Goal: Task Accomplishment & Management: Complete application form

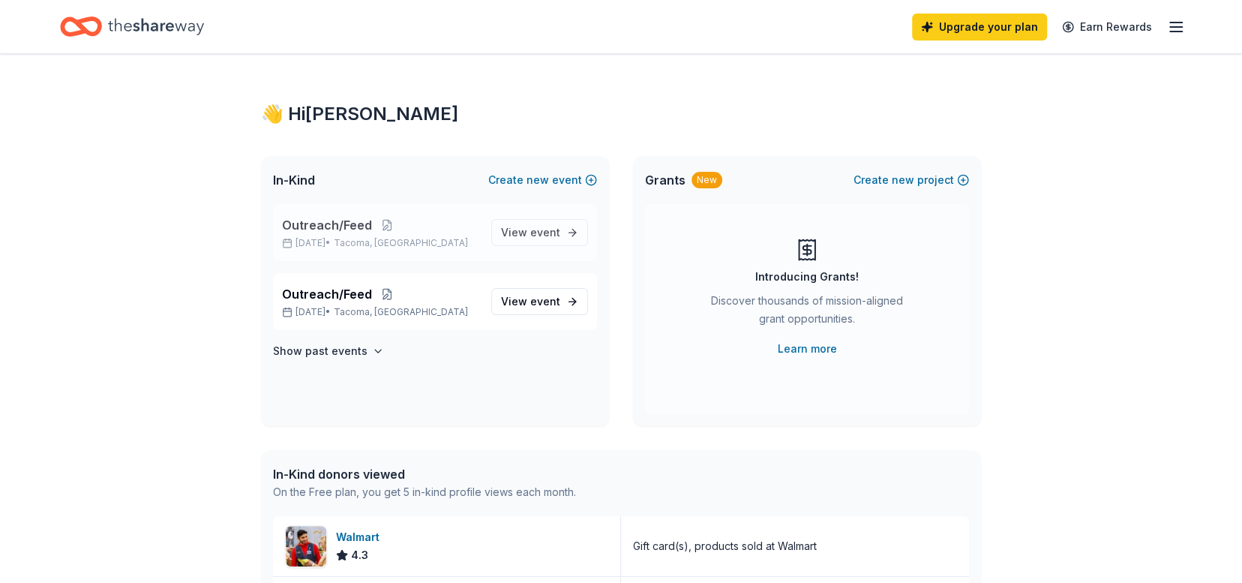
click at [349, 224] on span "Outreach/Feed" at bounding box center [327, 225] width 90 height 18
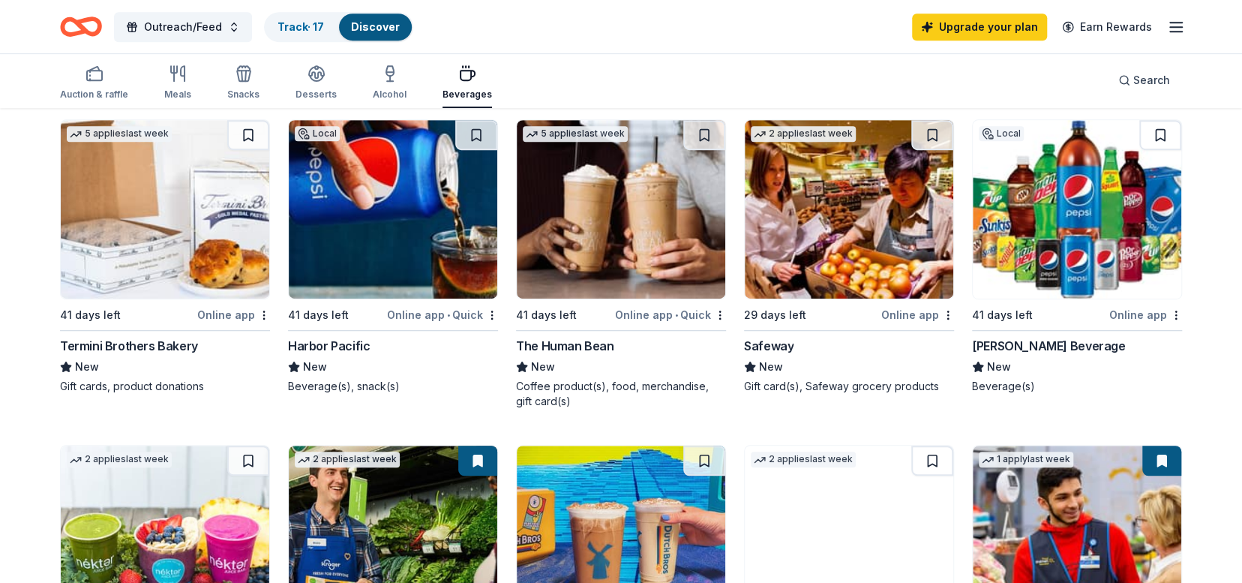
scroll to position [485, 0]
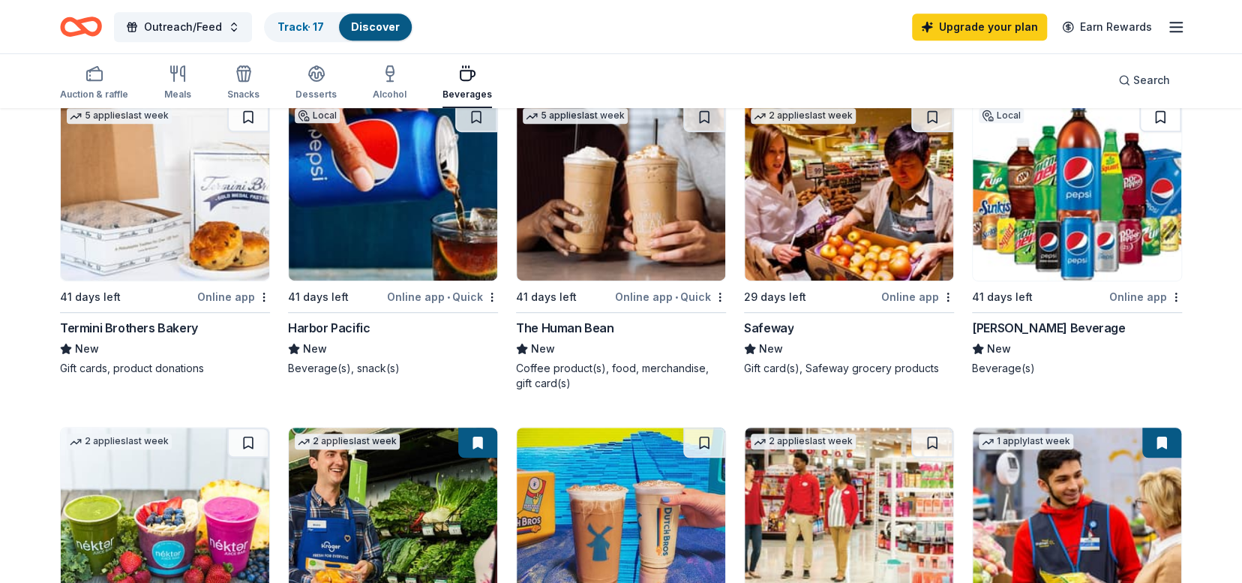
click at [415, 192] on img at bounding box center [393, 191] width 208 height 178
click at [864, 221] on img at bounding box center [849, 191] width 208 height 178
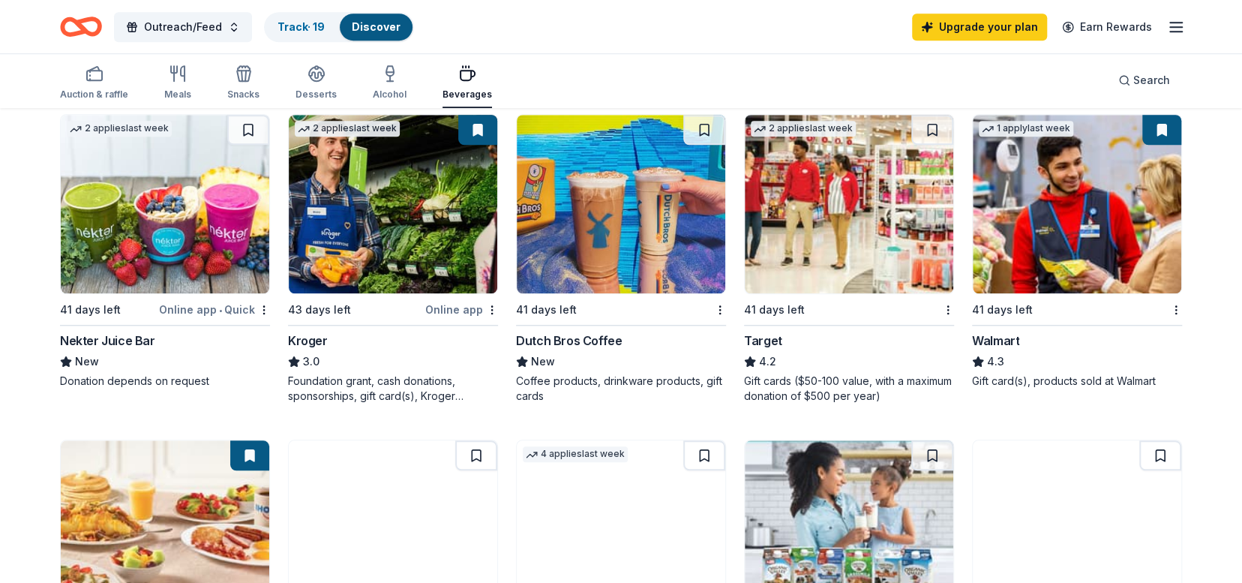
scroll to position [793, 0]
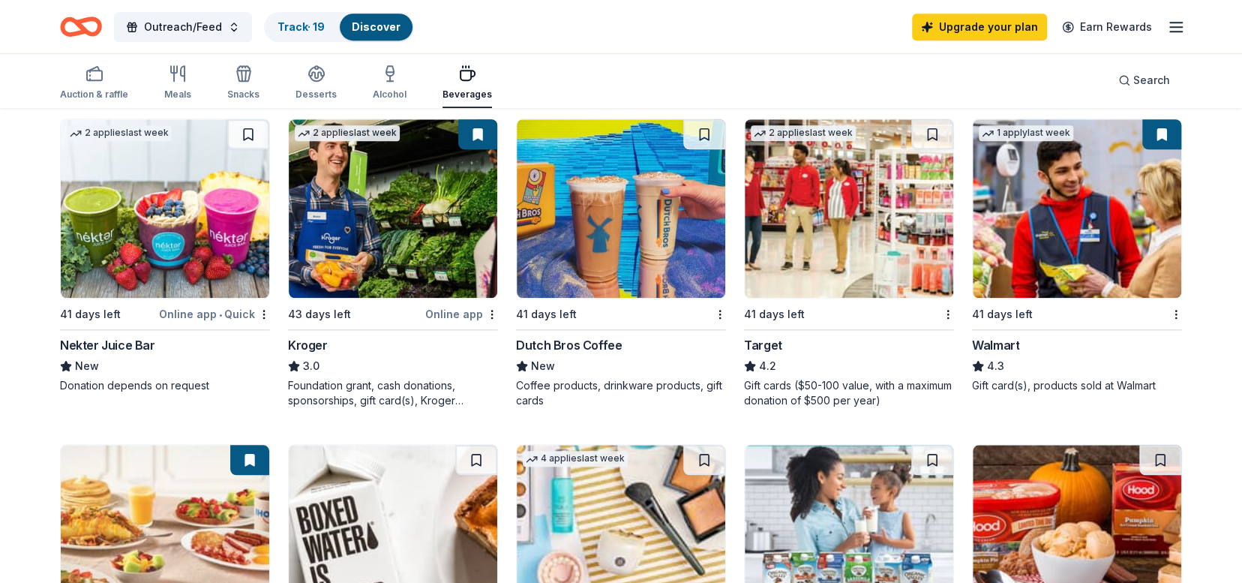
click at [1106, 223] on img at bounding box center [1077, 208] width 208 height 178
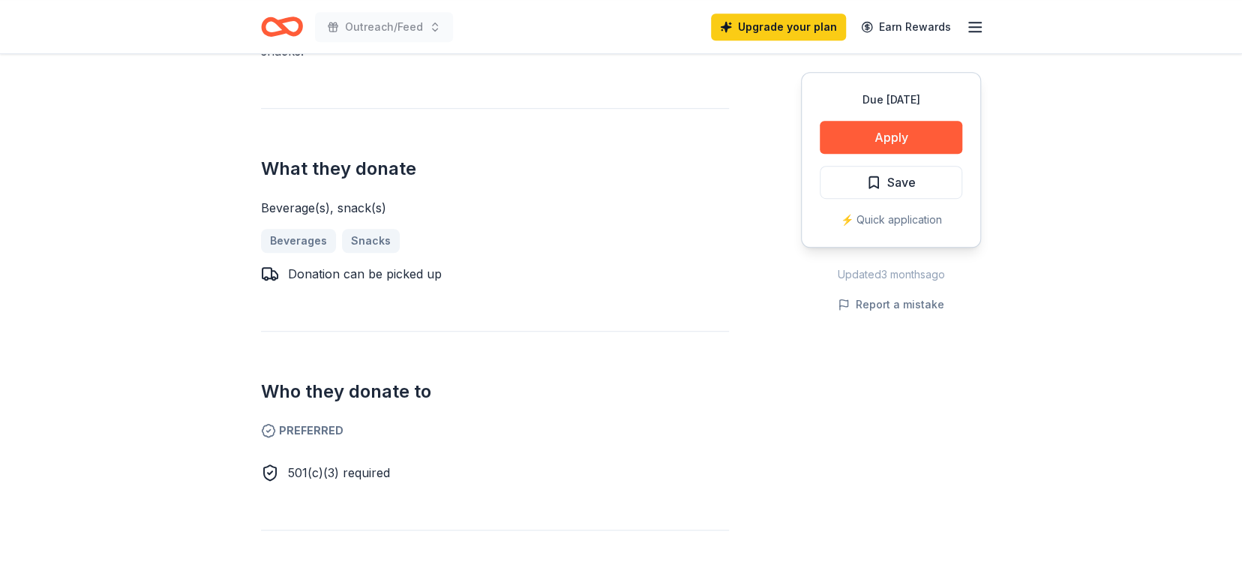
scroll to position [529, 0]
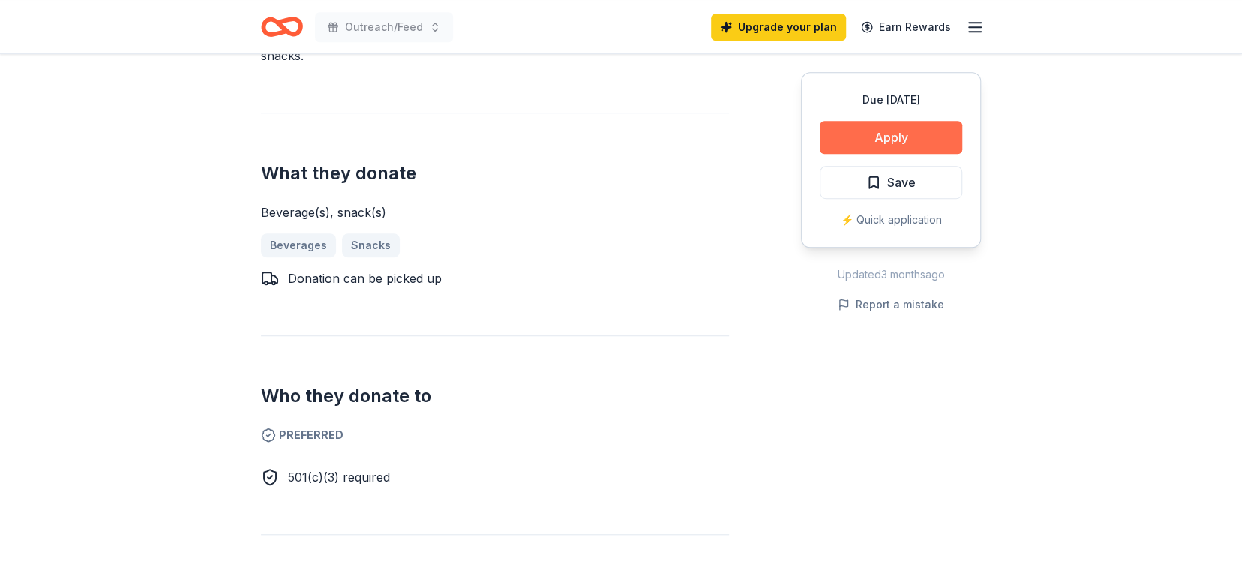
click at [900, 127] on button "Apply" at bounding box center [891, 137] width 142 height 33
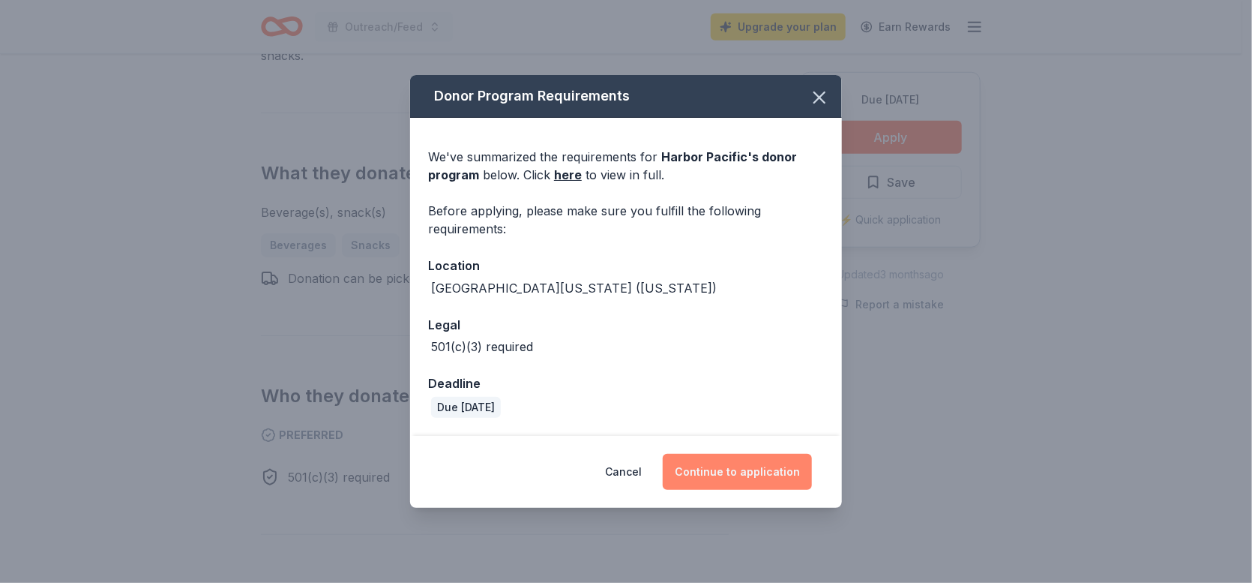
click at [781, 469] on button "Continue to application" at bounding box center [737, 472] width 149 height 36
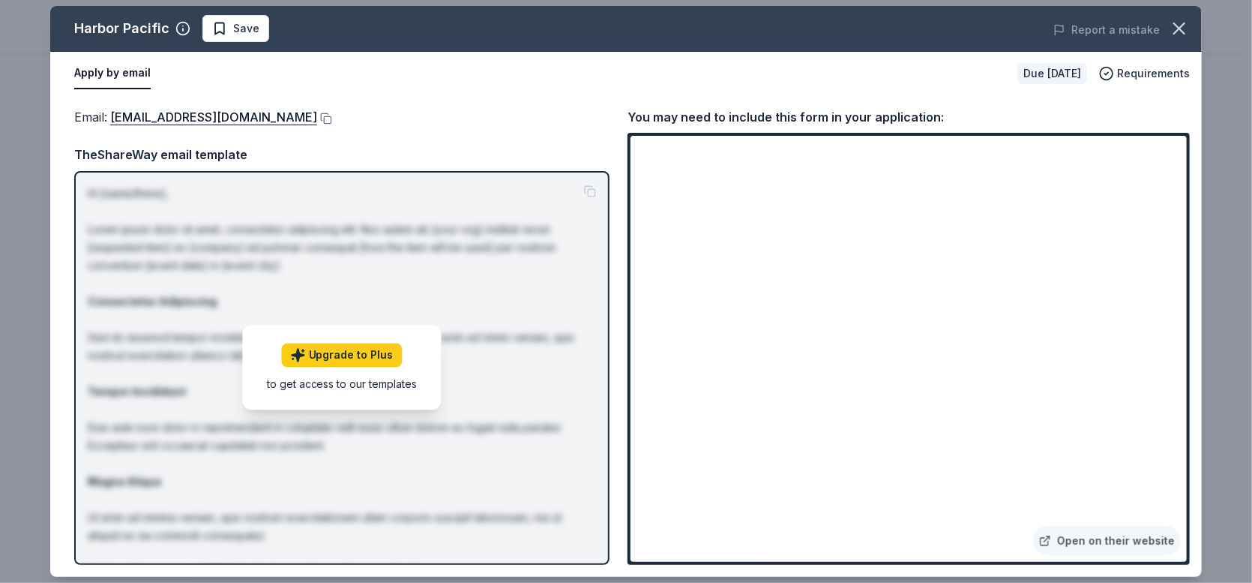
click at [233, 28] on span "Save" at bounding box center [246, 28] width 26 height 18
click at [1186, 28] on icon "button" at bounding box center [1179, 28] width 21 height 21
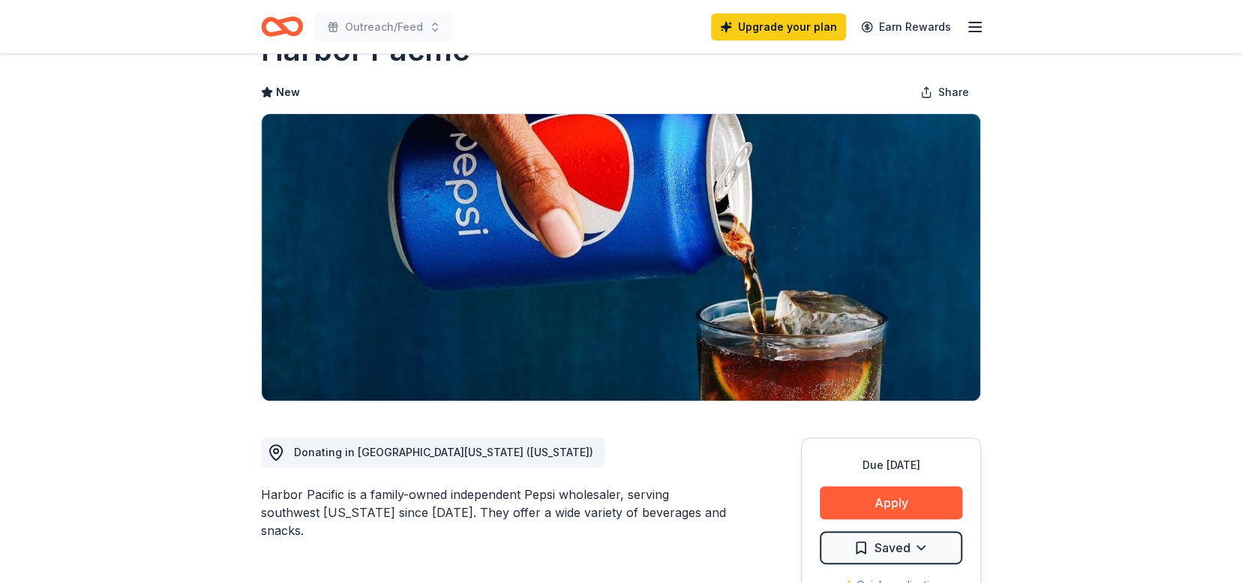
scroll to position [0, 0]
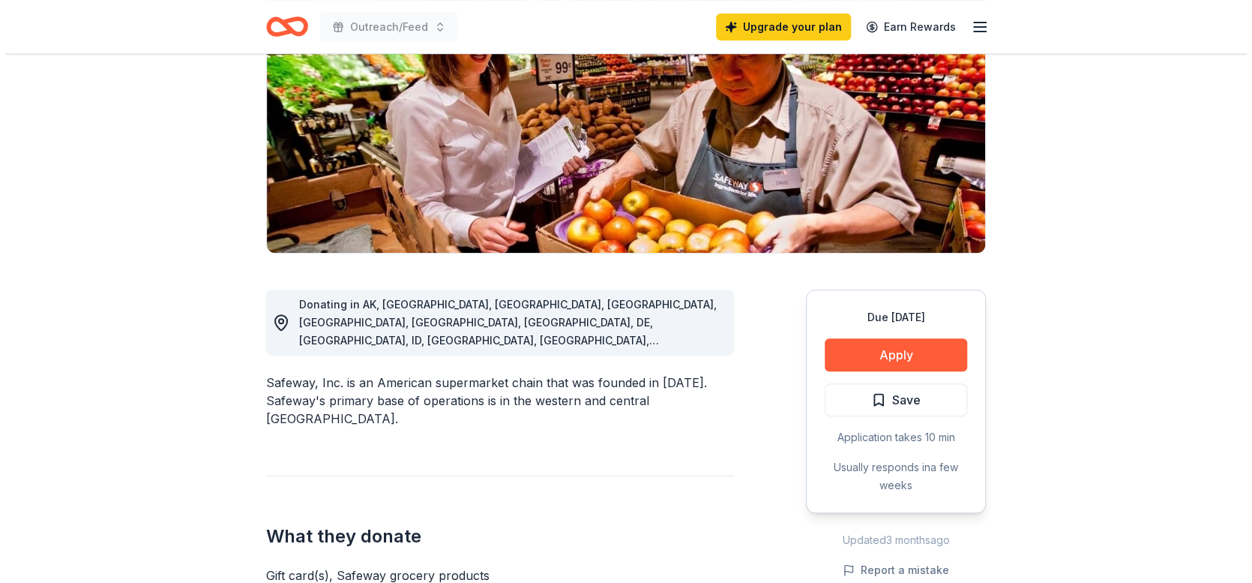
scroll to position [223, 0]
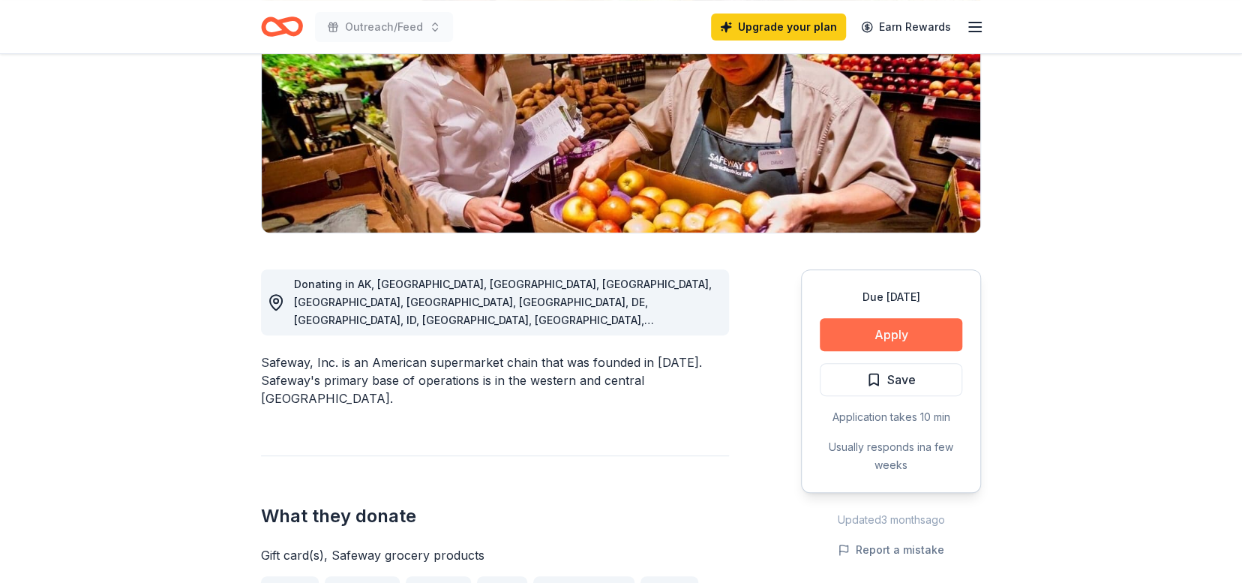
click at [896, 336] on button "Apply" at bounding box center [891, 334] width 142 height 33
click at [900, 325] on button "Apply" at bounding box center [891, 334] width 142 height 33
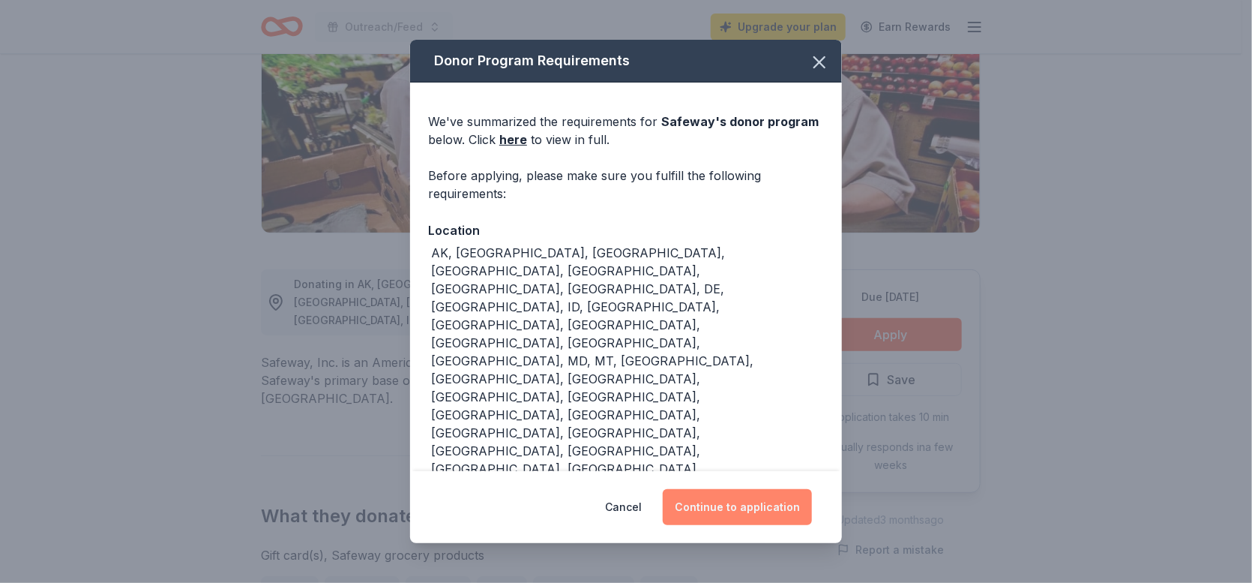
click at [771, 517] on button "Continue to application" at bounding box center [737, 507] width 149 height 36
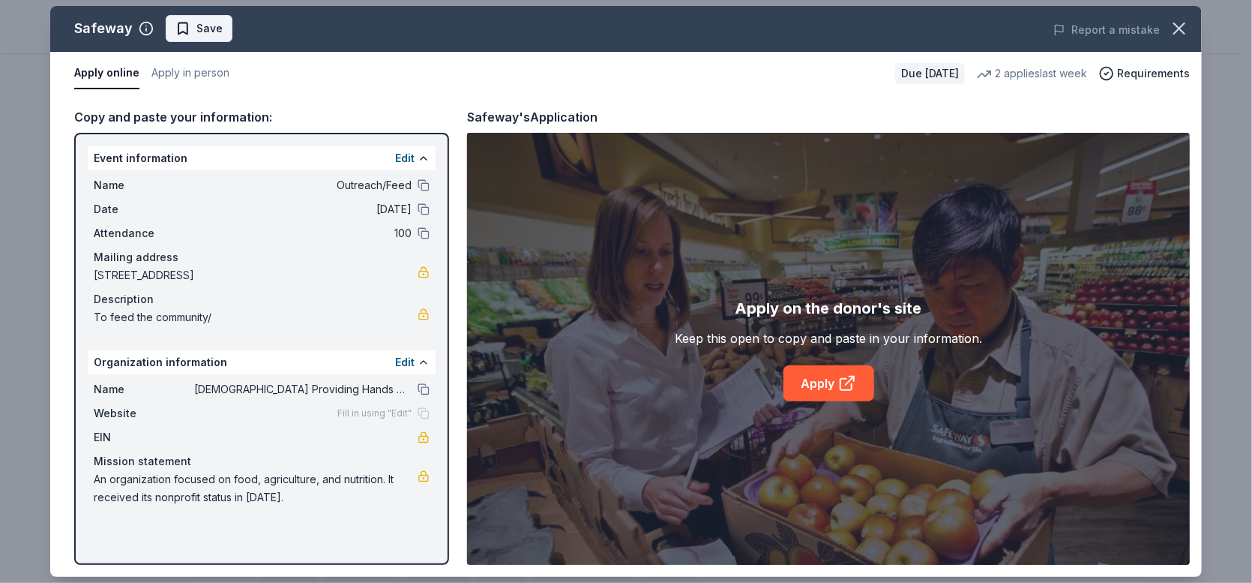
click at [199, 23] on span "Save" at bounding box center [209, 28] width 26 height 18
click at [819, 376] on link "Apply" at bounding box center [829, 383] width 91 height 36
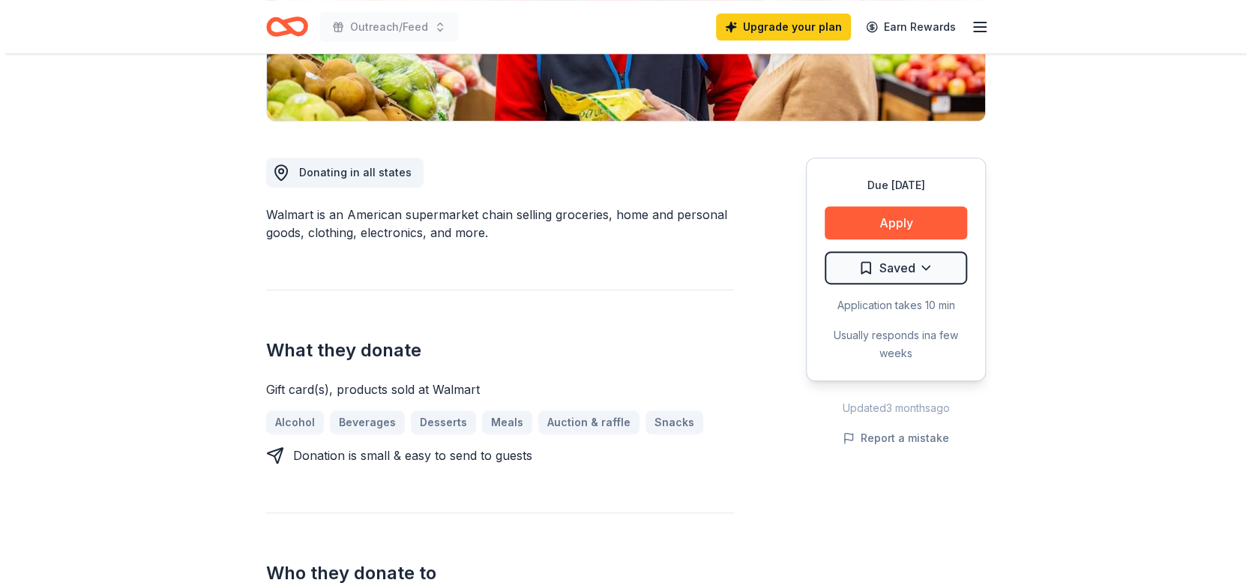
scroll to position [337, 0]
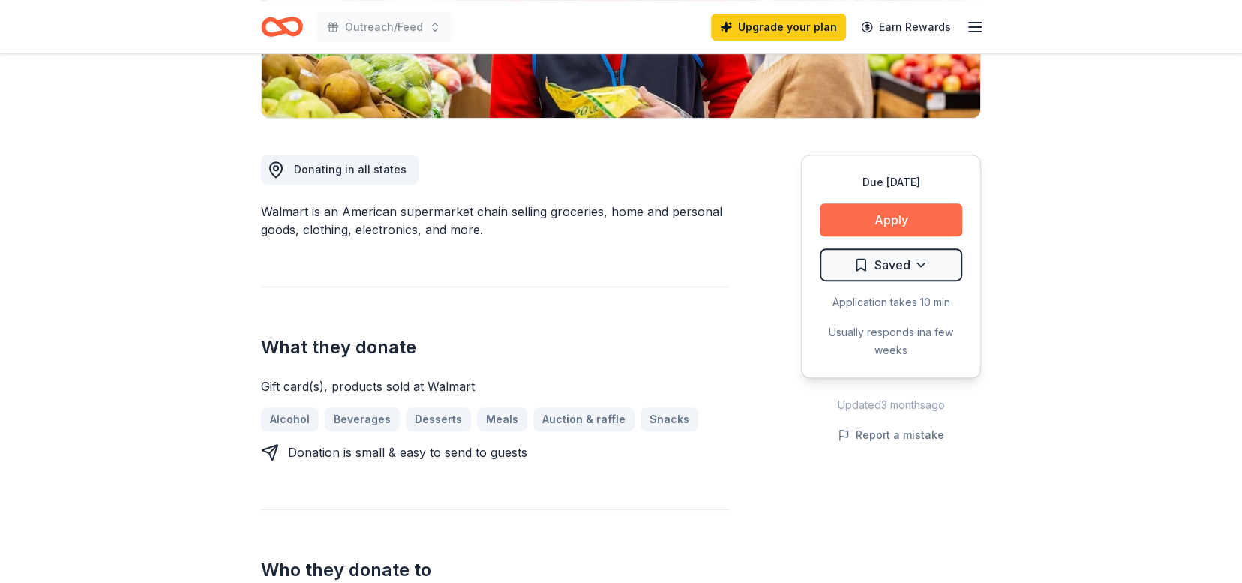
click at [891, 214] on button "Apply" at bounding box center [891, 219] width 142 height 33
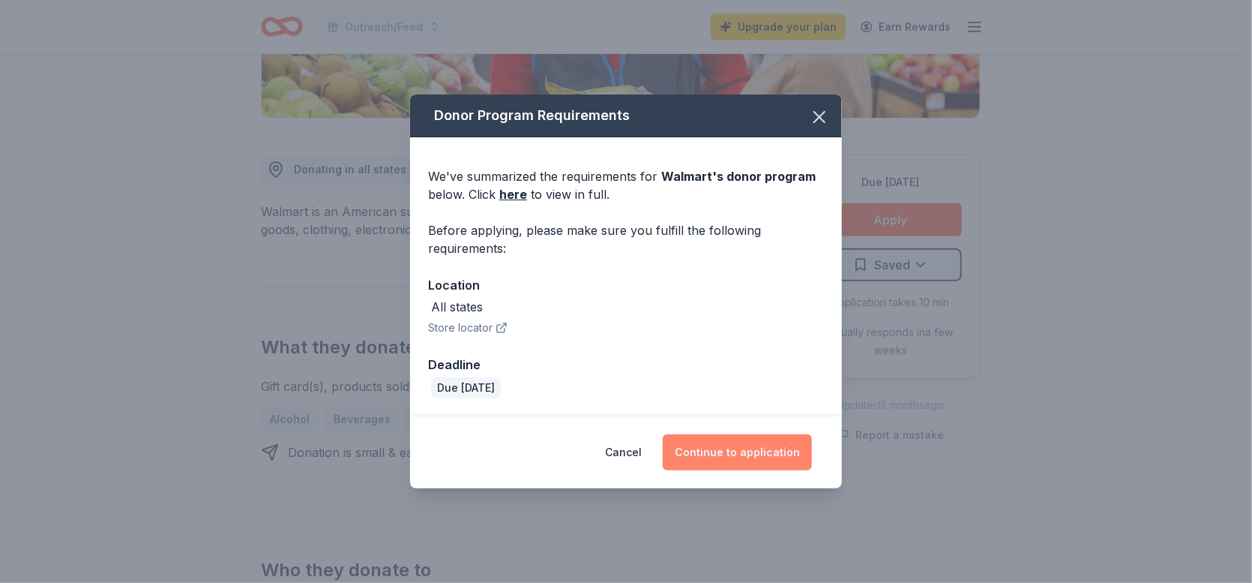
click at [745, 460] on button "Continue to application" at bounding box center [737, 452] width 149 height 36
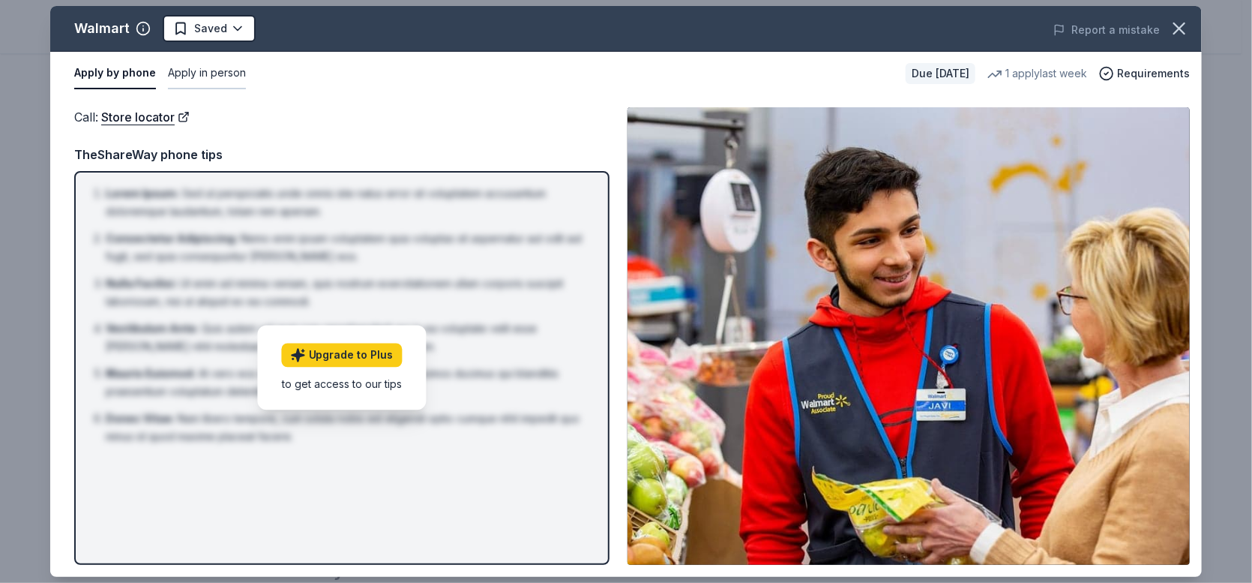
click at [223, 73] on button "Apply in person" at bounding box center [207, 73] width 78 height 31
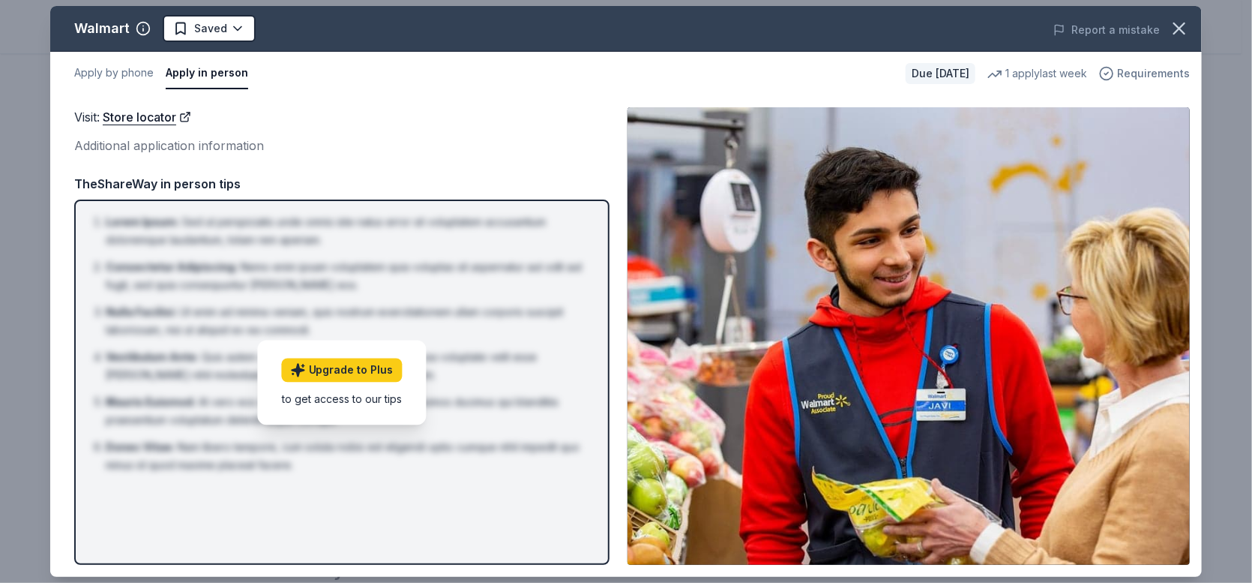
click at [1147, 69] on span "Requirements" at bounding box center [1153, 73] width 73 height 18
click at [739, 76] on div "Apply by phone Apply in person" at bounding box center [484, 73] width 820 height 31
click at [1031, 67] on div "1 apply last week" at bounding box center [1038, 73] width 100 height 18
click at [1030, 71] on div "1 apply last week" at bounding box center [1038, 73] width 100 height 18
click at [335, 368] on link "Upgrade to Plus" at bounding box center [342, 370] width 121 height 24
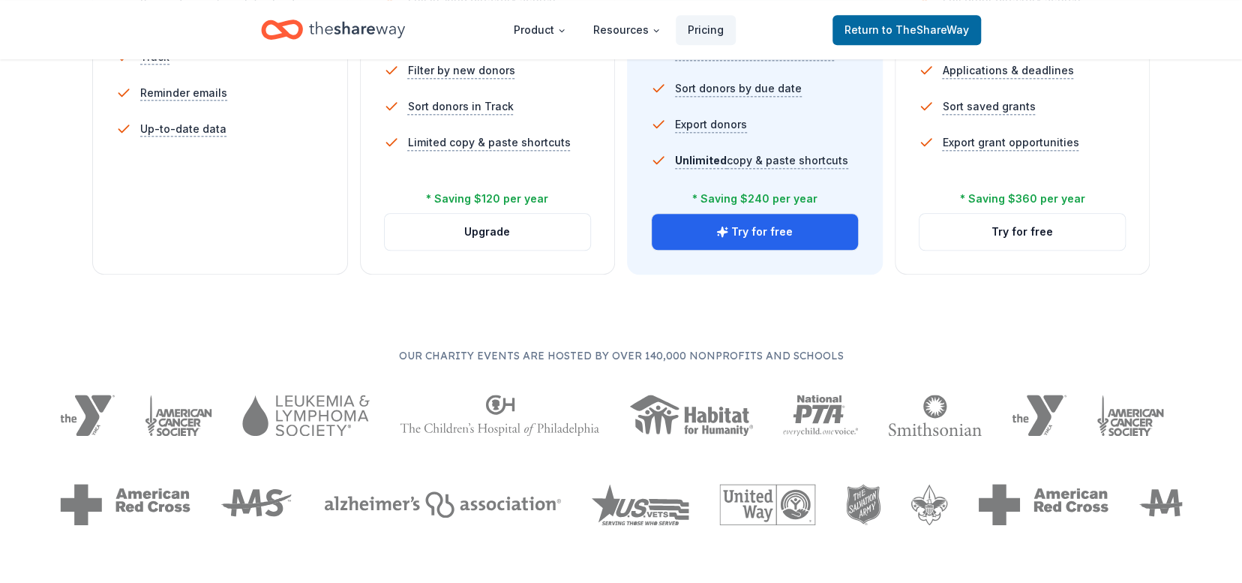
scroll to position [510, 0]
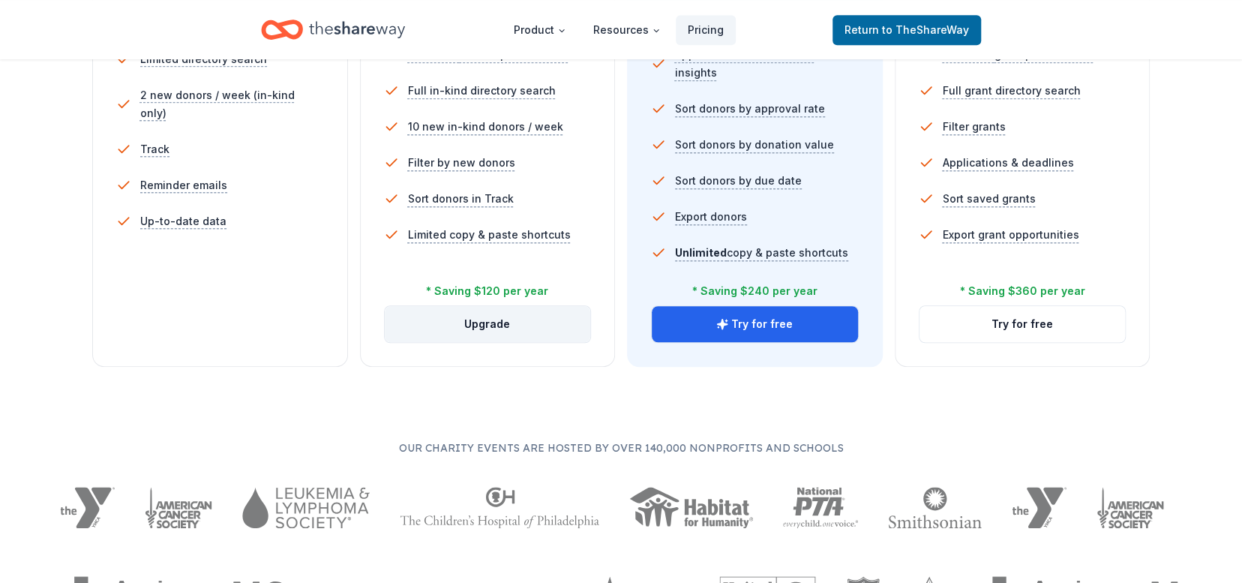
click at [508, 318] on button "Upgrade" at bounding box center [488, 324] width 206 height 36
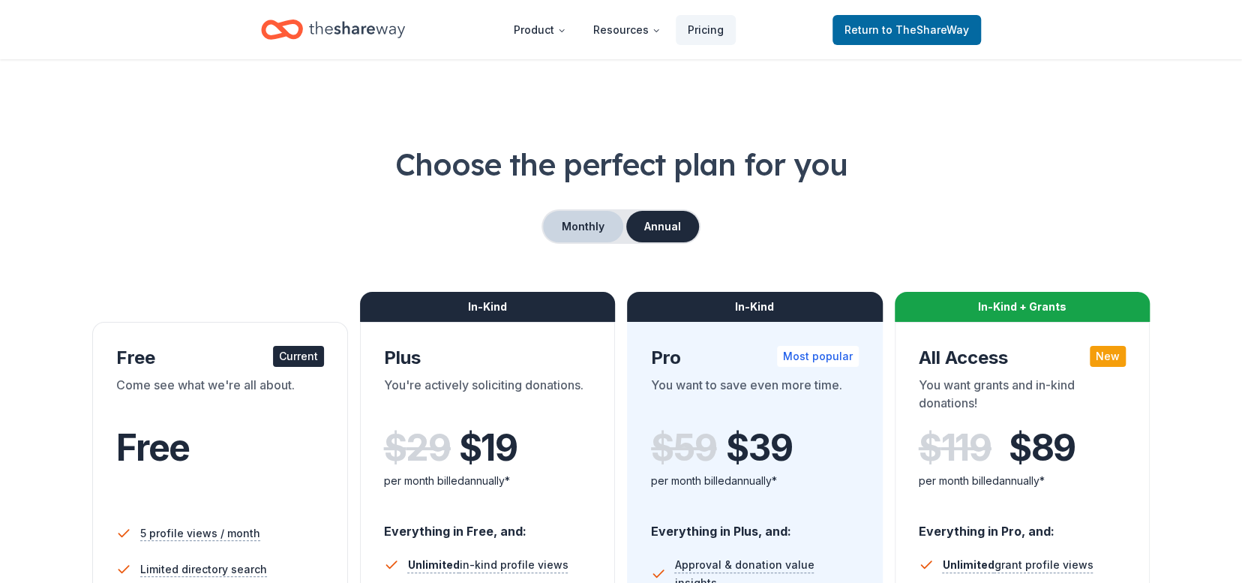
click at [589, 229] on button "Monthly" at bounding box center [583, 226] width 80 height 31
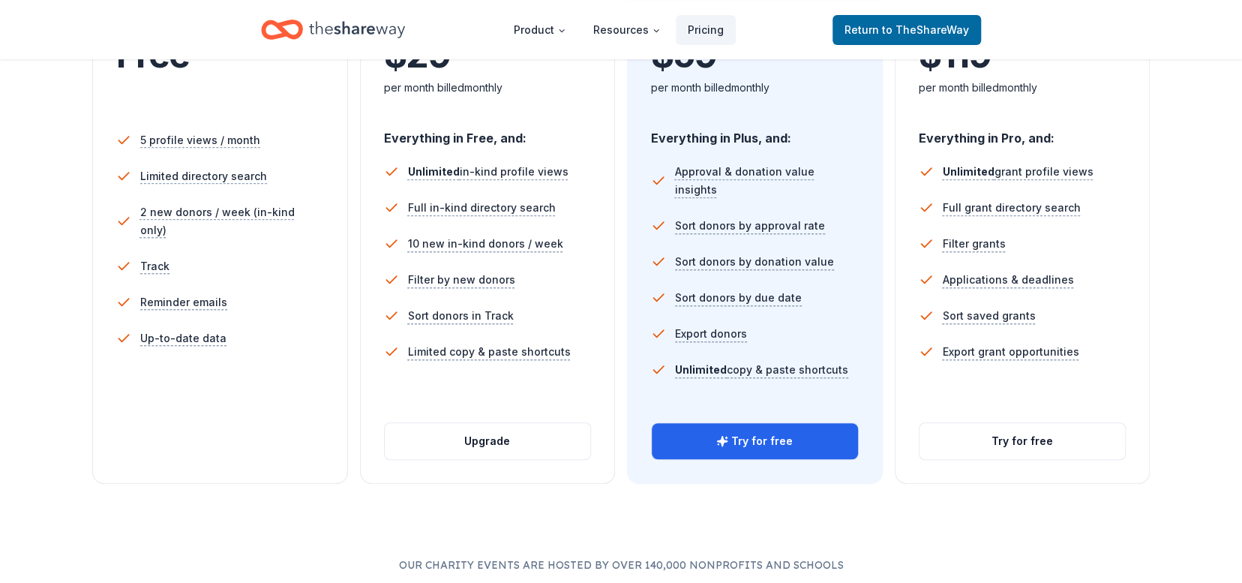
scroll to position [439, 0]
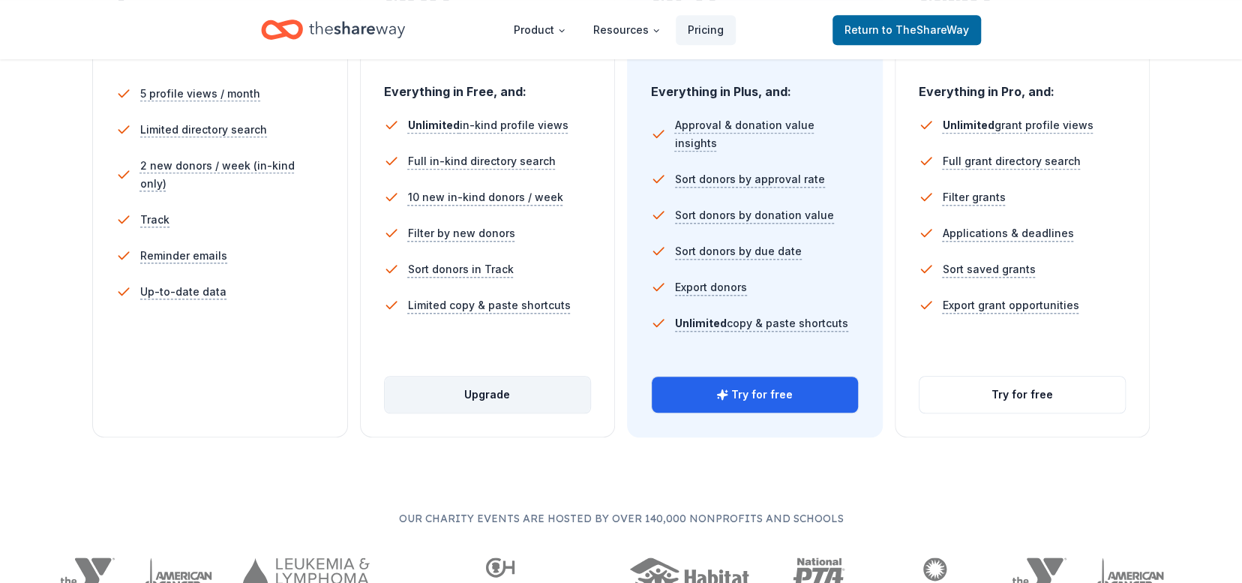
click at [521, 391] on button "Upgrade" at bounding box center [488, 394] width 206 height 36
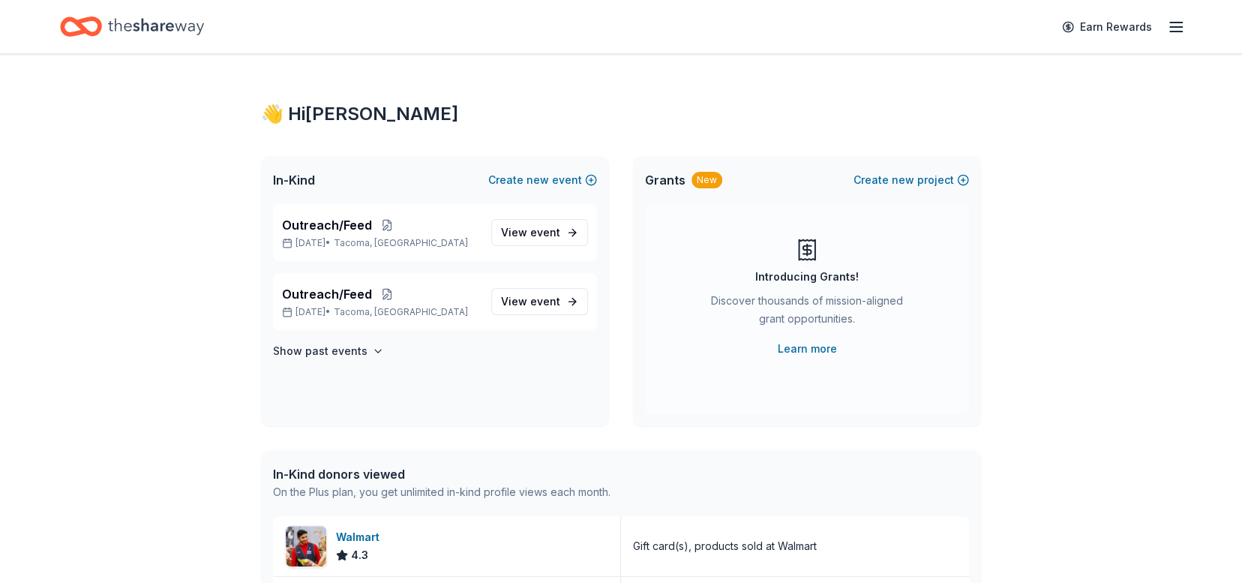
click at [1183, 28] on icon "button" at bounding box center [1176, 27] width 18 height 18
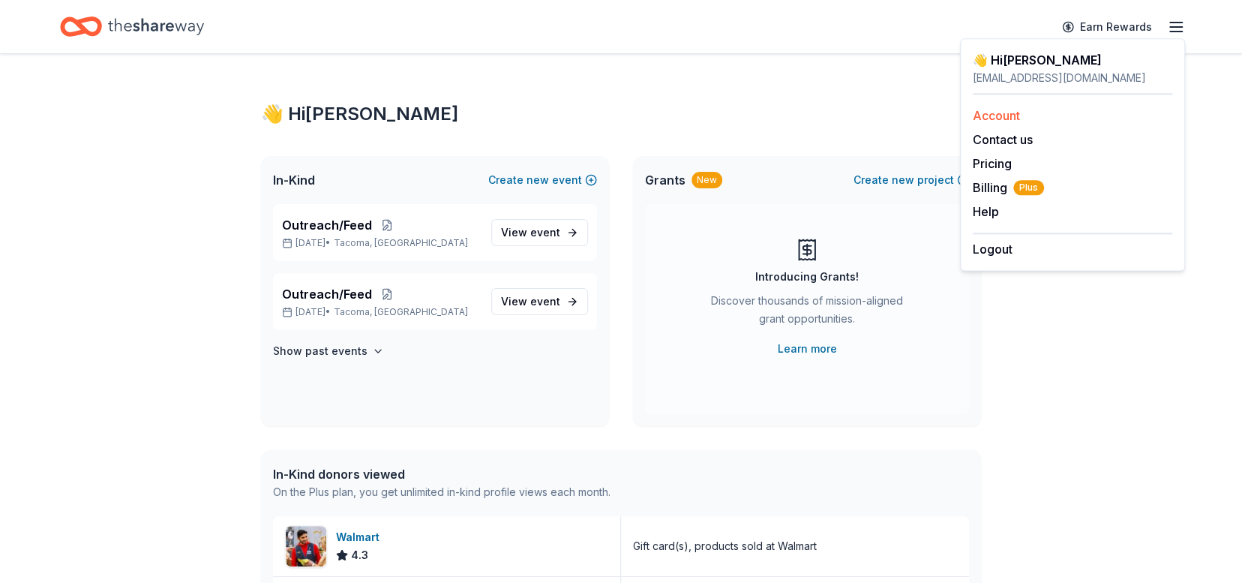
click at [1005, 116] on link "Account" at bounding box center [996, 115] width 47 height 15
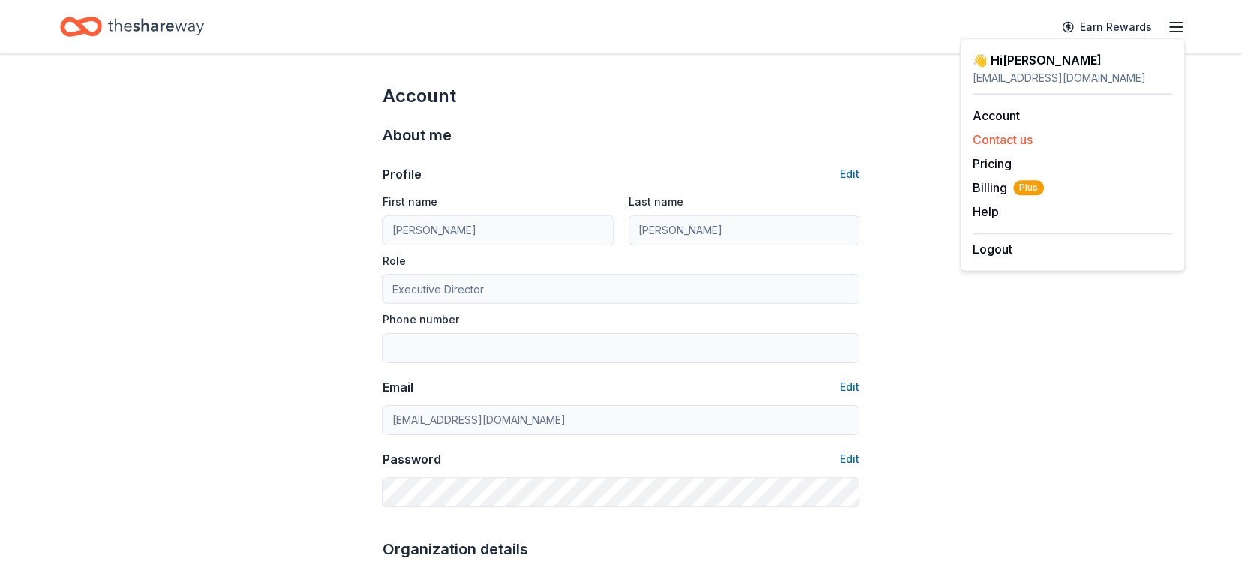
click at [1025, 142] on button "Contact us" at bounding box center [1003, 139] width 60 height 18
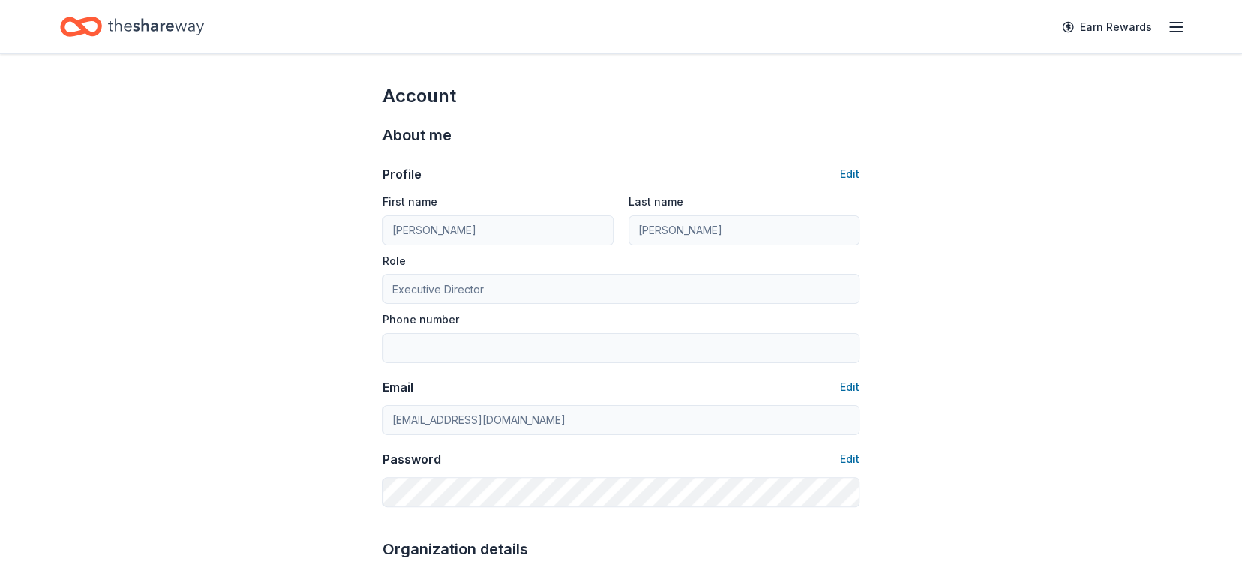
click at [1175, 27] on line "button" at bounding box center [1176, 27] width 12 height 0
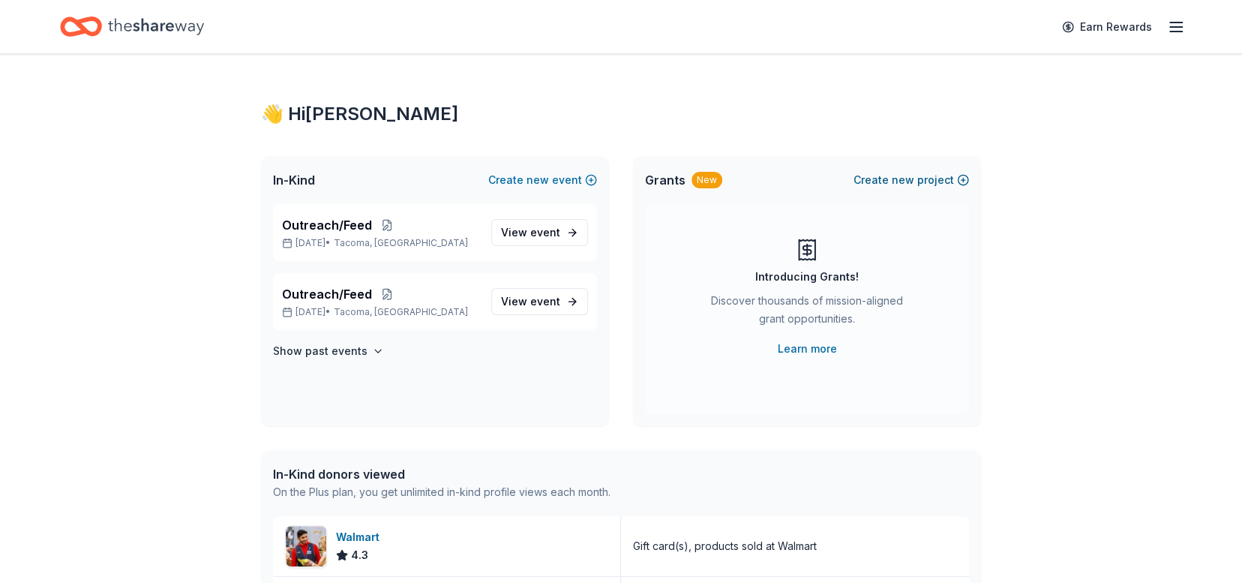
click at [893, 175] on button "Create new project" at bounding box center [910, 180] width 115 height 18
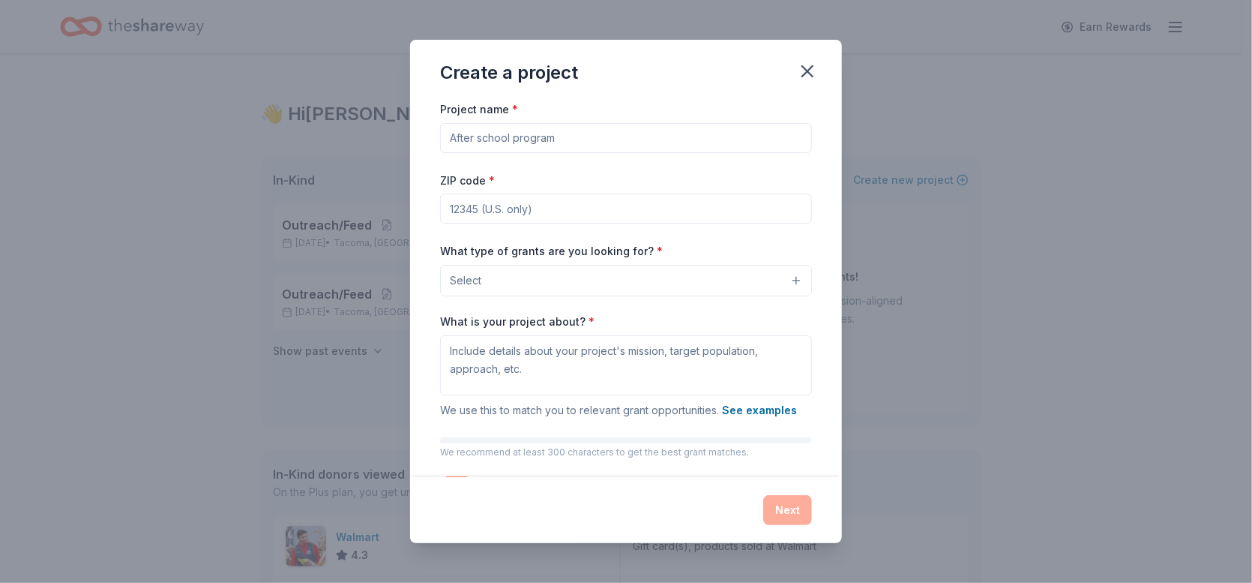
drag, startPoint x: 1126, startPoint y: 203, endPoint x: 1135, endPoint y: 201, distance: 9.3
click at [1129, 202] on div "Create a project Project name * ZIP code * What type of grants are you looking …" at bounding box center [626, 291] width 1252 height 583
click at [808, 69] on icon "button" at bounding box center [807, 71] width 21 height 21
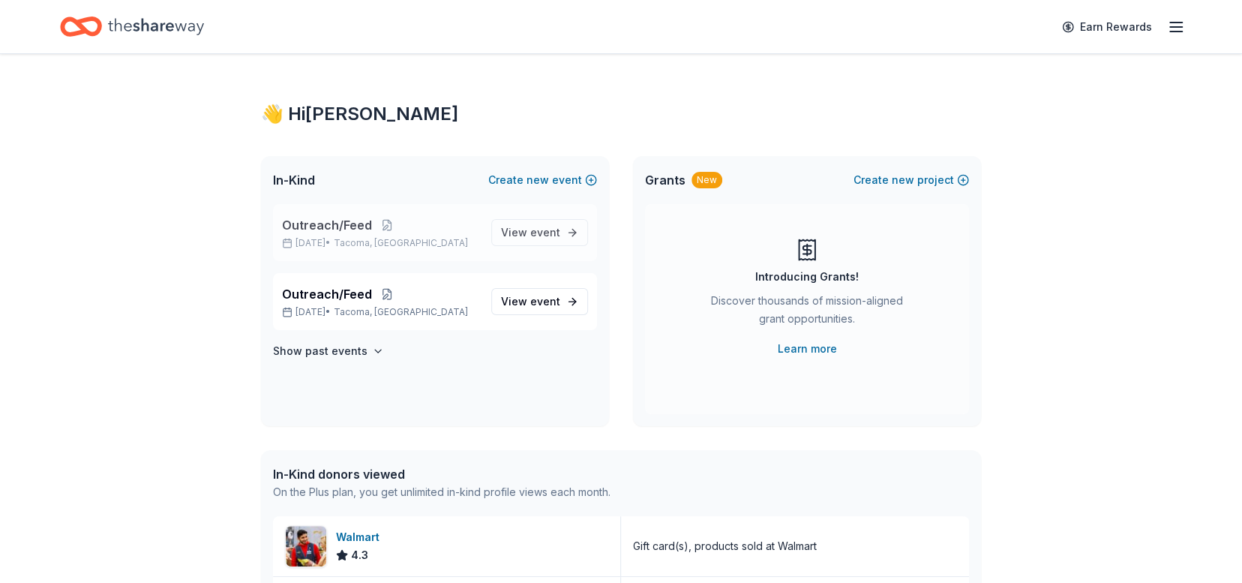
click at [405, 231] on p "Outreach/Feed" at bounding box center [380, 225] width 197 height 18
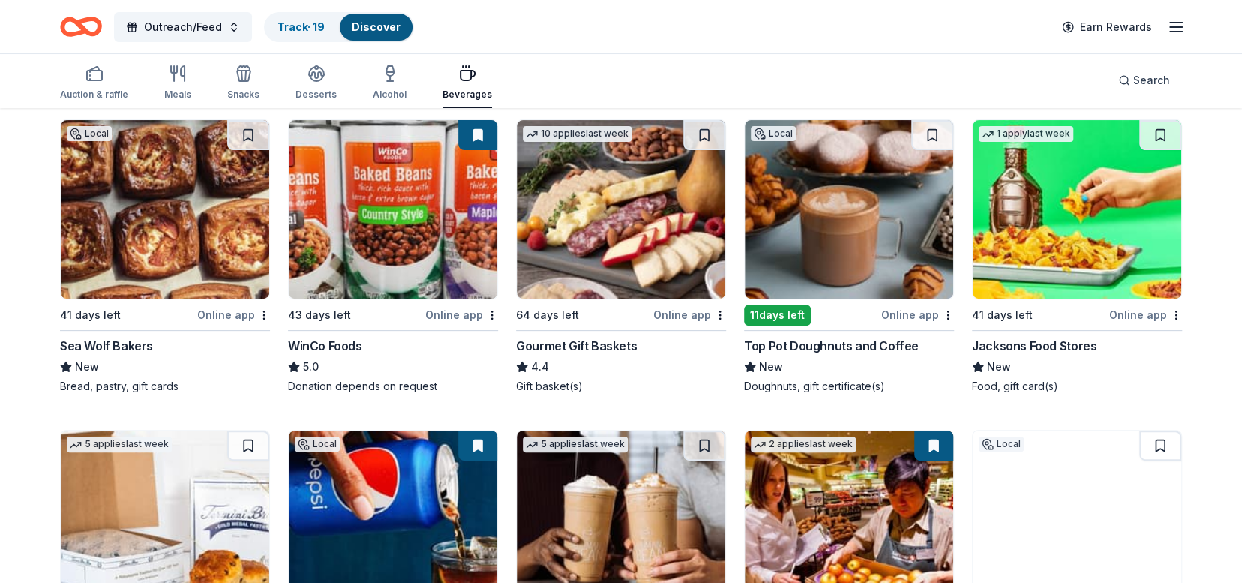
scroll to position [142, 0]
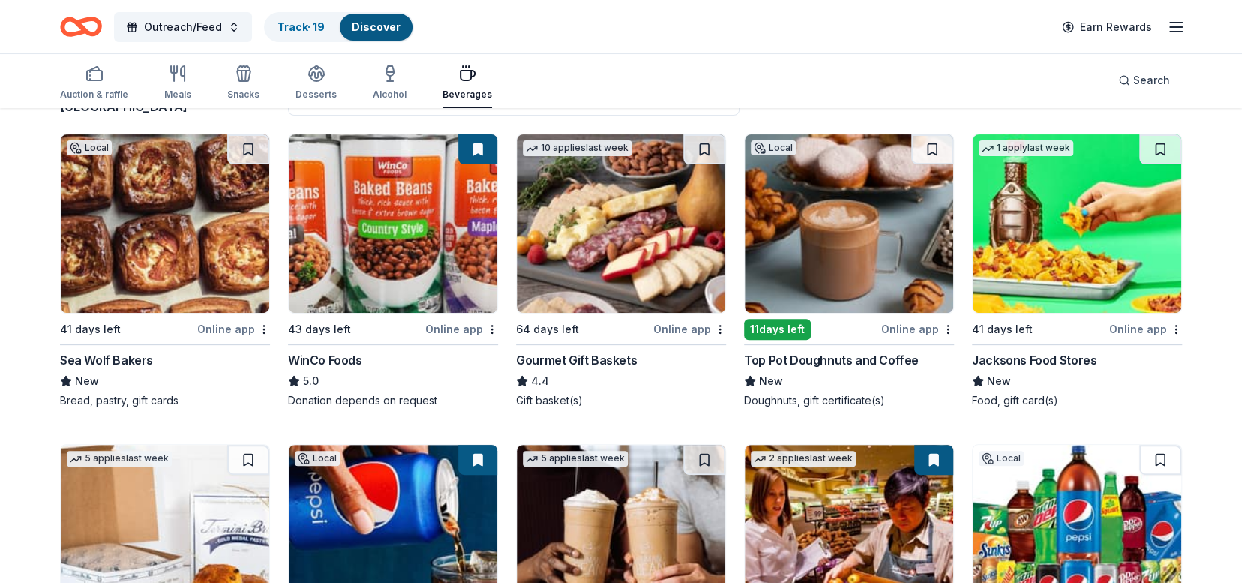
click at [649, 218] on img at bounding box center [621, 223] width 208 height 178
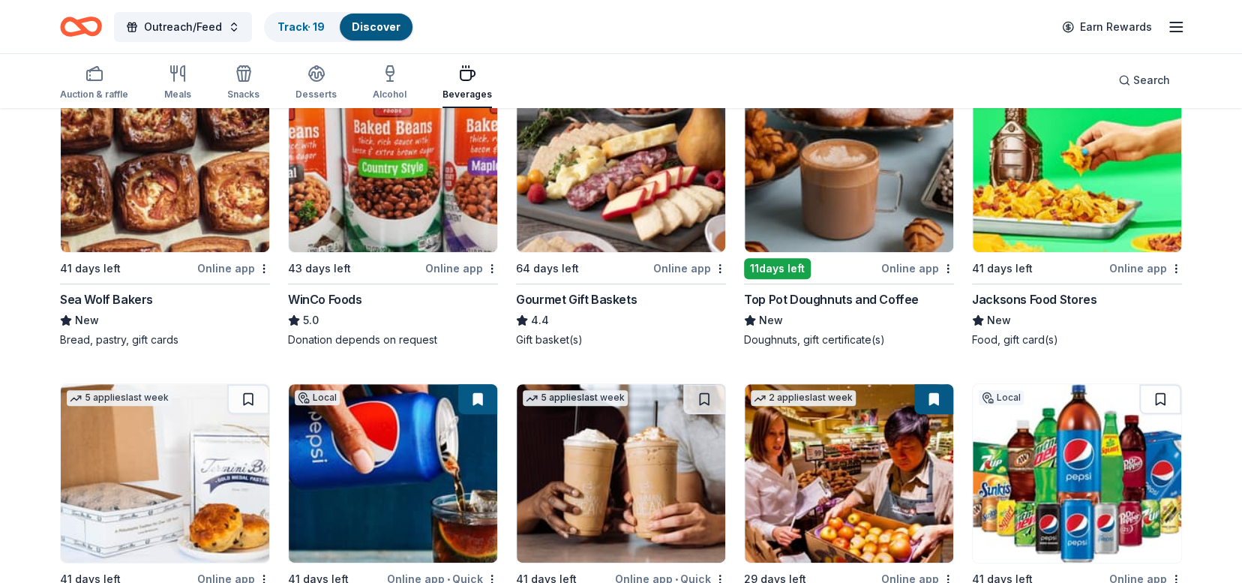
scroll to position [190, 0]
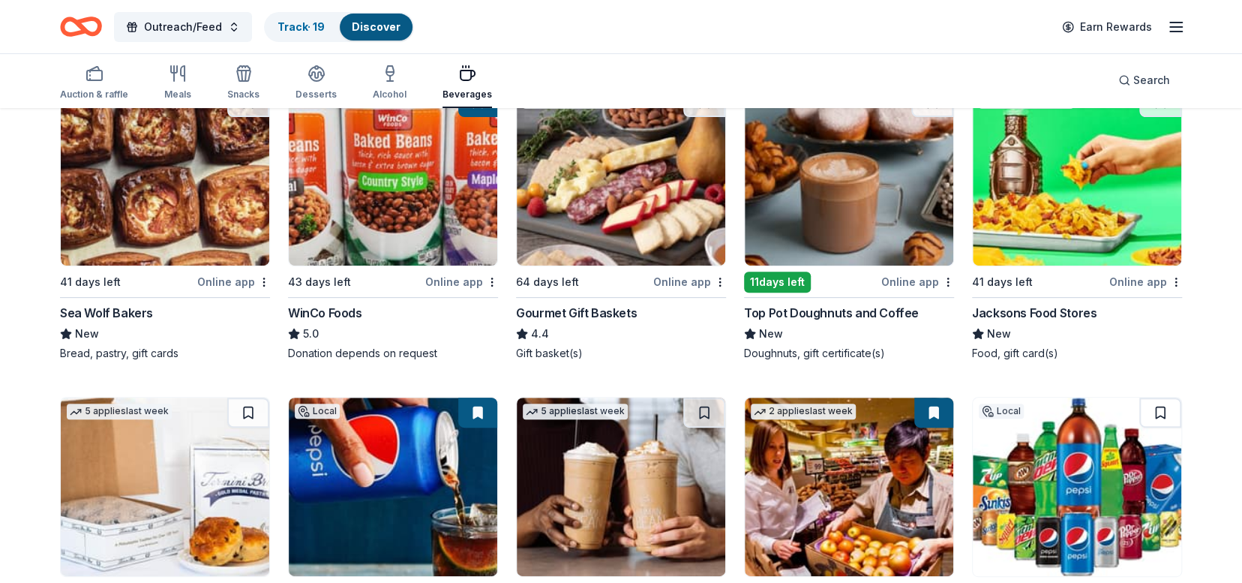
click at [884, 182] on img at bounding box center [849, 176] width 208 height 178
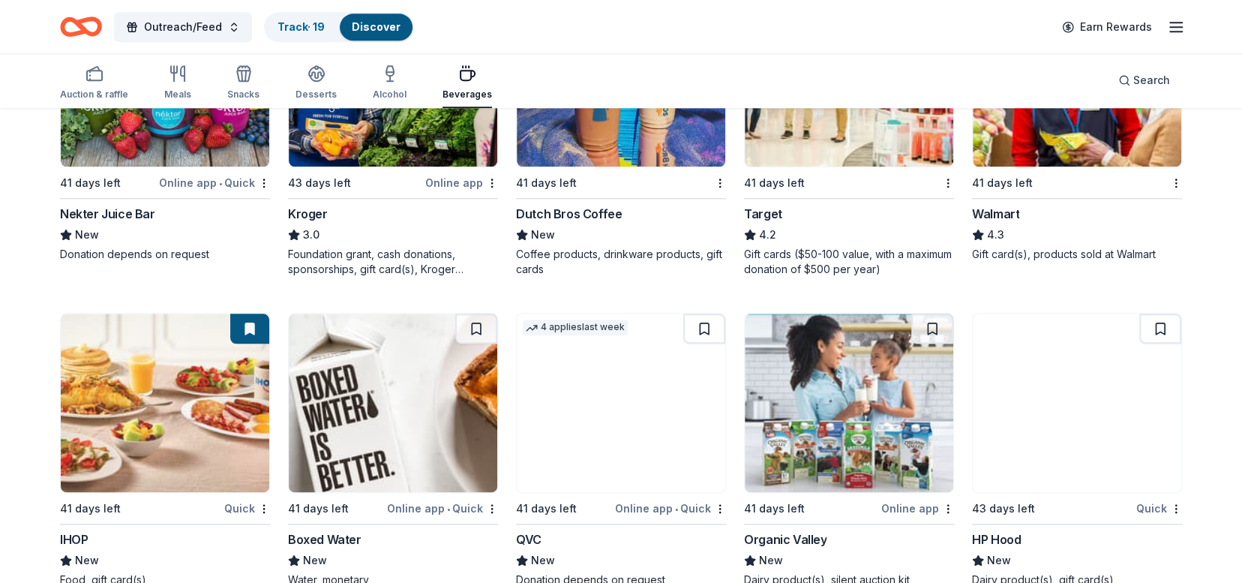
scroll to position [973, 0]
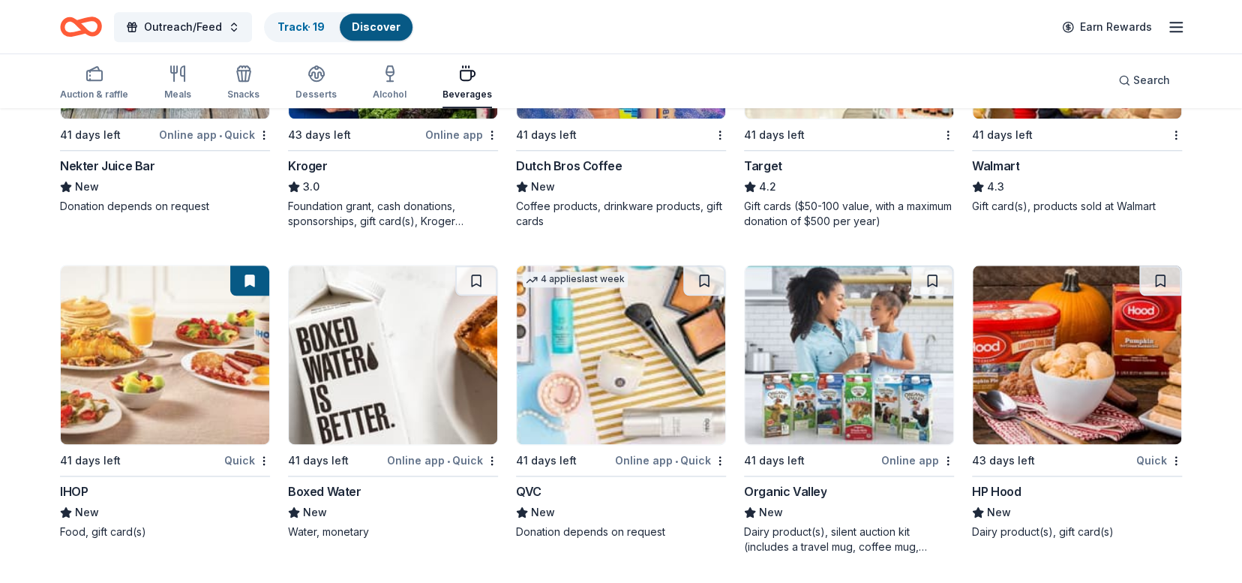
click at [180, 383] on img at bounding box center [165, 354] width 208 height 178
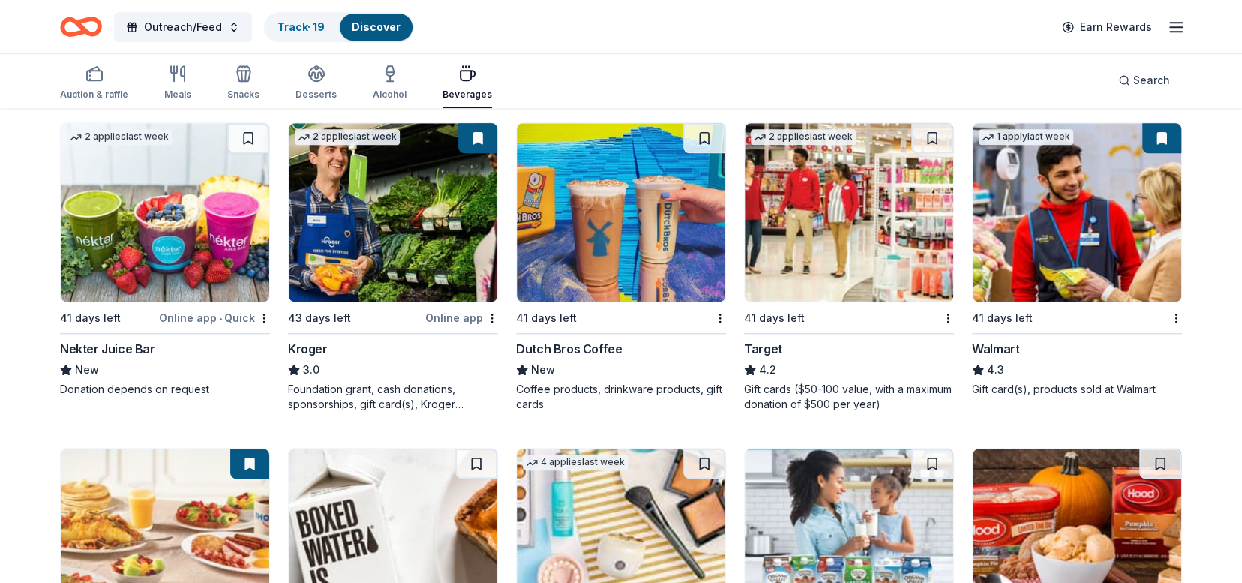
scroll to position [783, 0]
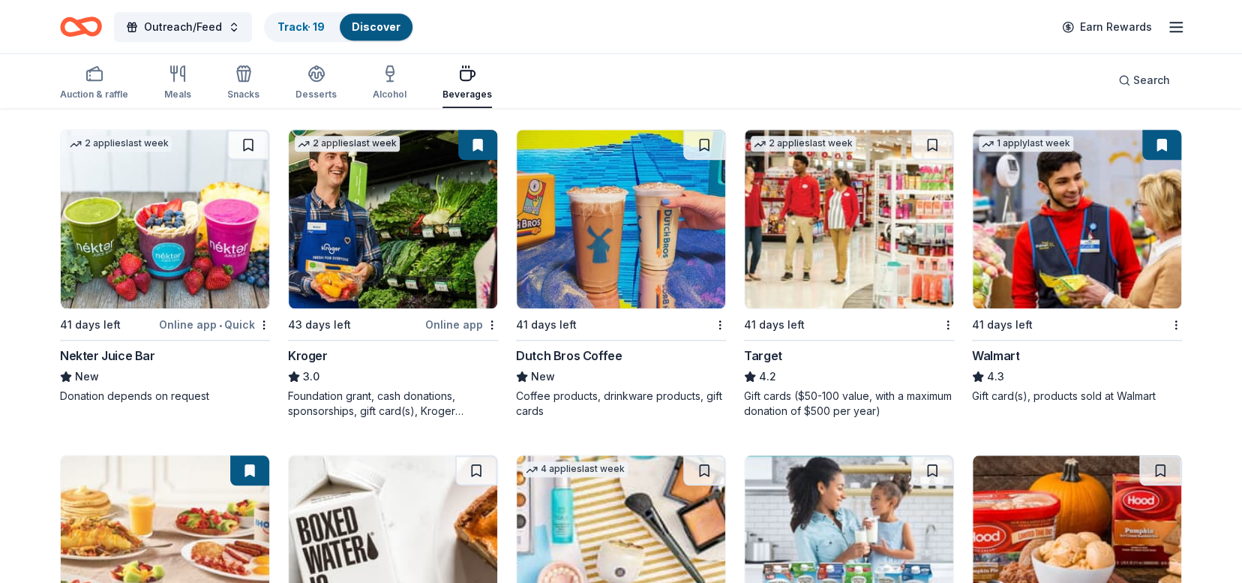
click at [1095, 211] on img at bounding box center [1077, 219] width 208 height 178
click at [860, 225] on img at bounding box center [849, 219] width 208 height 178
click at [618, 220] on img at bounding box center [621, 219] width 208 height 178
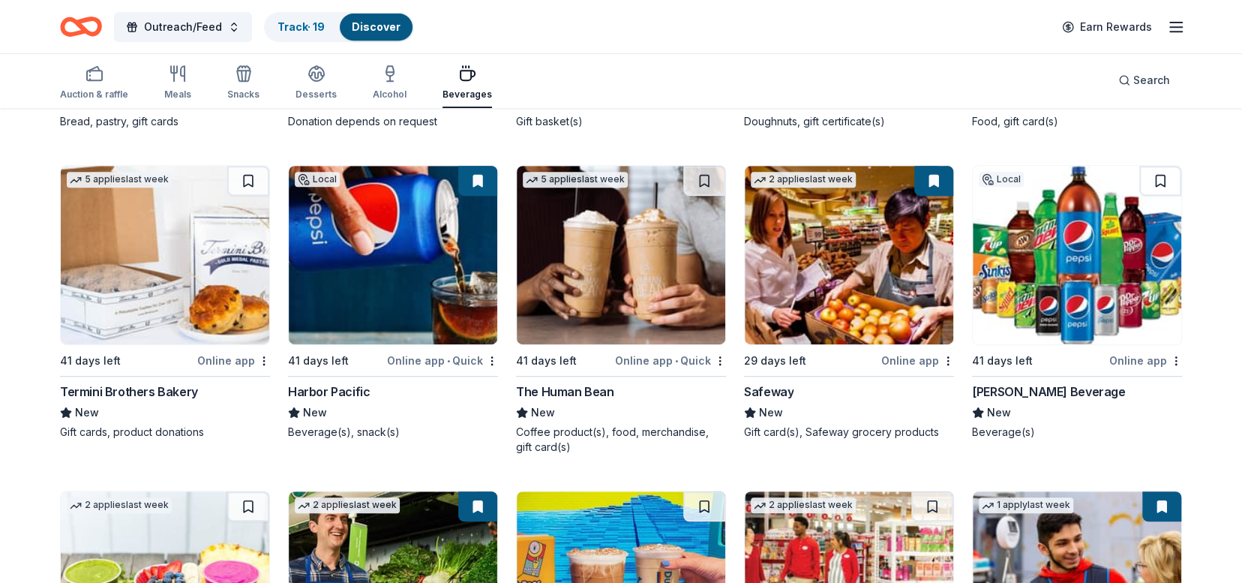
scroll to position [403, 0]
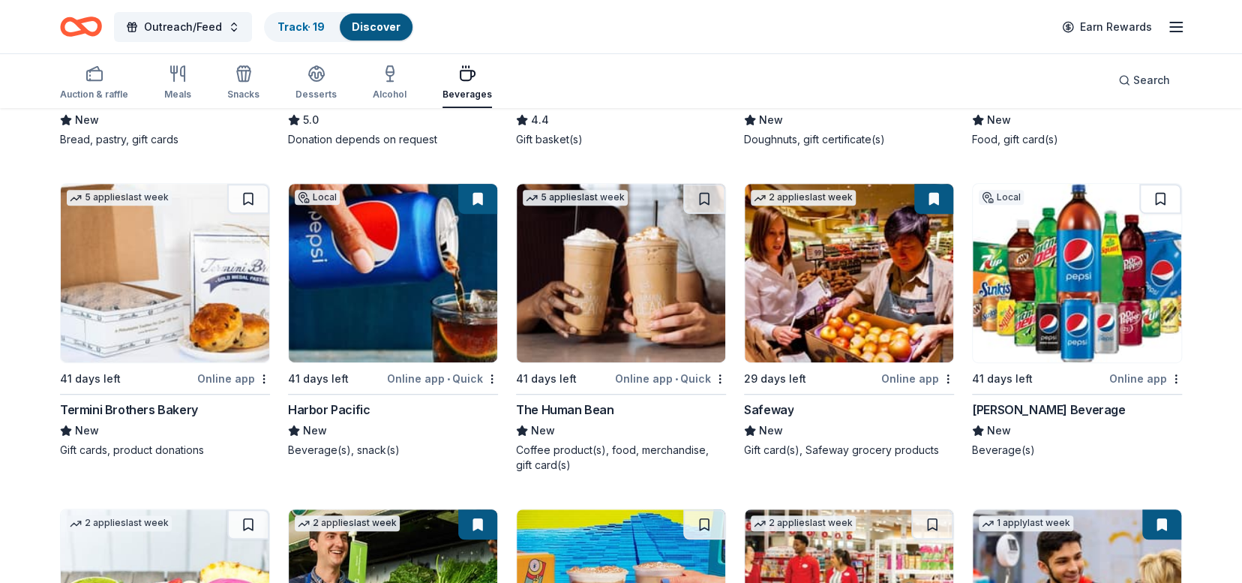
click at [1091, 322] on img at bounding box center [1077, 273] width 208 height 178
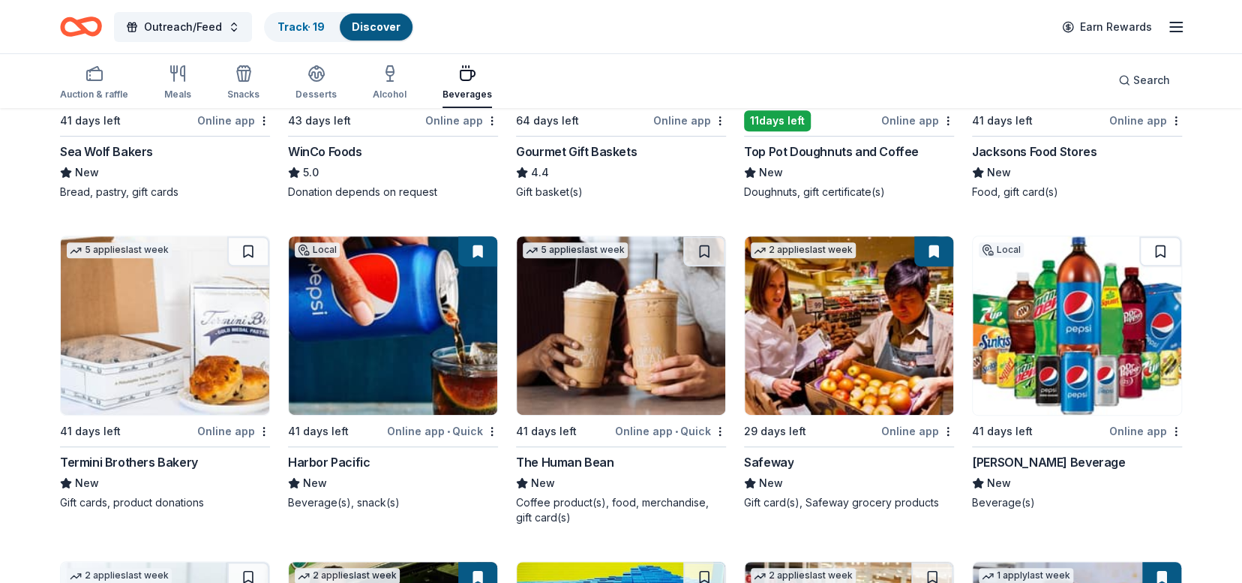
scroll to position [344, 0]
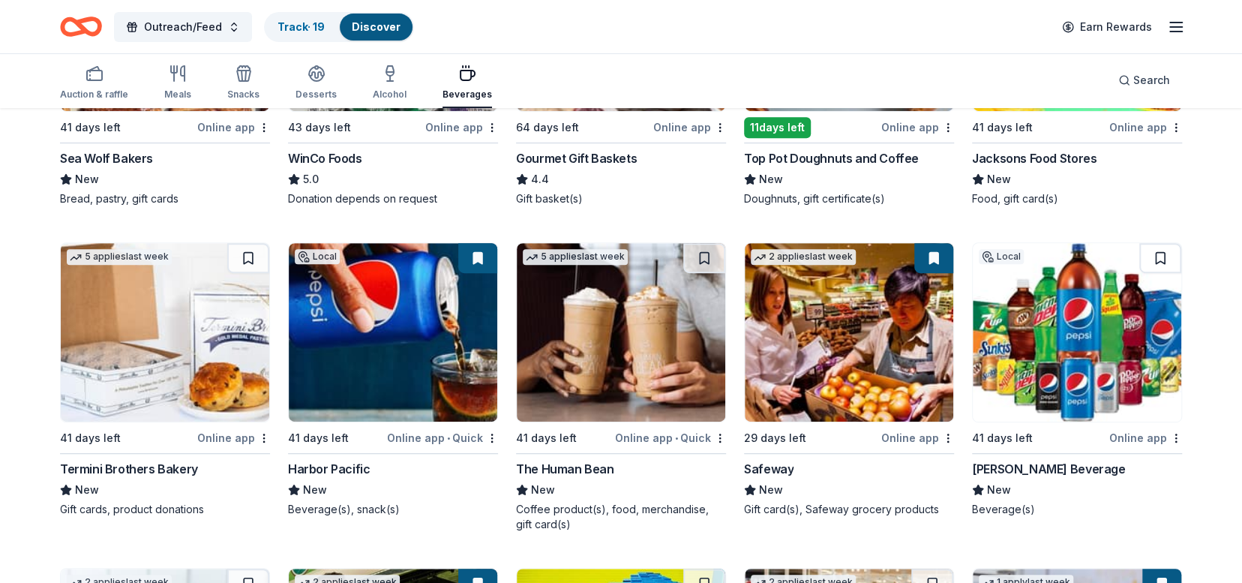
click at [160, 346] on img at bounding box center [165, 332] width 208 height 178
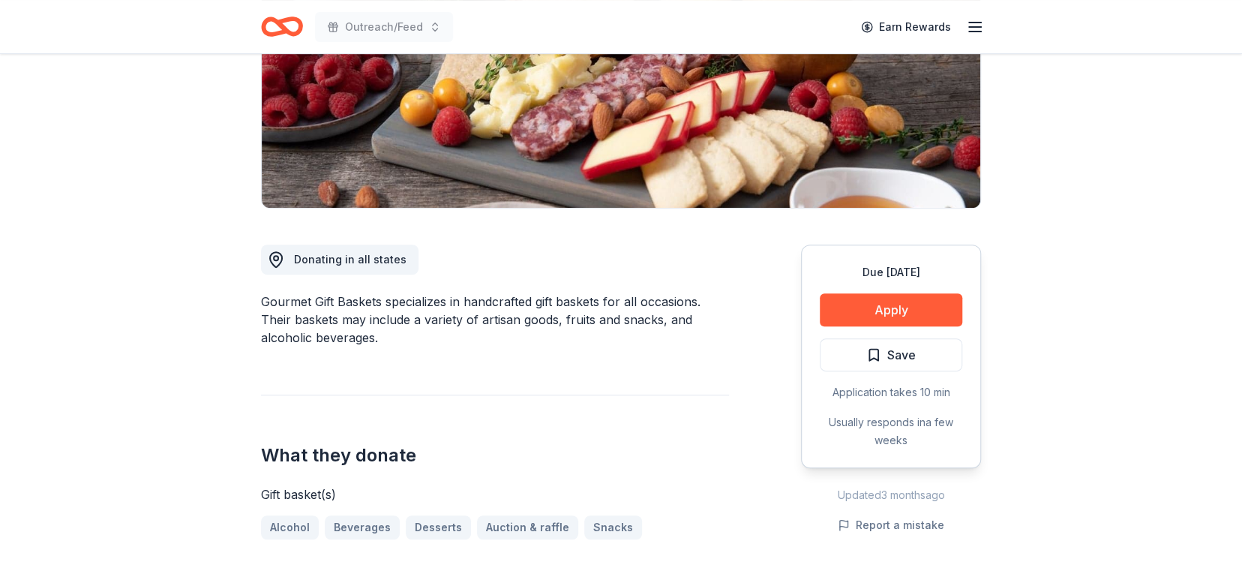
scroll to position [253, 0]
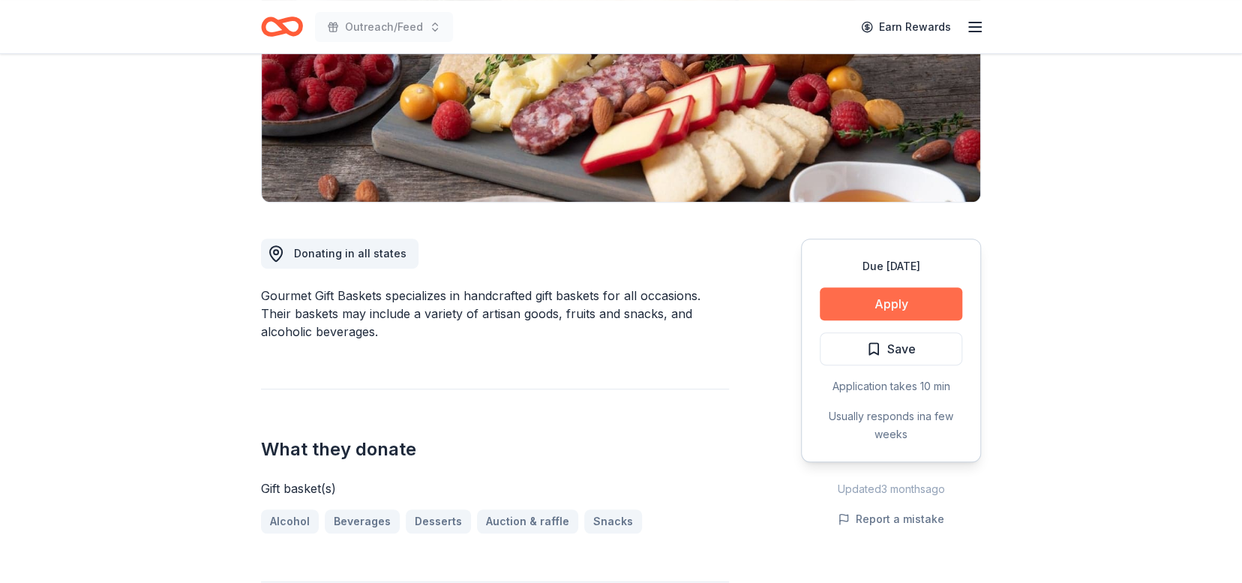
click at [901, 306] on button "Apply" at bounding box center [891, 303] width 142 height 33
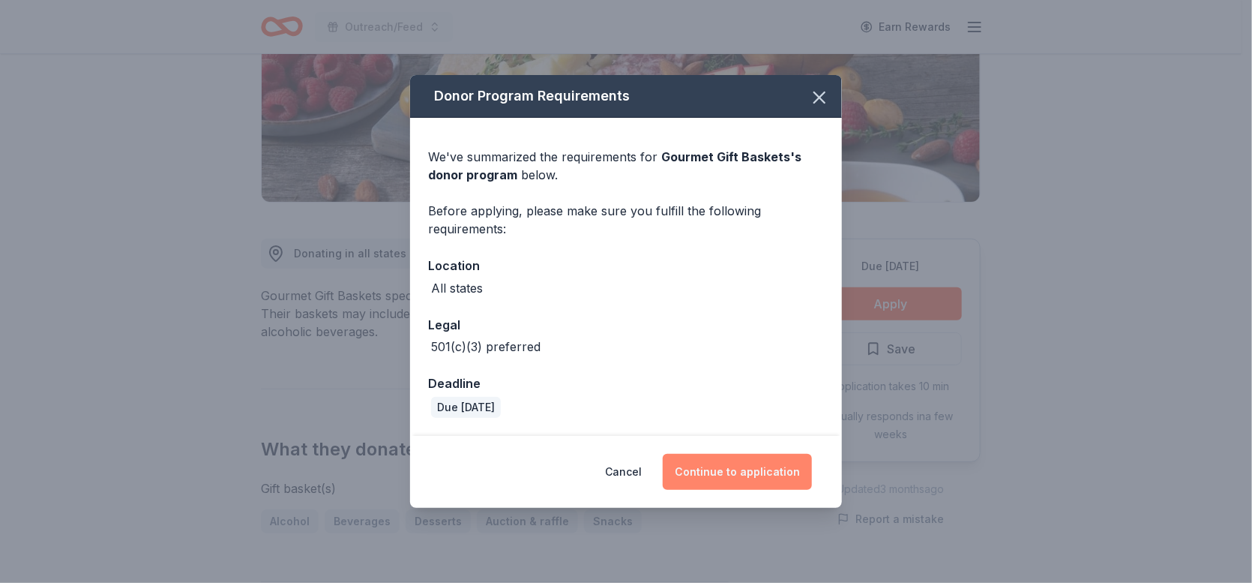
click at [781, 472] on button "Continue to application" at bounding box center [737, 472] width 149 height 36
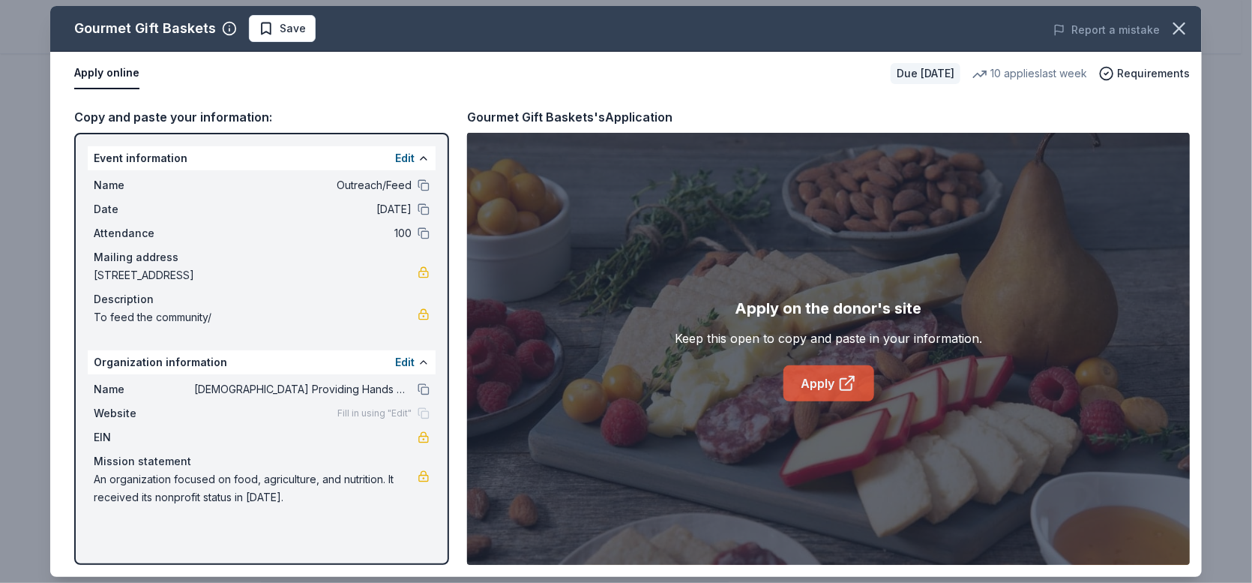
click at [816, 379] on link "Apply" at bounding box center [829, 383] width 91 height 36
click at [1180, 21] on icon "button" at bounding box center [1179, 28] width 21 height 21
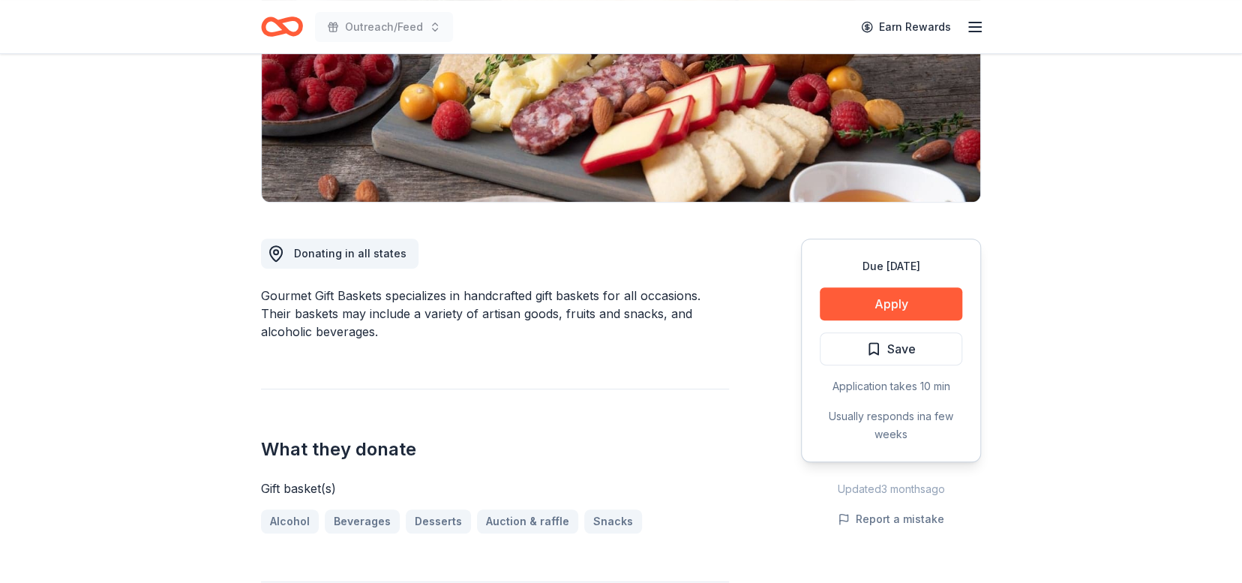
click at [820, 287] on button "Apply" at bounding box center [891, 303] width 142 height 33
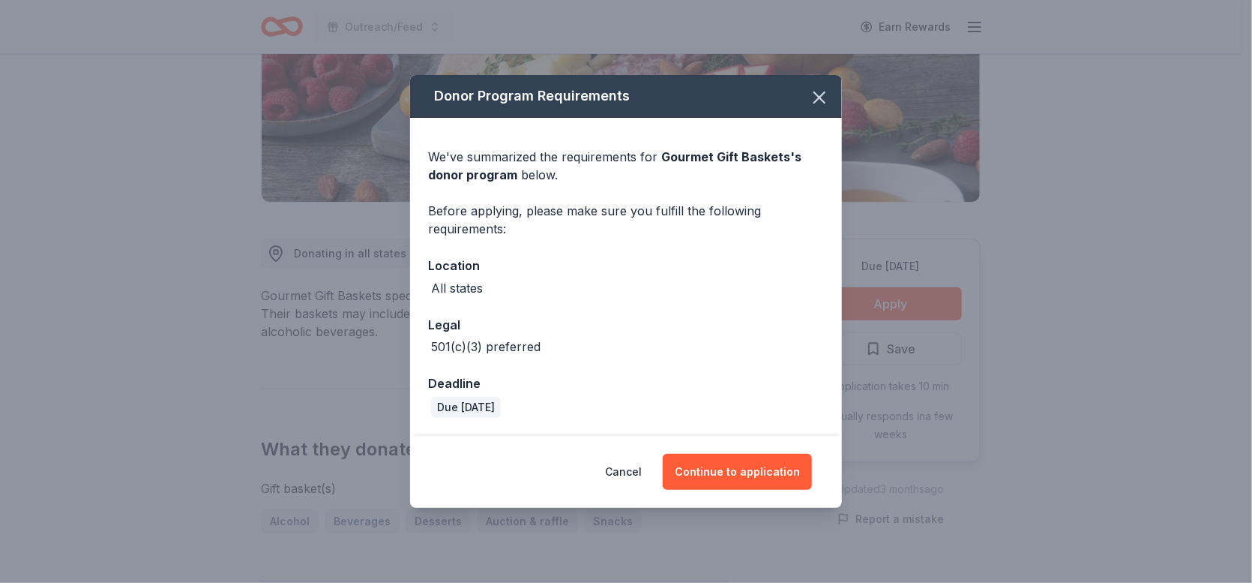
click at [1150, 250] on div "Donor Program Requirements We've summarized the requirements for Gourmet Gift B…" at bounding box center [626, 291] width 1252 height 583
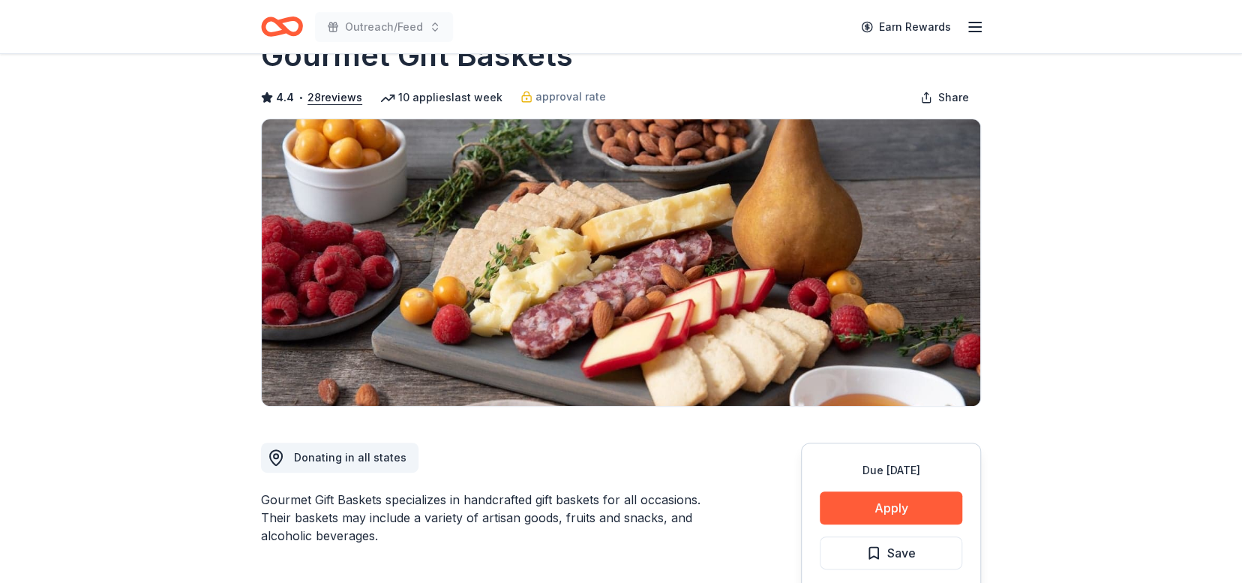
scroll to position [0, 0]
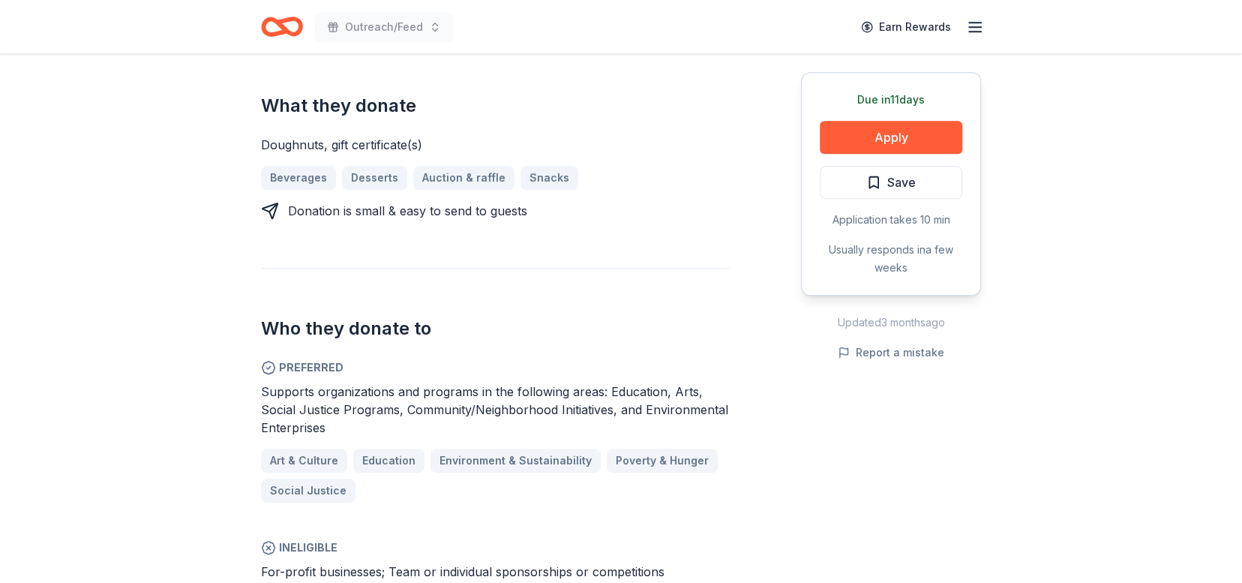
scroll to position [501, 0]
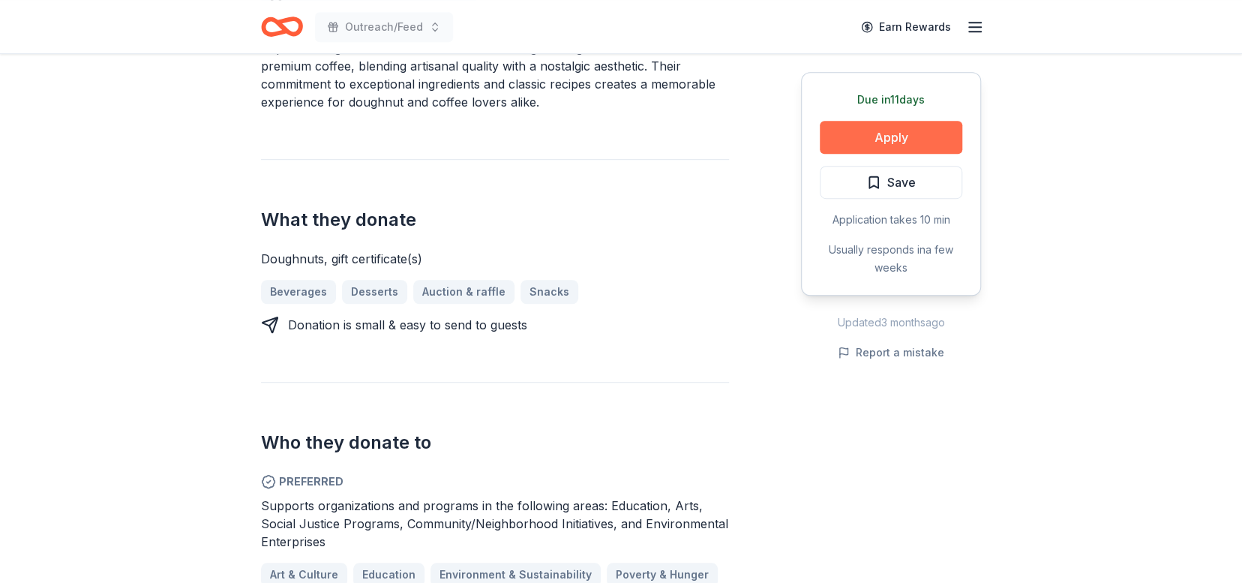
click at [904, 136] on button "Apply" at bounding box center [891, 137] width 142 height 33
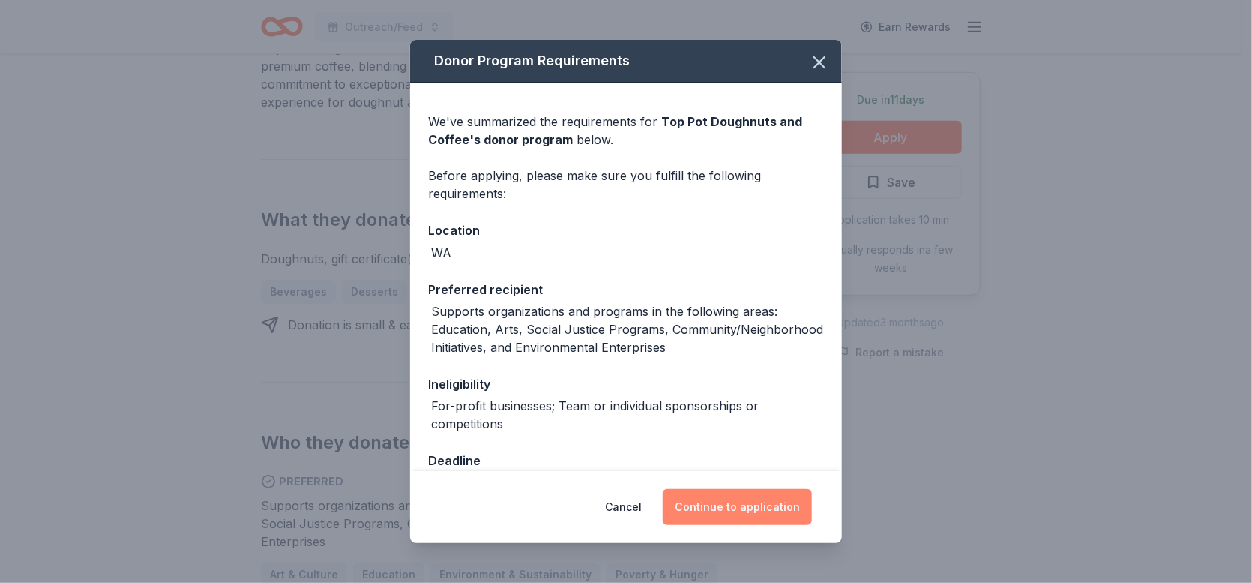
click at [737, 506] on button "Continue to application" at bounding box center [737, 507] width 149 height 36
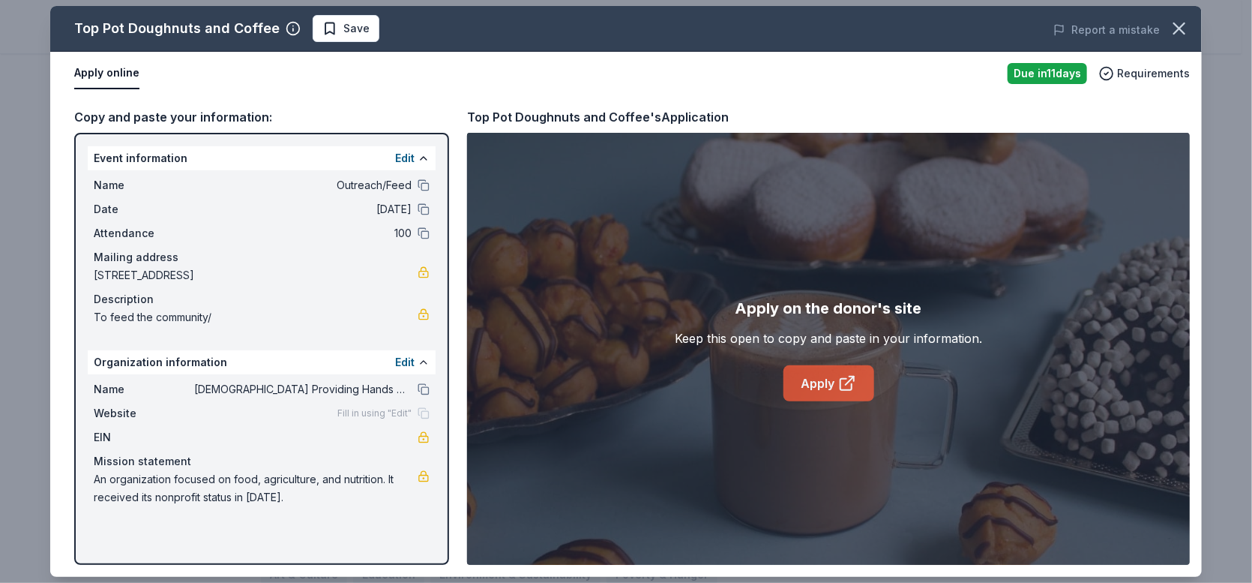
click at [827, 382] on link "Apply" at bounding box center [829, 383] width 91 height 36
click at [826, 385] on link "Apply" at bounding box center [829, 383] width 91 height 36
click at [1186, 24] on icon "button" at bounding box center [1179, 28] width 21 height 21
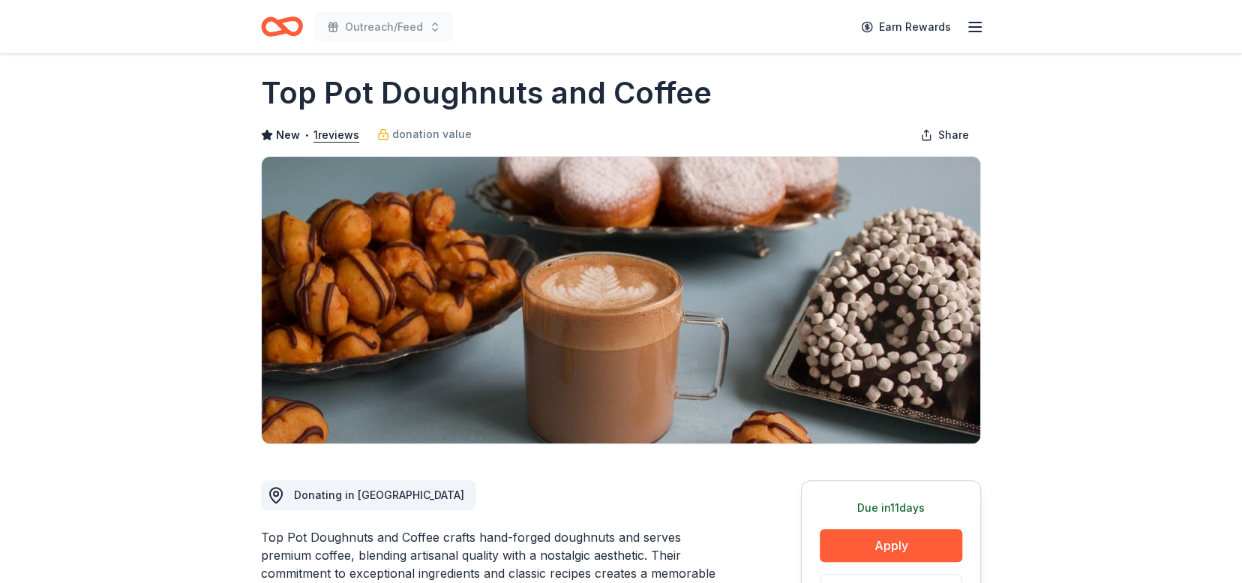
scroll to position [0, 0]
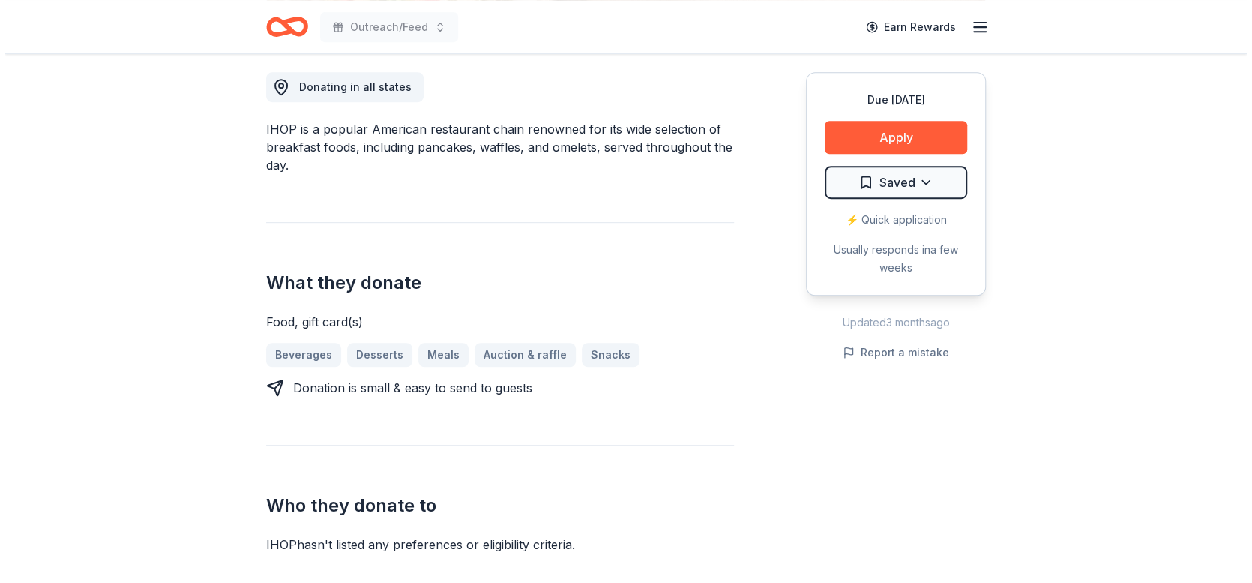
scroll to position [319, 0]
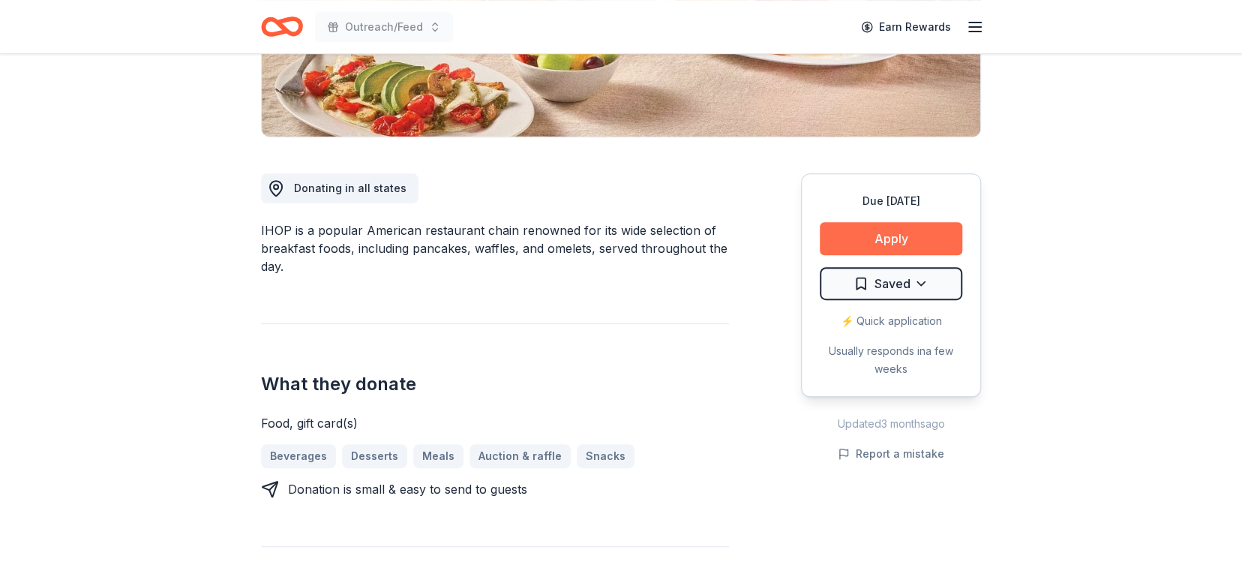
click at [920, 233] on button "Apply" at bounding box center [891, 238] width 142 height 33
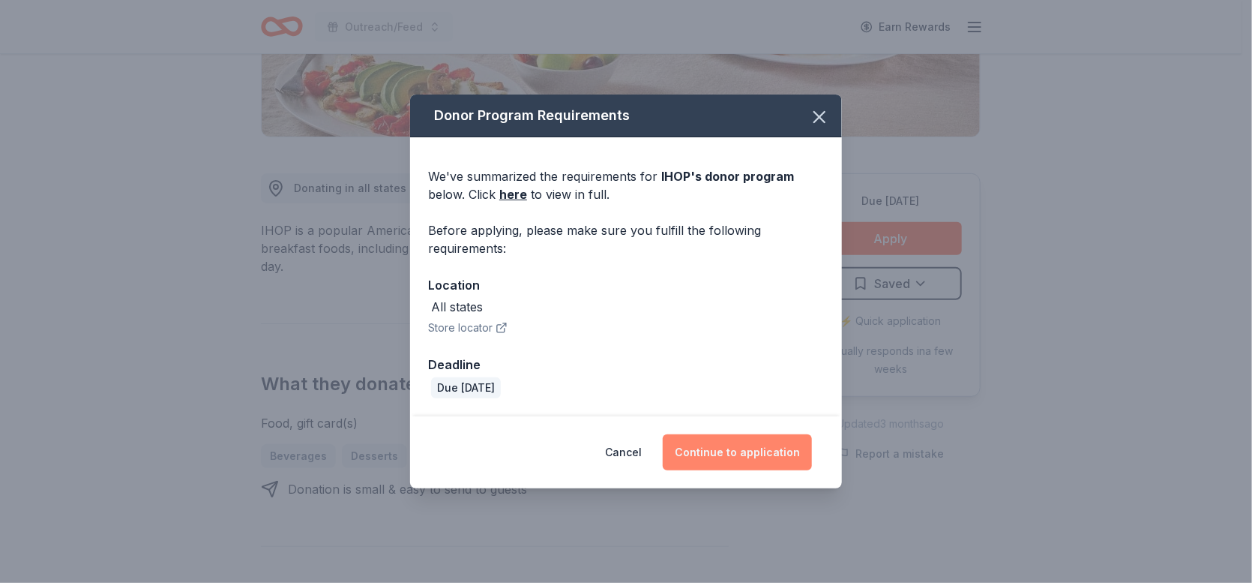
click at [720, 464] on button "Continue to application" at bounding box center [737, 452] width 149 height 36
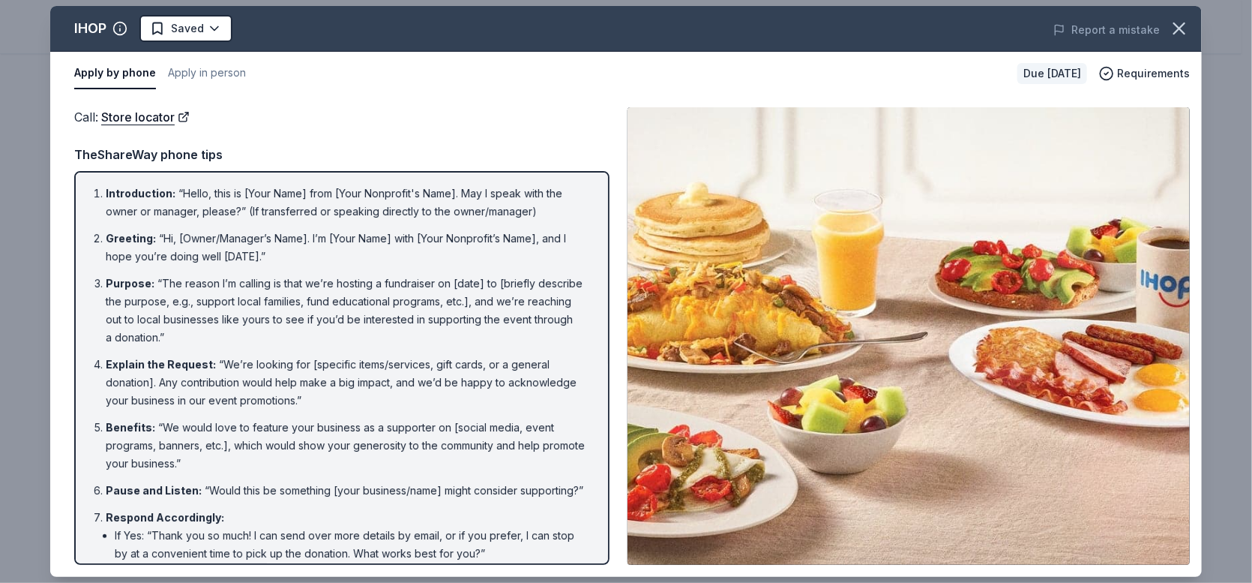
drag, startPoint x: 609, startPoint y: 284, endPoint x: 610, endPoint y: 324, distance: 39.8
click at [610, 324] on div "Call : Store locator Call : Store locator TheShareWay phone tips Introduction :…" at bounding box center [626, 335] width 1152 height 481
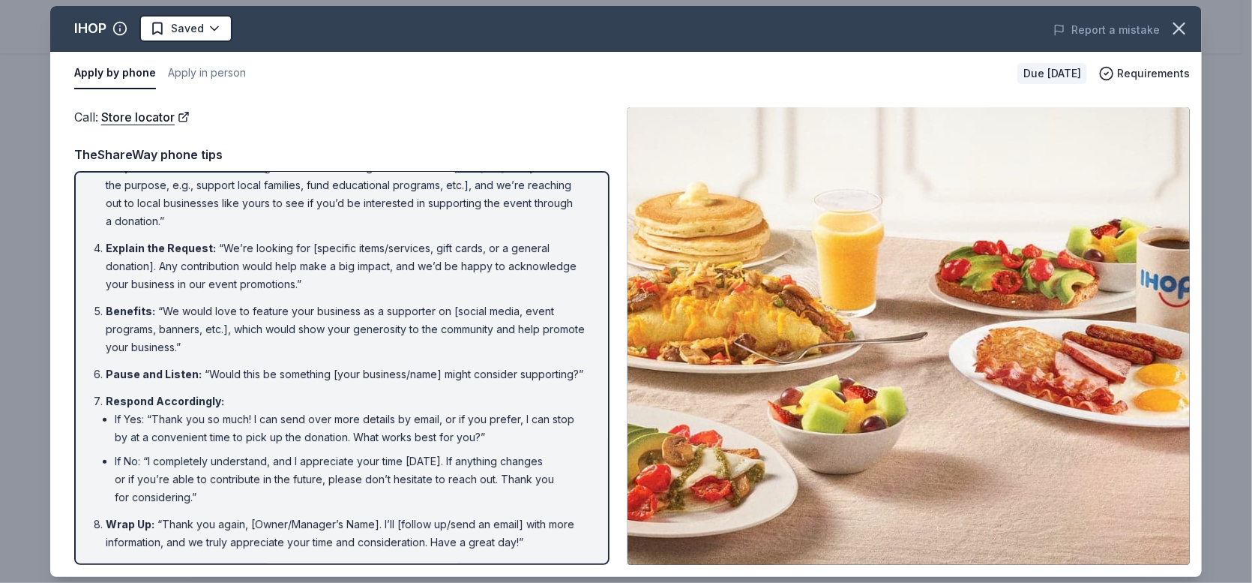
scroll to position [0, 0]
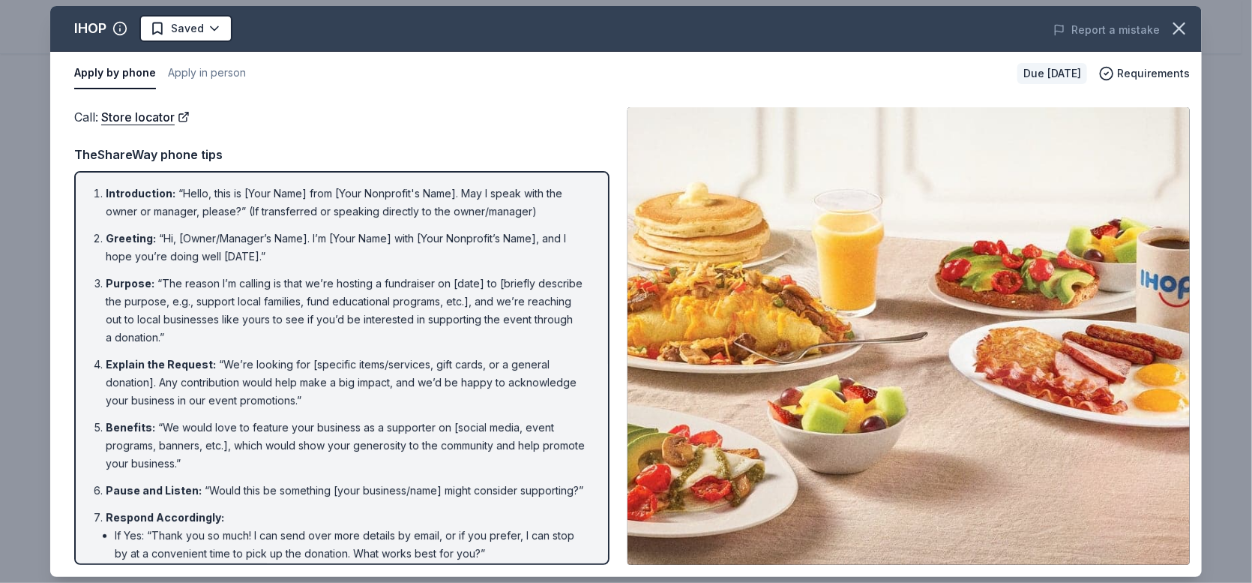
drag, startPoint x: 94, startPoint y: 188, endPoint x: 165, endPoint y: 214, distance: 75.2
click at [165, 214] on li "Introduction : “Hello, this is [Your Name] from [Your Nonprofit's Name]. May I …" at bounding box center [346, 202] width 481 height 36
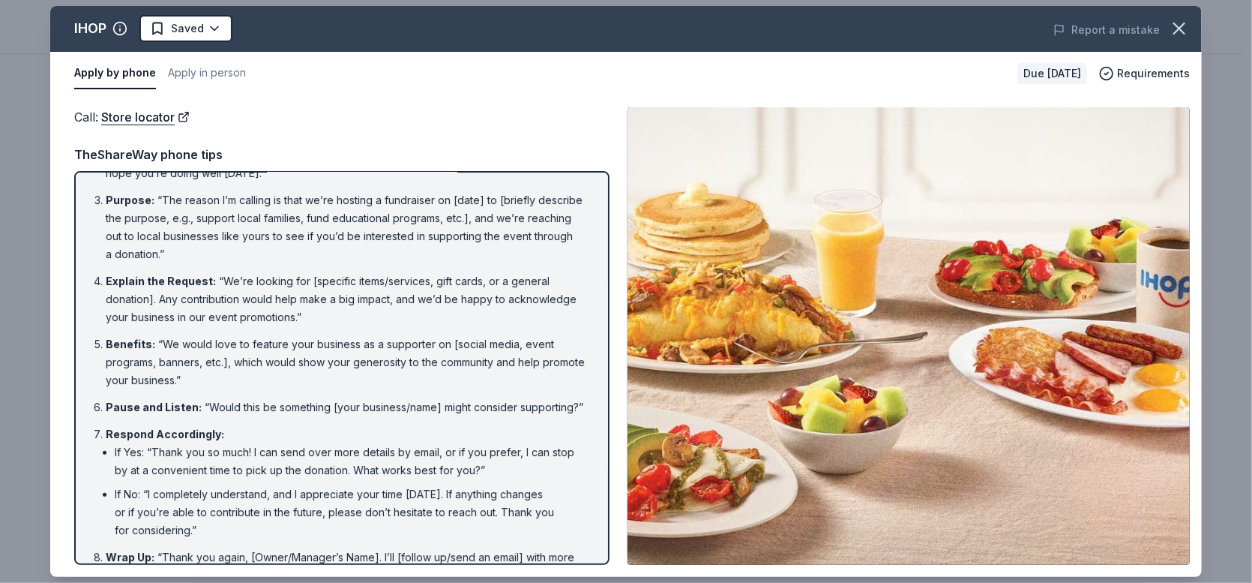
scroll to position [104, 0]
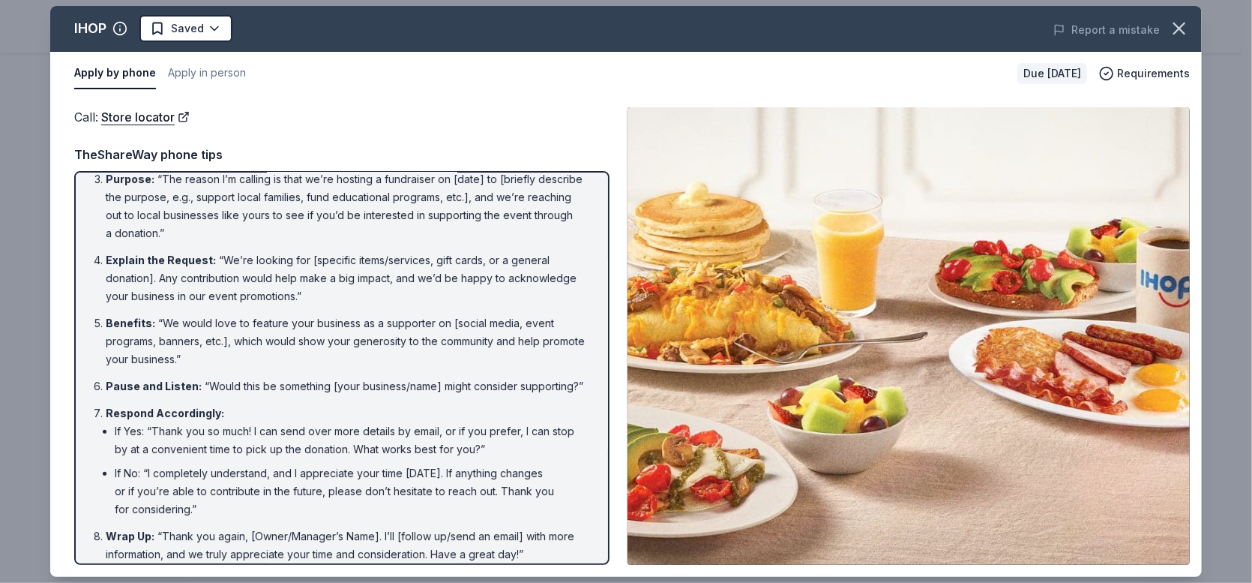
click at [375, 351] on li "Benefits : “We would love to feature your business as a supporter on [social me…" at bounding box center [346, 341] width 481 height 54
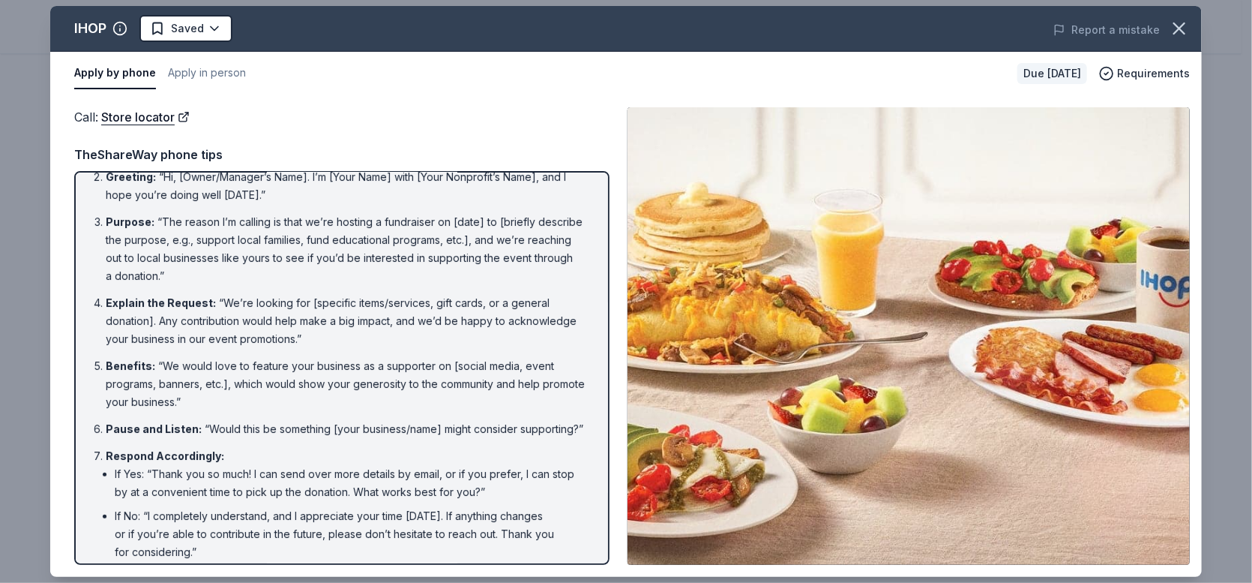
scroll to position [0, 0]
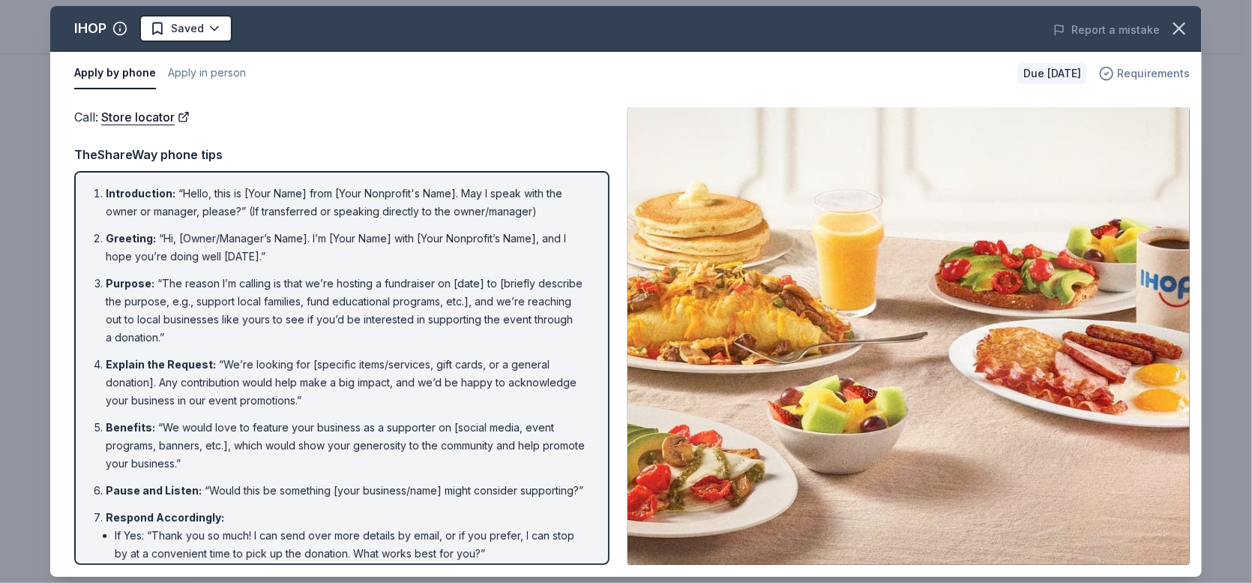
click at [1157, 75] on span "Requirements" at bounding box center [1153, 73] width 73 height 18
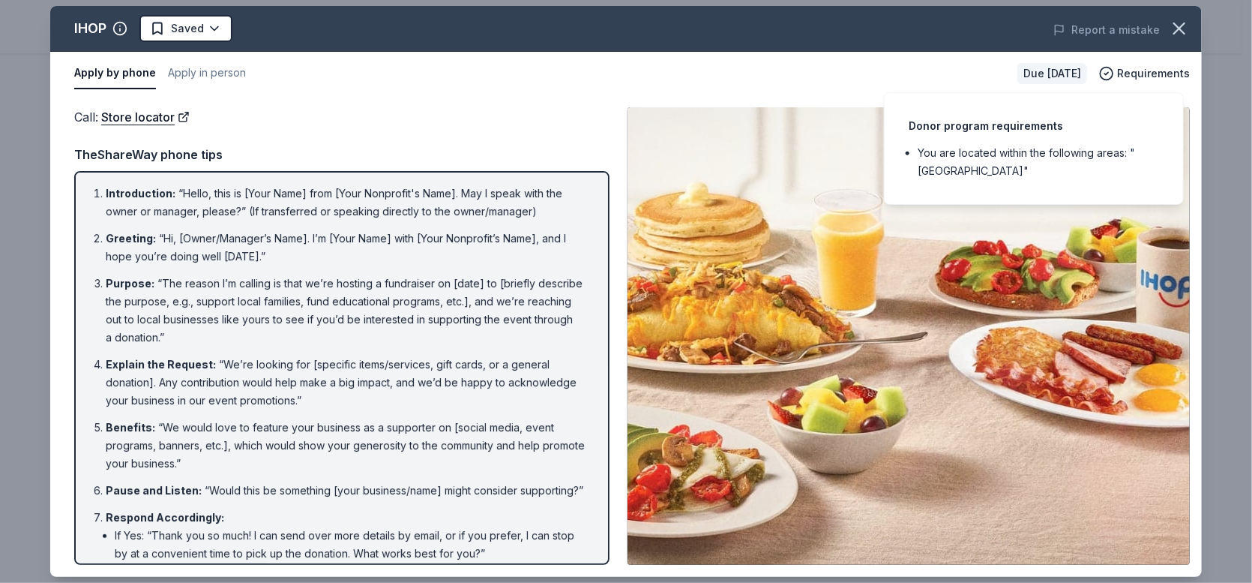
click at [769, 96] on div "Call : Store locator Call : Store locator TheShareWay phone tips Introduction :…" at bounding box center [626, 335] width 1152 height 481
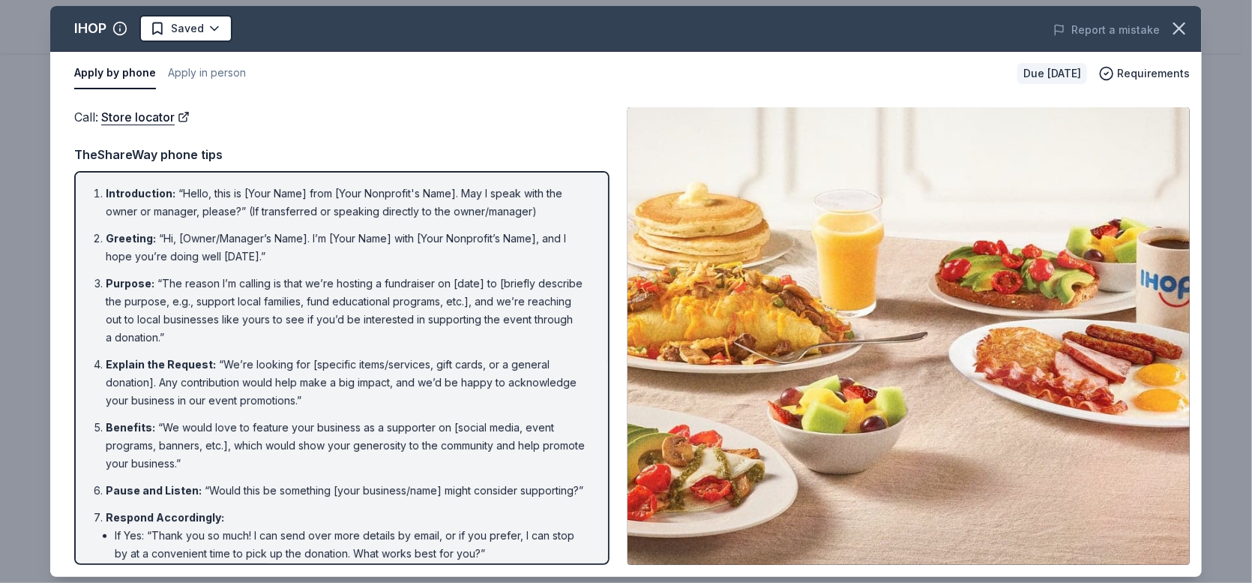
drag, startPoint x: 90, startPoint y: 191, endPoint x: 139, endPoint y: 200, distance: 50.3
click at [142, 201] on ol "Introduction : “Hello, this is [Your Name] from [Your Nonprofit's Name]. May I …" at bounding box center [342, 425] width 508 height 483
drag, startPoint x: 102, startPoint y: 190, endPoint x: 415, endPoint y: 490, distance: 434.4
click at [415, 490] on ol "Introduction : “Hello, this is [Your Name] from [Your Nonprofit's Name]. May I …" at bounding box center [342, 425] width 508 height 483
click at [211, 72] on button "Apply in person" at bounding box center [207, 73] width 78 height 31
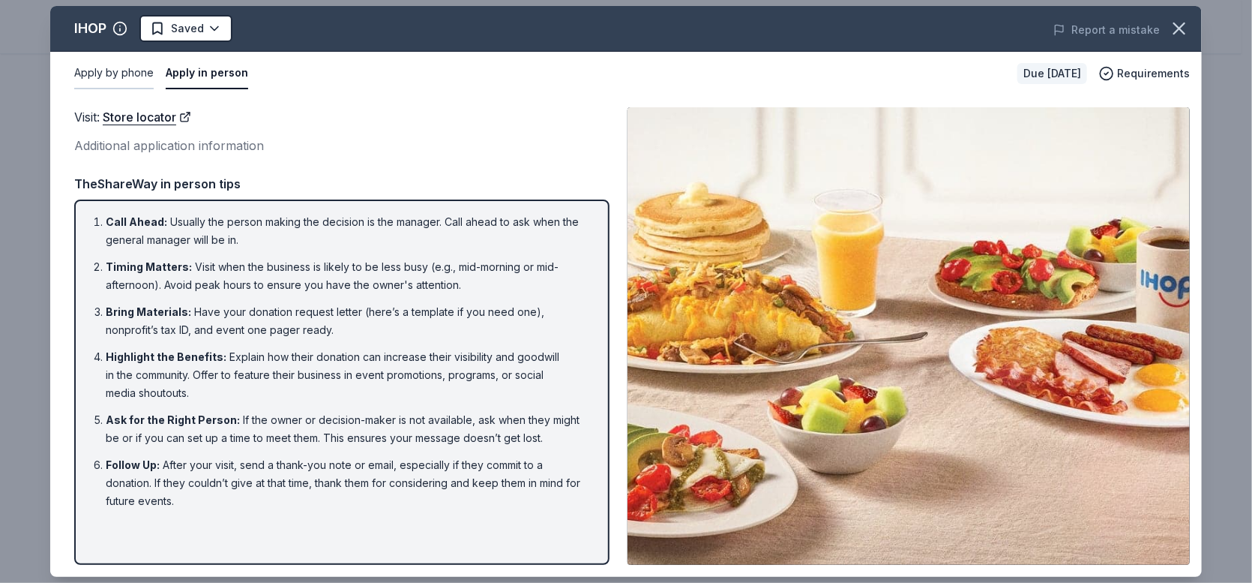
click at [133, 69] on button "Apply by phone" at bounding box center [113, 73] width 79 height 31
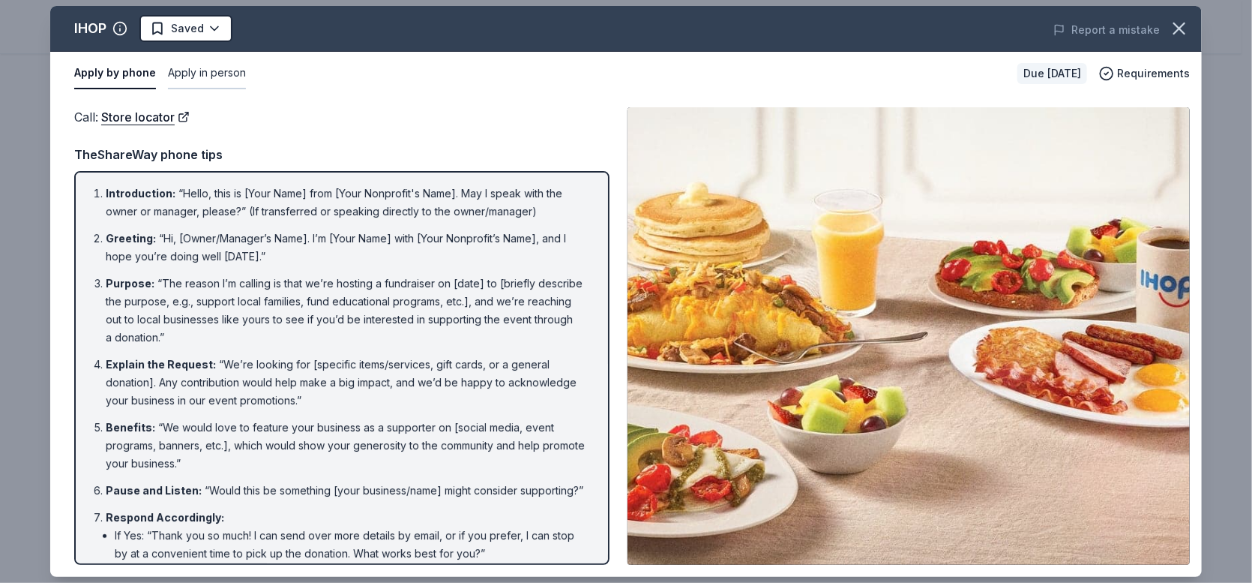
click at [214, 66] on button "Apply in person" at bounding box center [207, 73] width 78 height 31
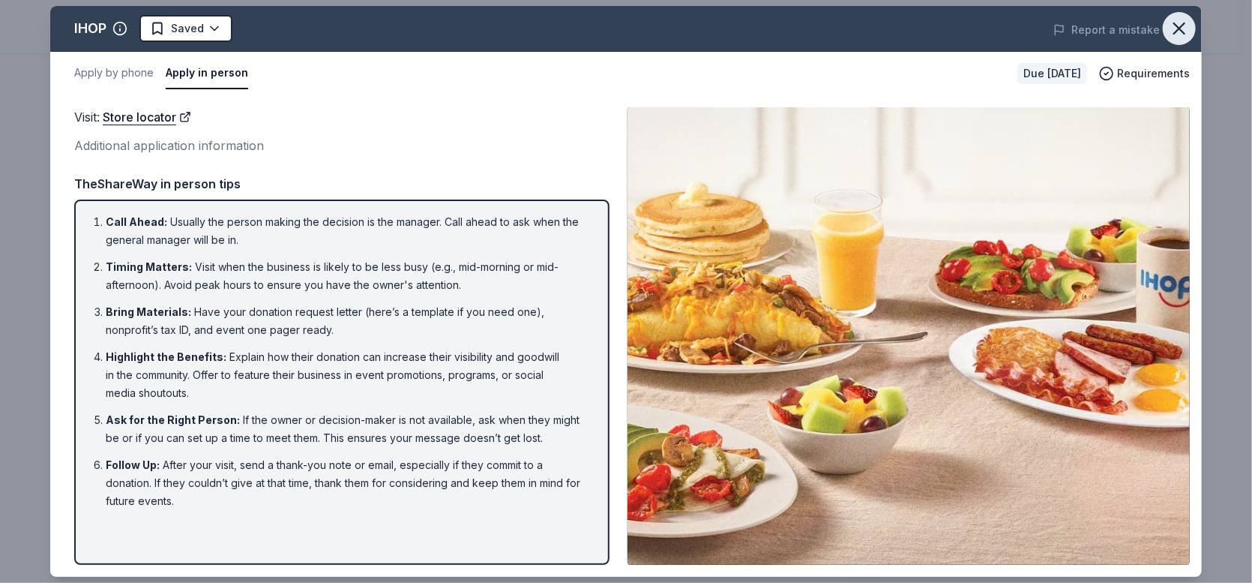
click at [1183, 27] on icon "button" at bounding box center [1179, 28] width 21 height 21
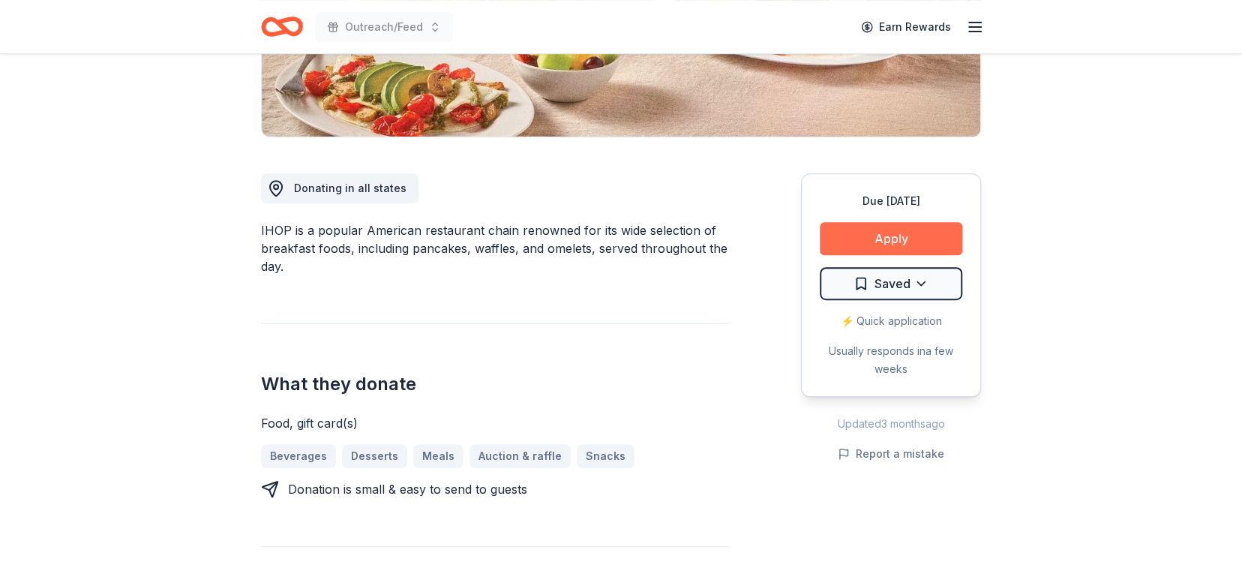
click at [922, 238] on button "Apply" at bounding box center [891, 238] width 142 height 33
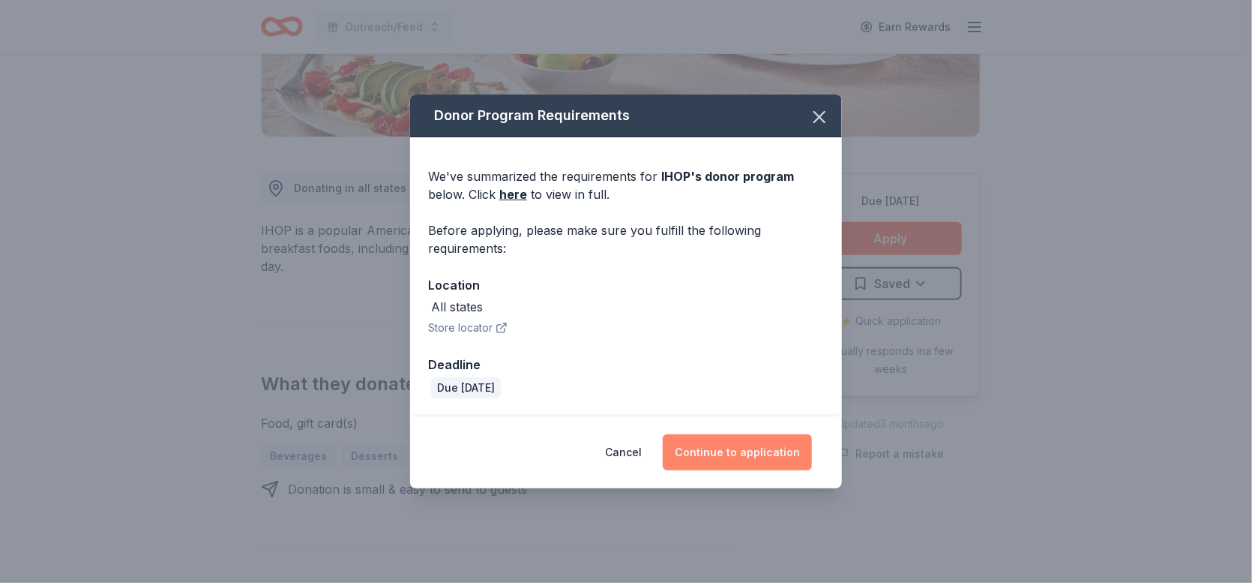
click at [743, 453] on button "Continue to application" at bounding box center [737, 452] width 149 height 36
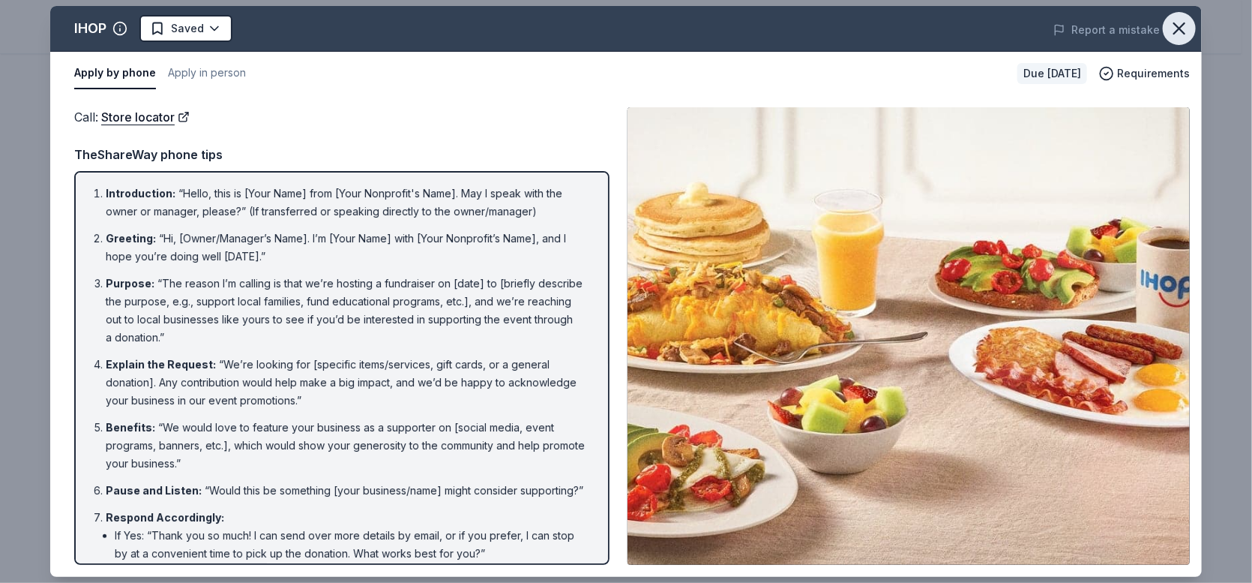
click at [1174, 20] on icon "button" at bounding box center [1179, 28] width 21 height 21
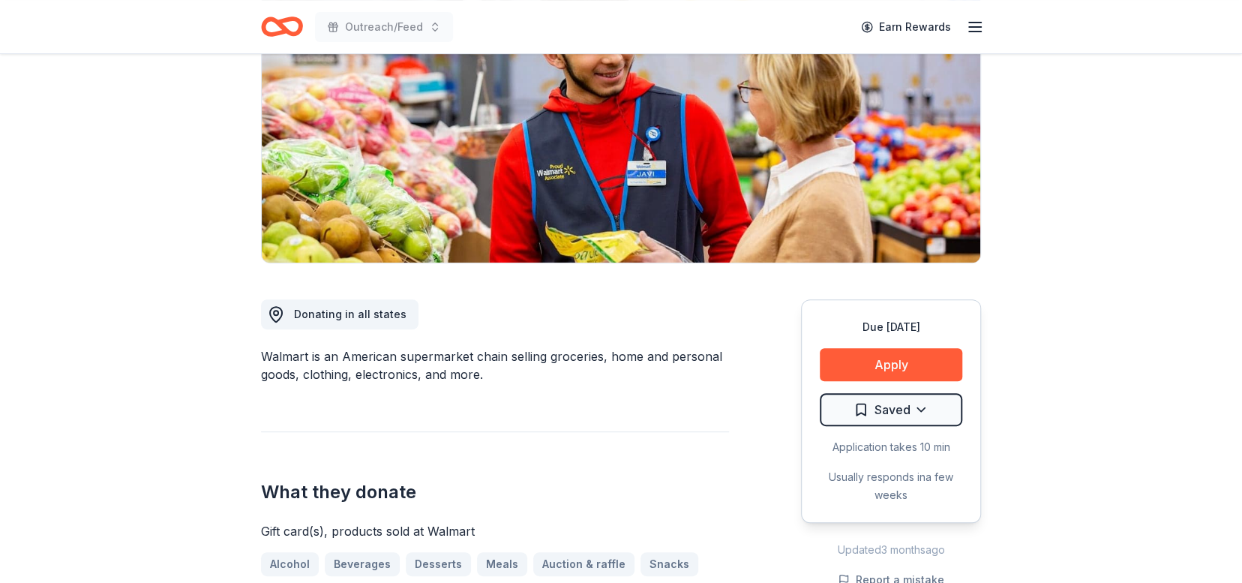
scroll to position [207, 0]
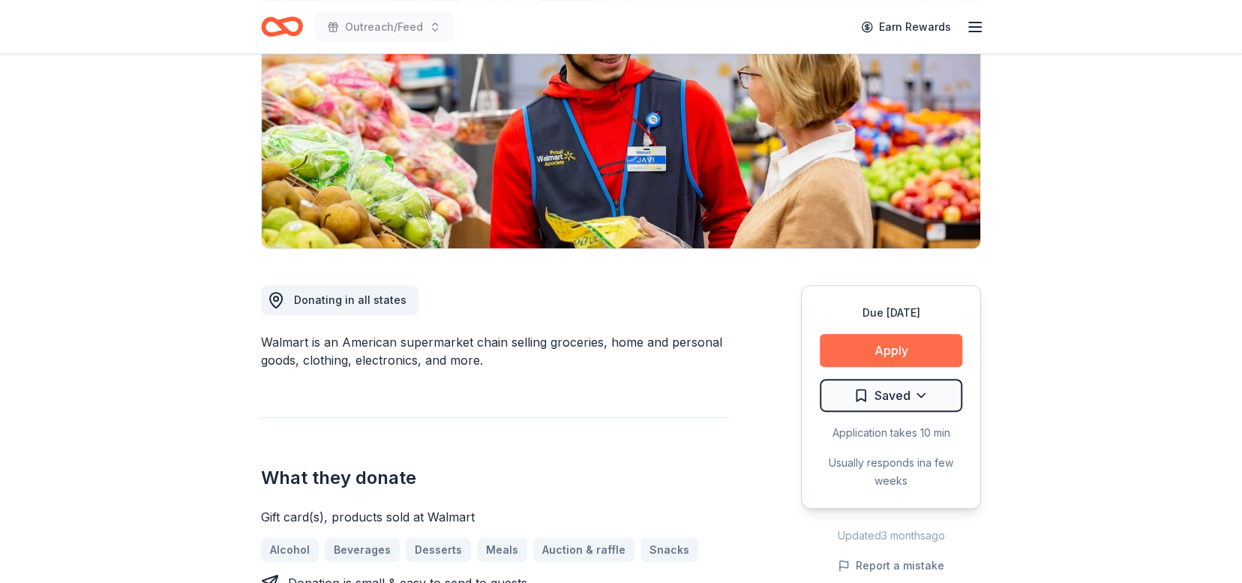
click at [895, 343] on button "Apply" at bounding box center [891, 350] width 142 height 33
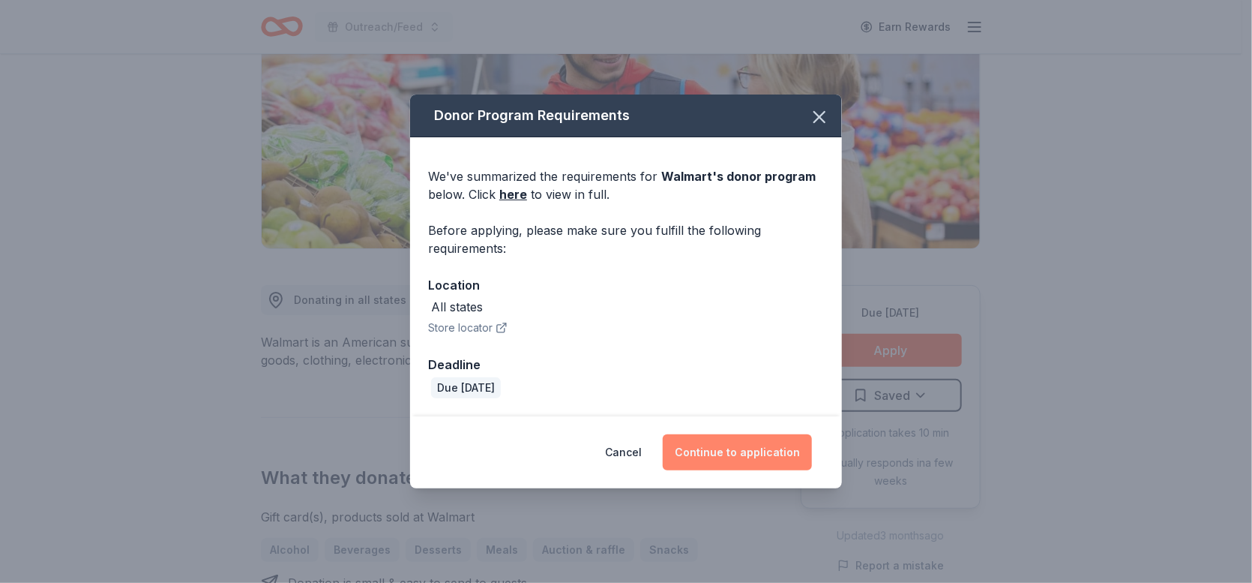
click at [755, 448] on button "Continue to application" at bounding box center [737, 452] width 149 height 36
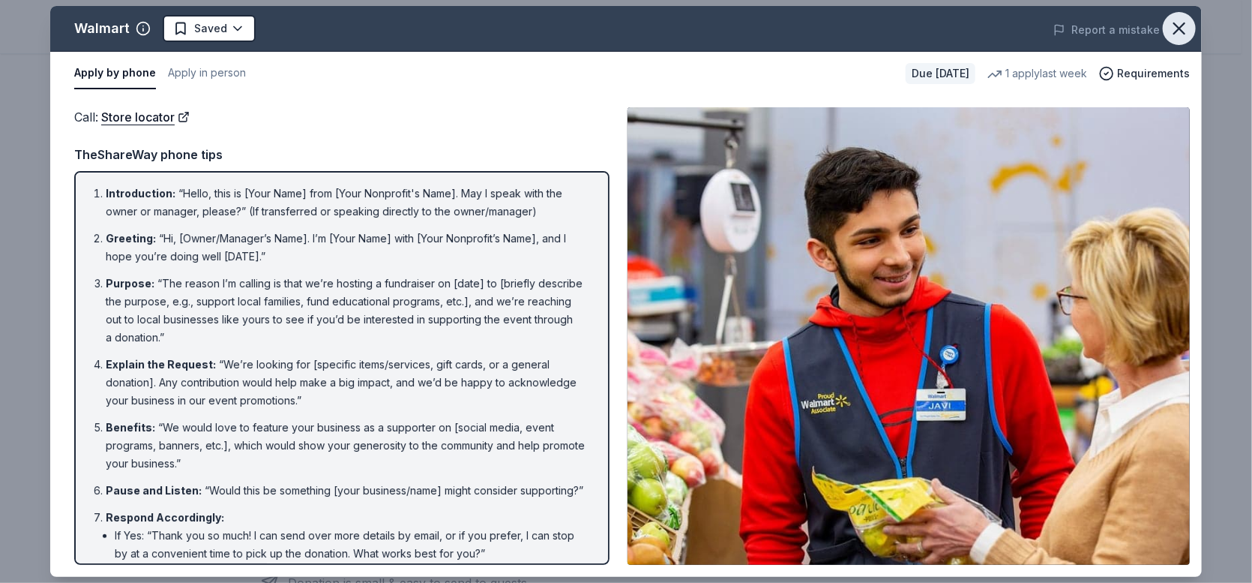
click at [1173, 34] on icon "button" at bounding box center [1179, 28] width 21 height 21
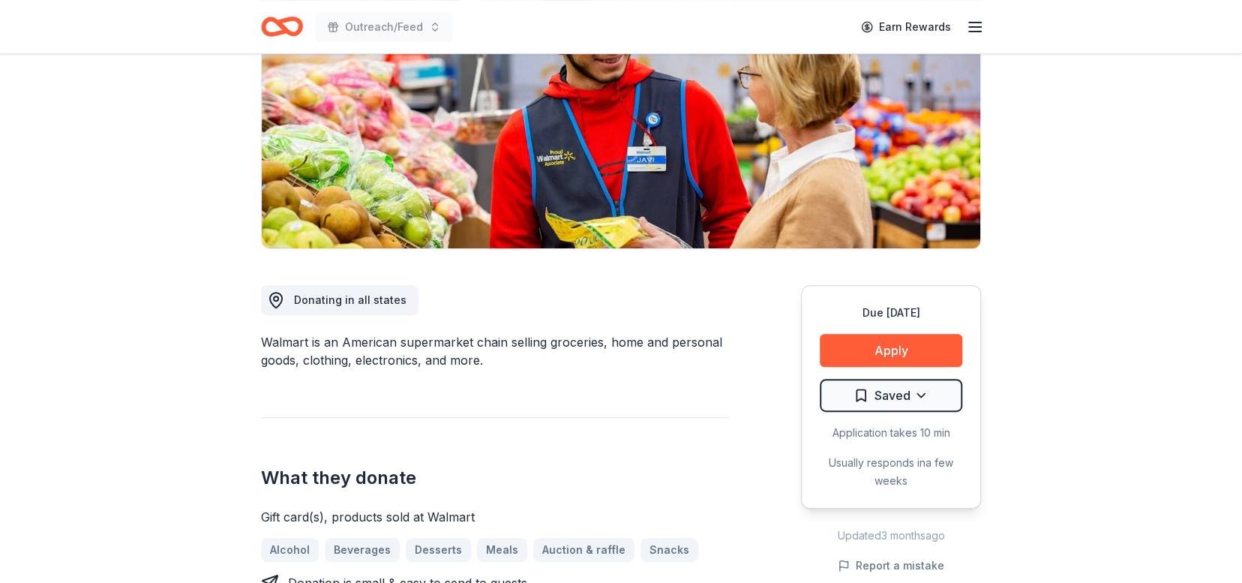
scroll to position [0, 0]
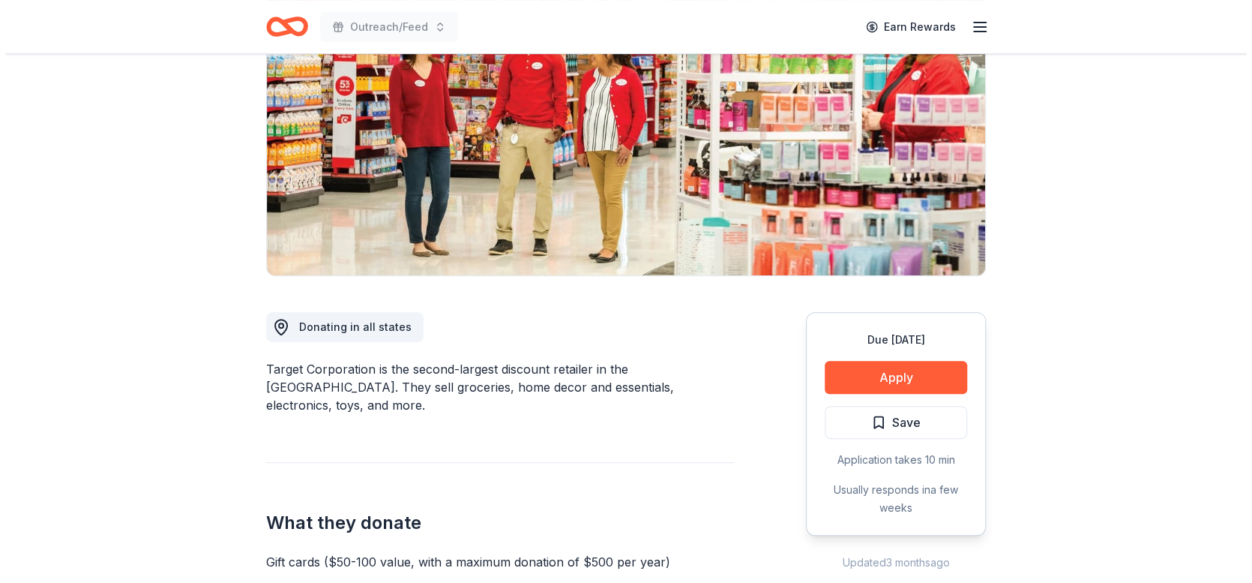
scroll to position [184, 0]
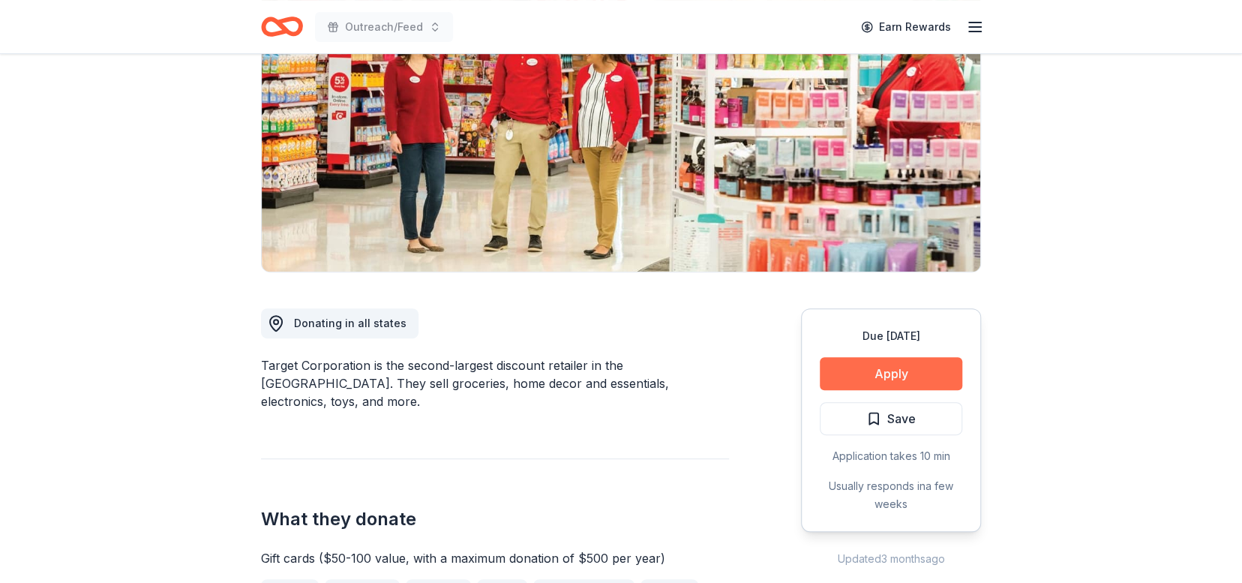
click at [917, 378] on button "Apply" at bounding box center [891, 373] width 142 height 33
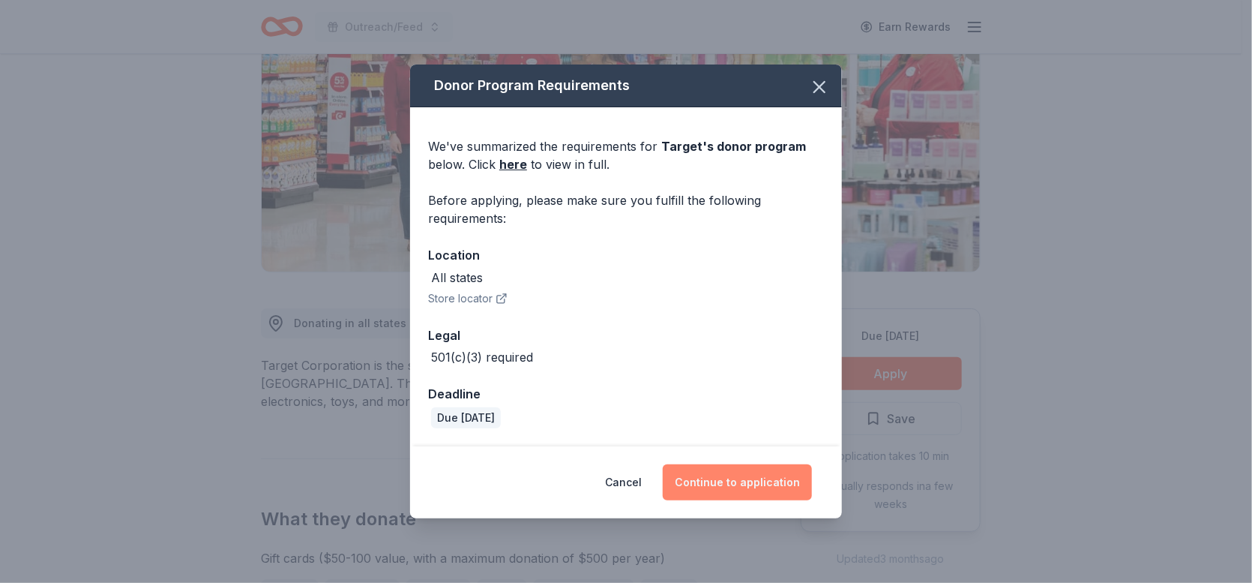
click at [775, 489] on button "Continue to application" at bounding box center [737, 482] width 149 height 36
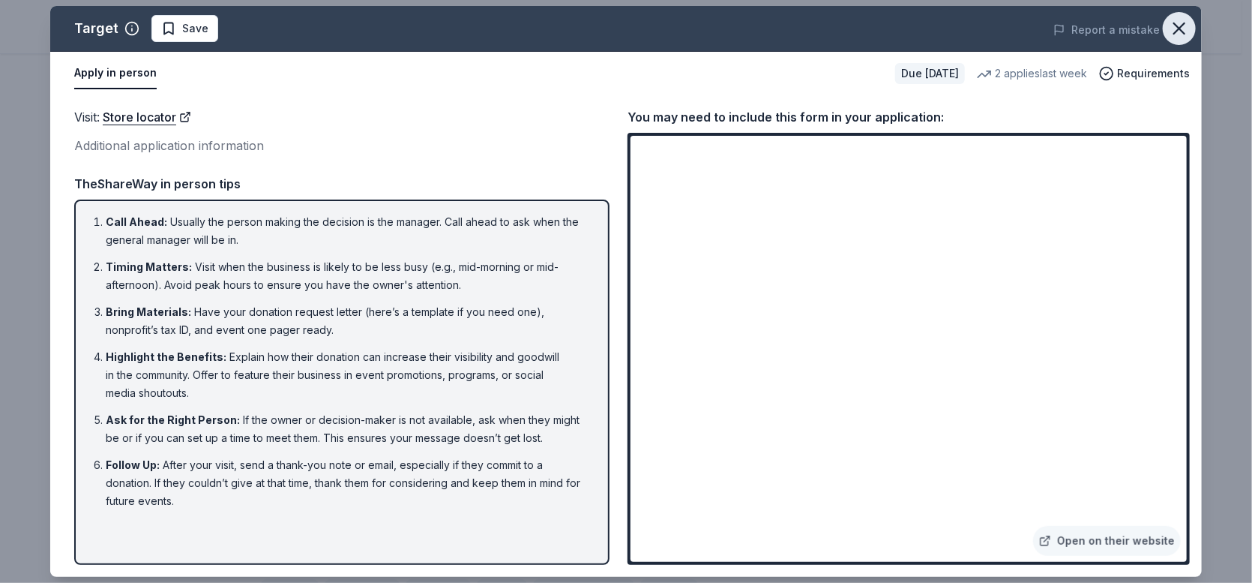
click at [1188, 26] on icon "button" at bounding box center [1179, 28] width 21 height 21
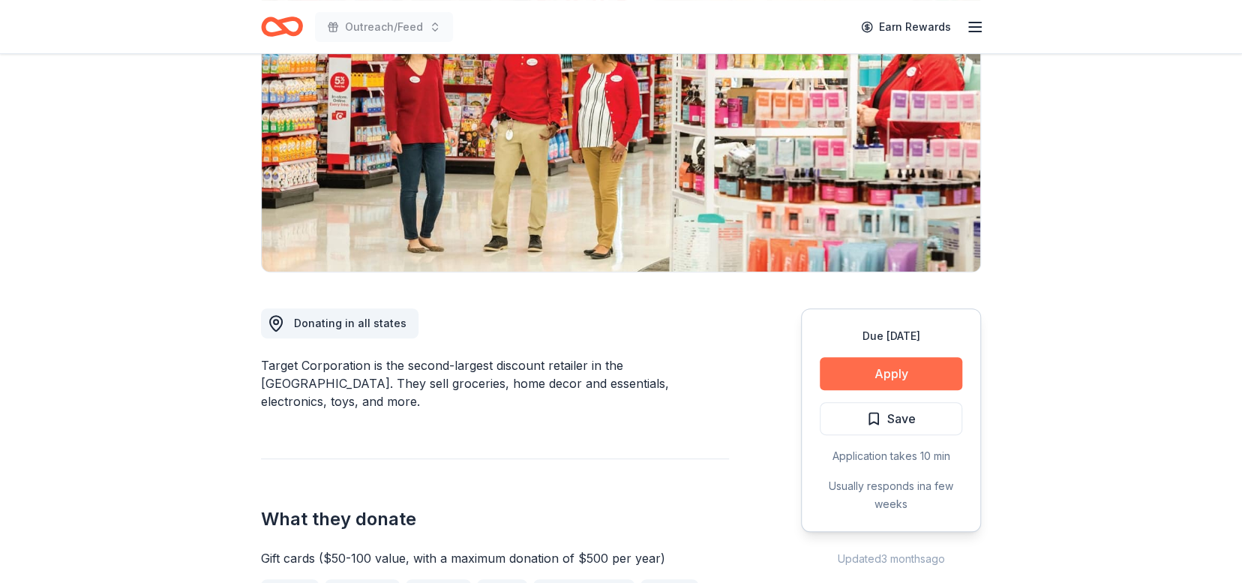
click at [909, 367] on button "Apply" at bounding box center [891, 373] width 142 height 33
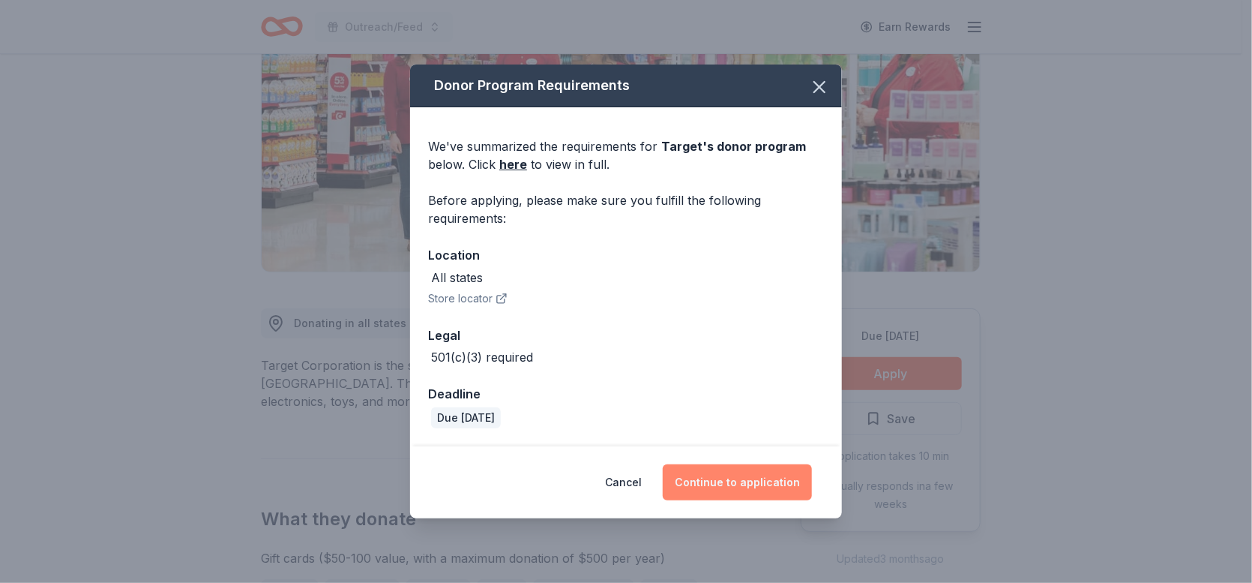
click at [770, 482] on button "Continue to application" at bounding box center [737, 482] width 149 height 36
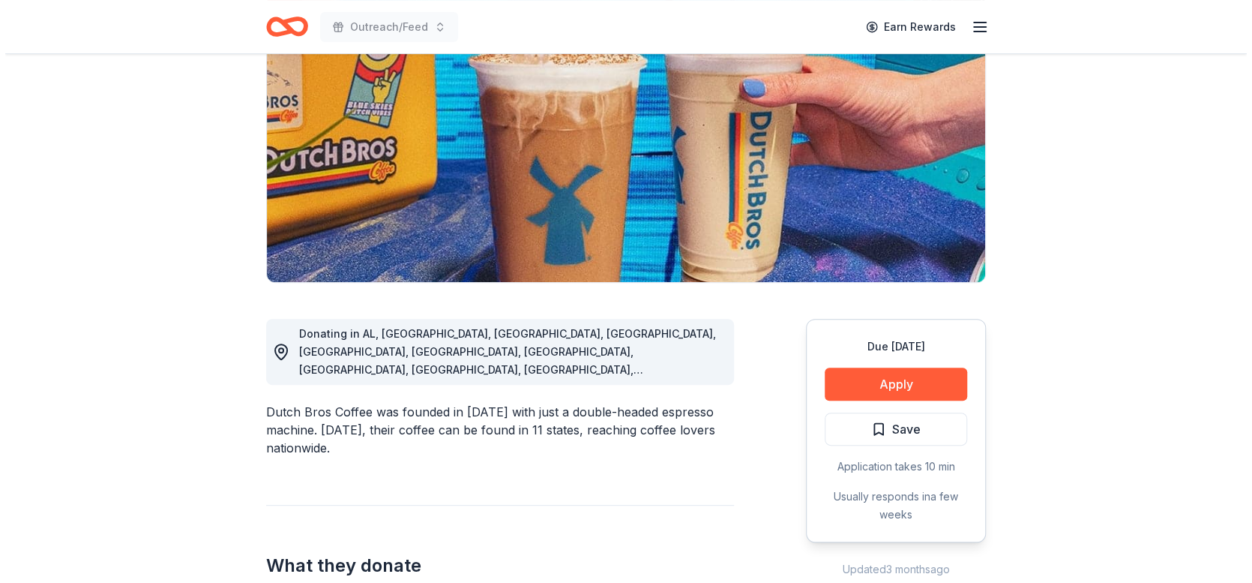
scroll to position [186, 0]
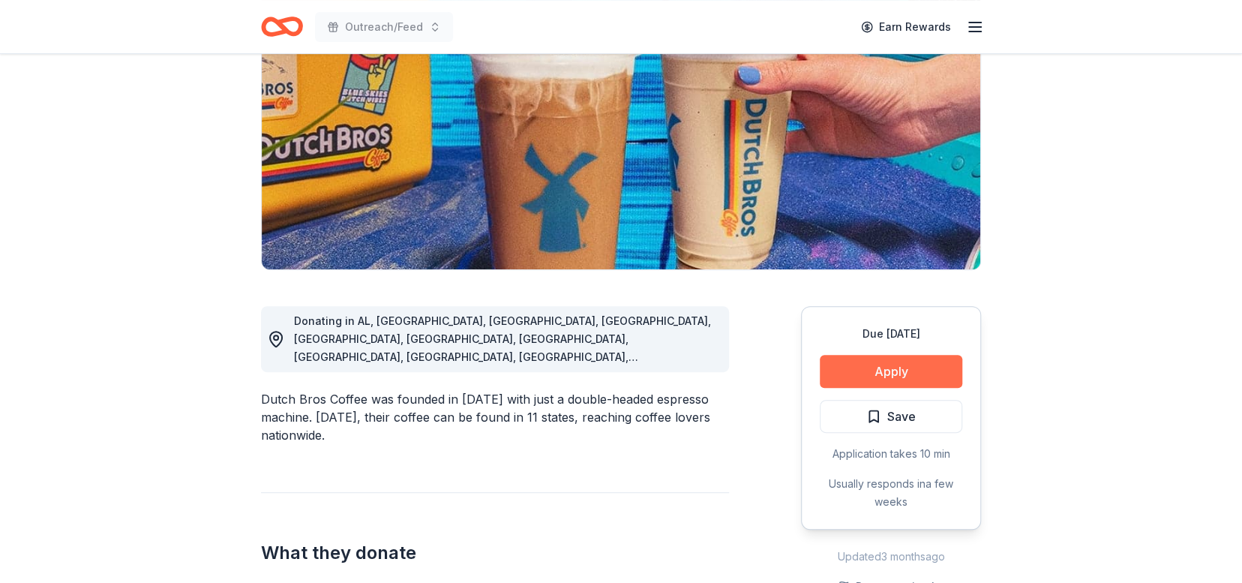
click at [888, 374] on button "Apply" at bounding box center [891, 371] width 142 height 33
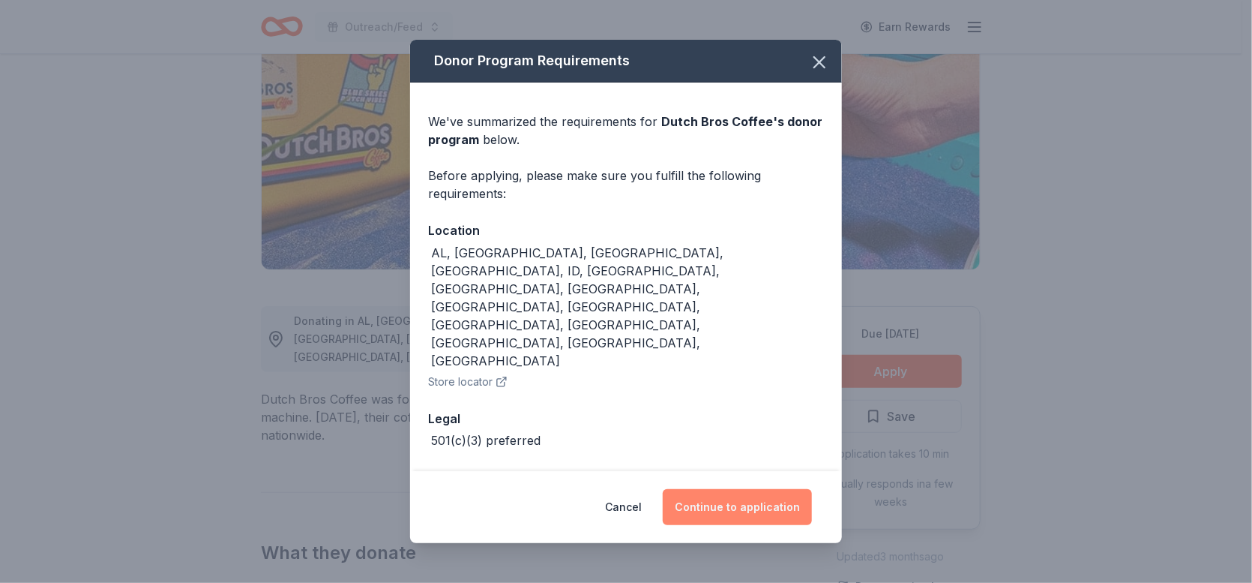
click at [745, 489] on button "Continue to application" at bounding box center [737, 507] width 149 height 36
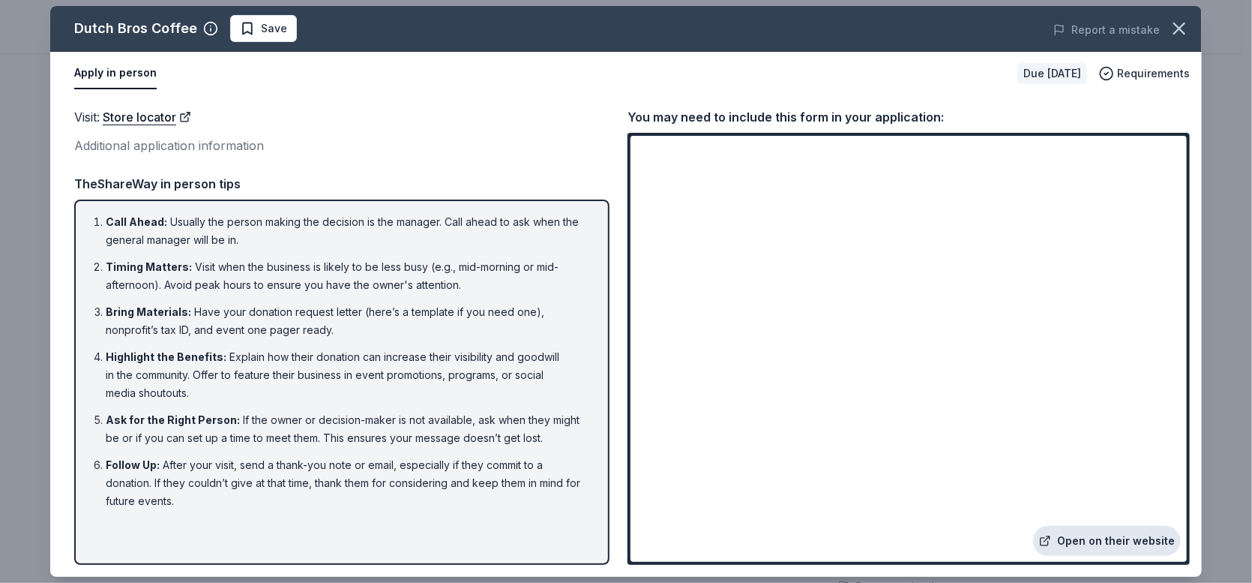
click at [1123, 536] on link "Open on their website" at bounding box center [1107, 541] width 148 height 30
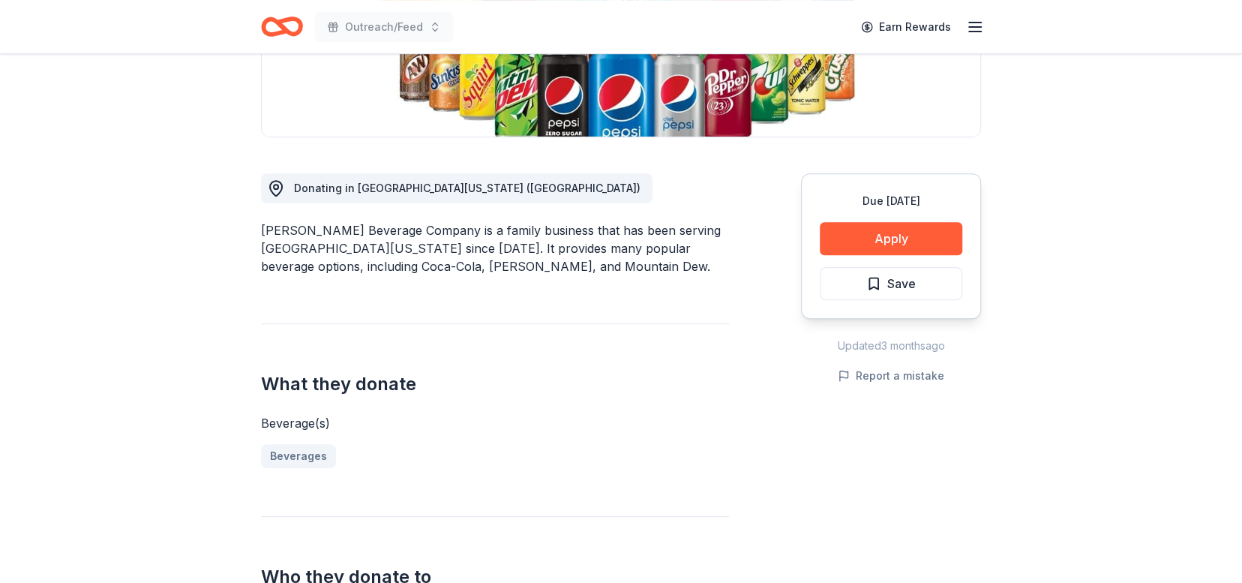
scroll to position [332, 0]
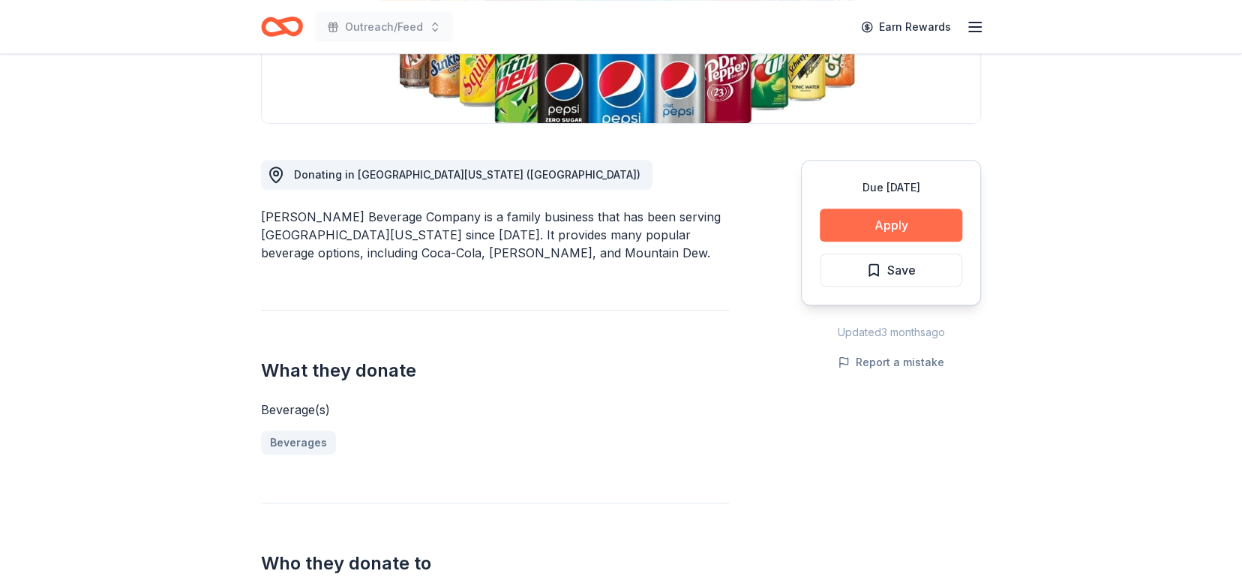
click at [909, 224] on button "Apply" at bounding box center [891, 224] width 142 height 33
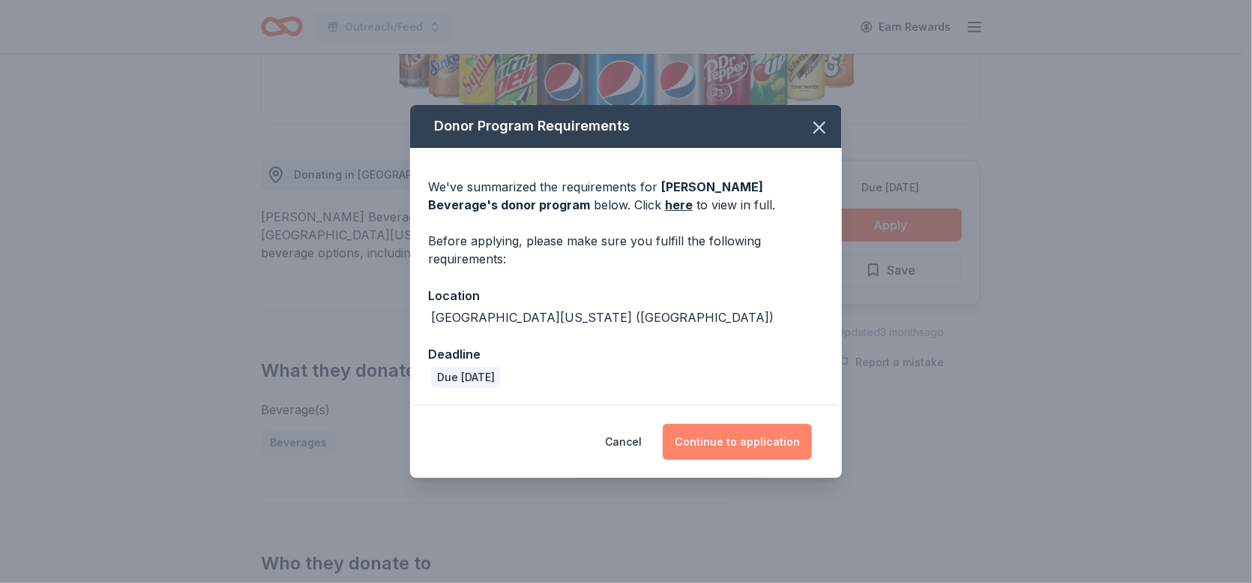
click at [739, 439] on button "Continue to application" at bounding box center [737, 442] width 149 height 36
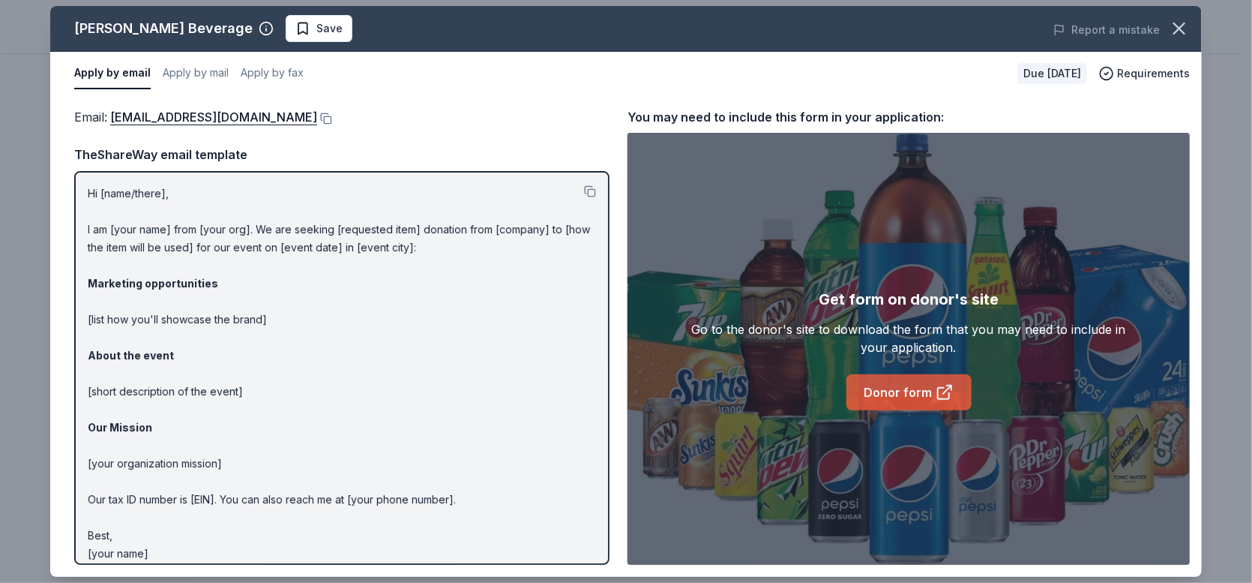
click at [906, 390] on link "Donor form" at bounding box center [909, 392] width 125 height 36
click at [1176, 29] on icon "button" at bounding box center [1179, 28] width 21 height 21
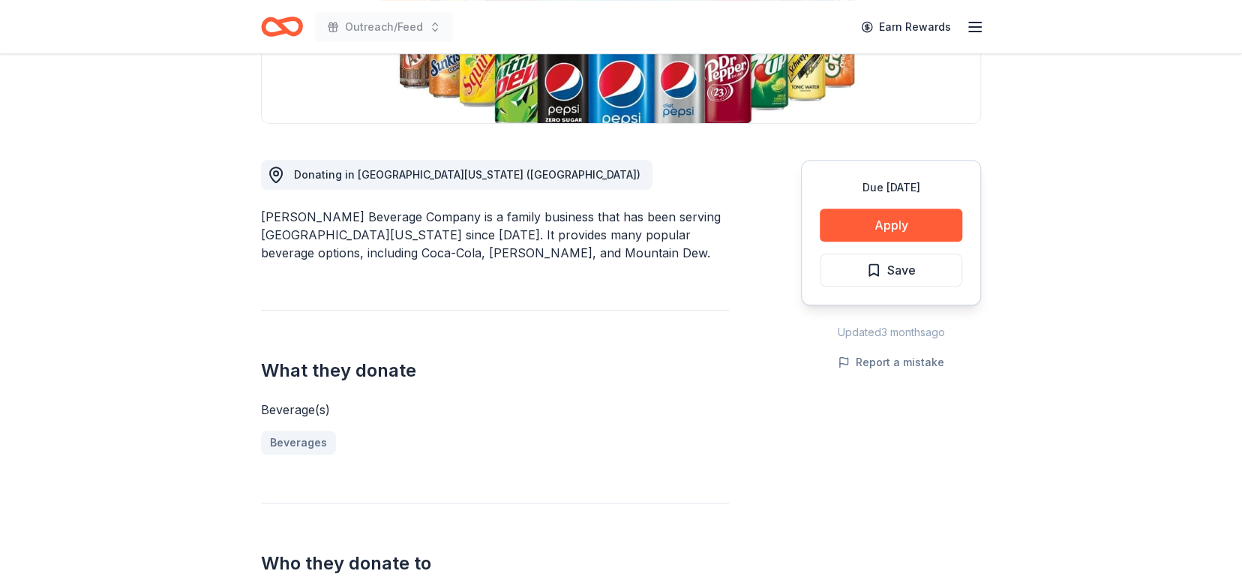
scroll to position [0, 0]
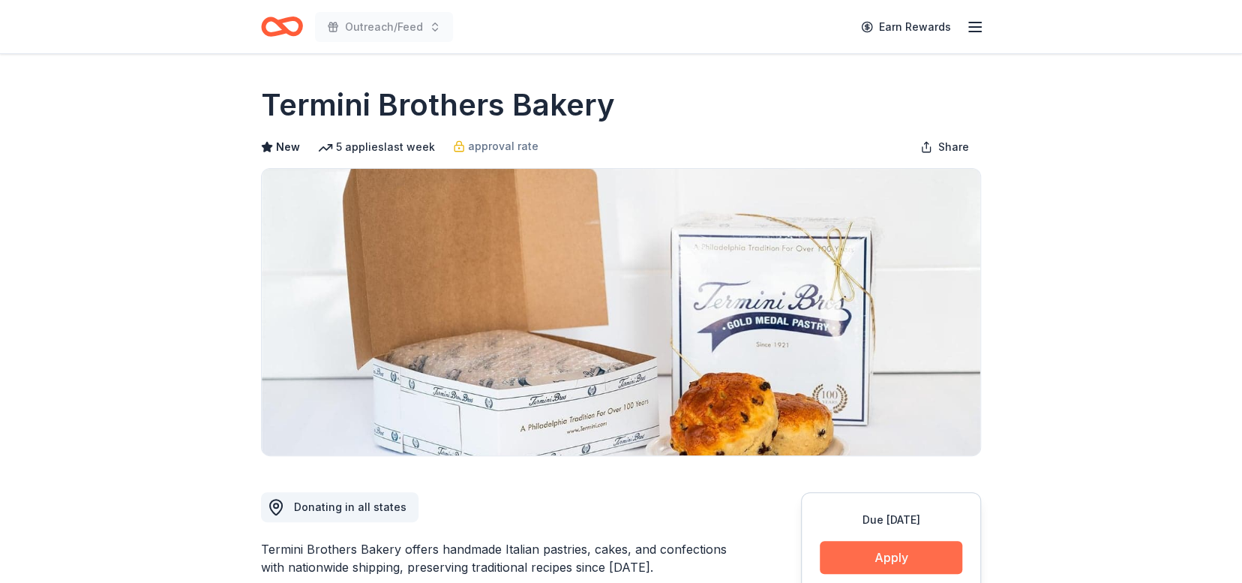
click at [887, 549] on button "Apply" at bounding box center [891, 557] width 142 height 33
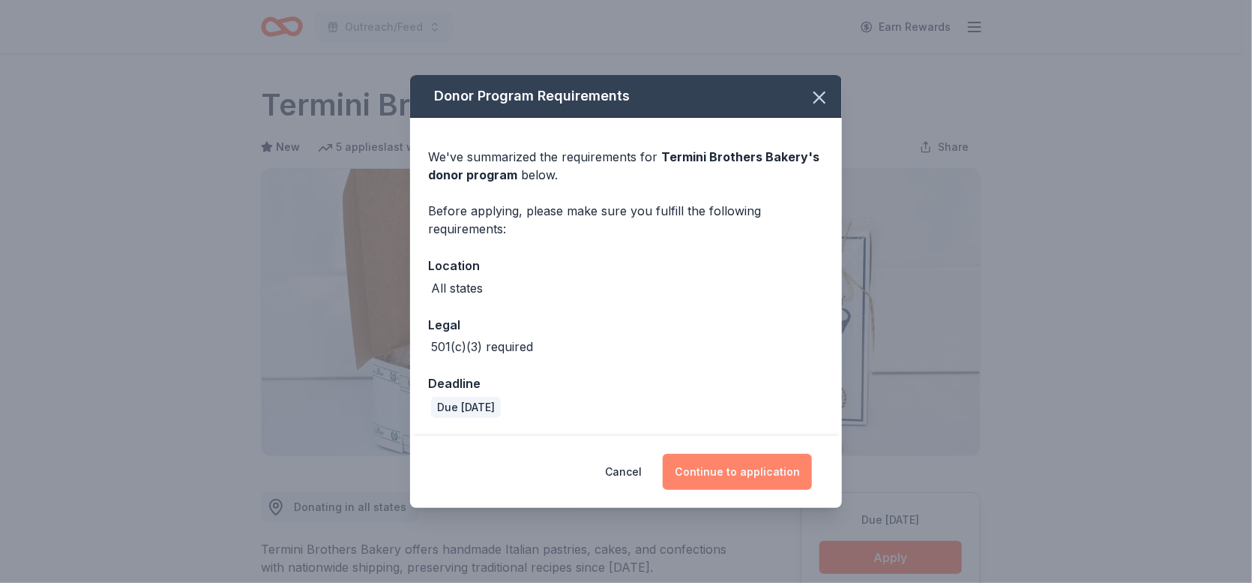
click at [724, 469] on button "Continue to application" at bounding box center [737, 472] width 149 height 36
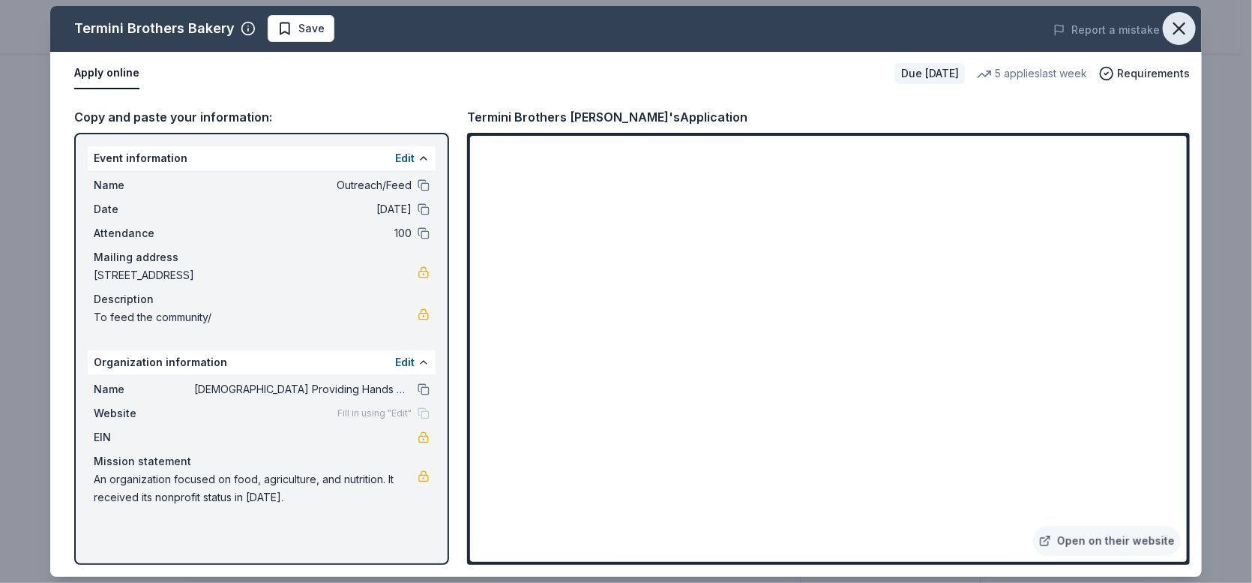
click at [1181, 23] on icon "button" at bounding box center [1179, 28] width 21 height 21
